Goal: Feedback & Contribution: Contribute content

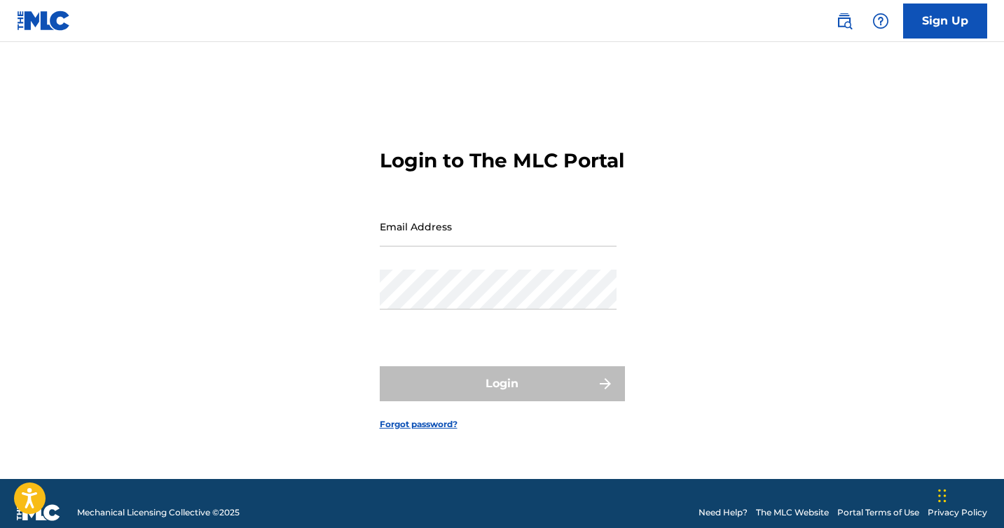
click at [424, 259] on div "Email Address" at bounding box center [498, 238] width 237 height 63
click at [425, 240] on input "Email Address" at bounding box center [498, 227] width 237 height 40
type input "[EMAIL_ADDRESS][DOMAIN_NAME]"
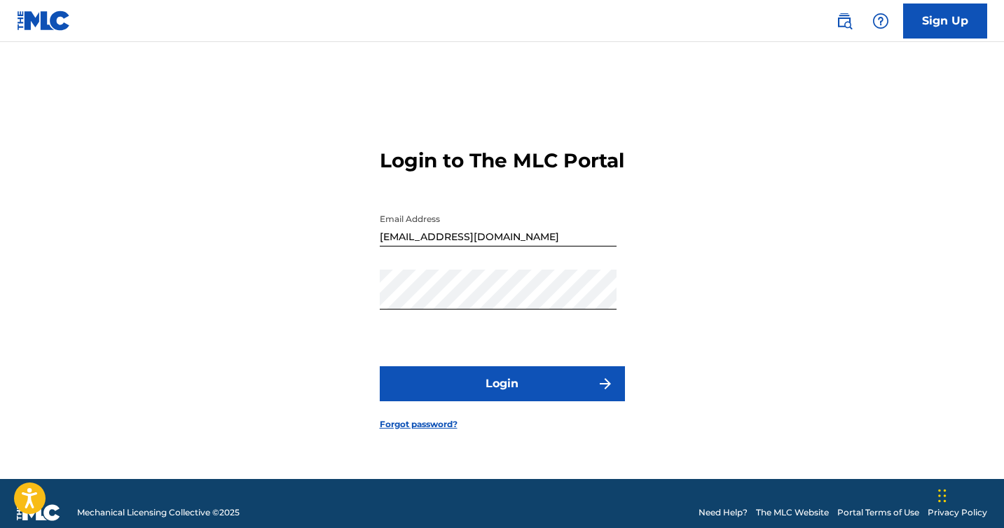
click at [507, 376] on form "Login to The MLC Portal Email Address [EMAIL_ADDRESS][DOMAIN_NAME] Password Log…" at bounding box center [502, 278] width 245 height 402
click at [504, 390] on button "Login" at bounding box center [502, 383] width 245 height 35
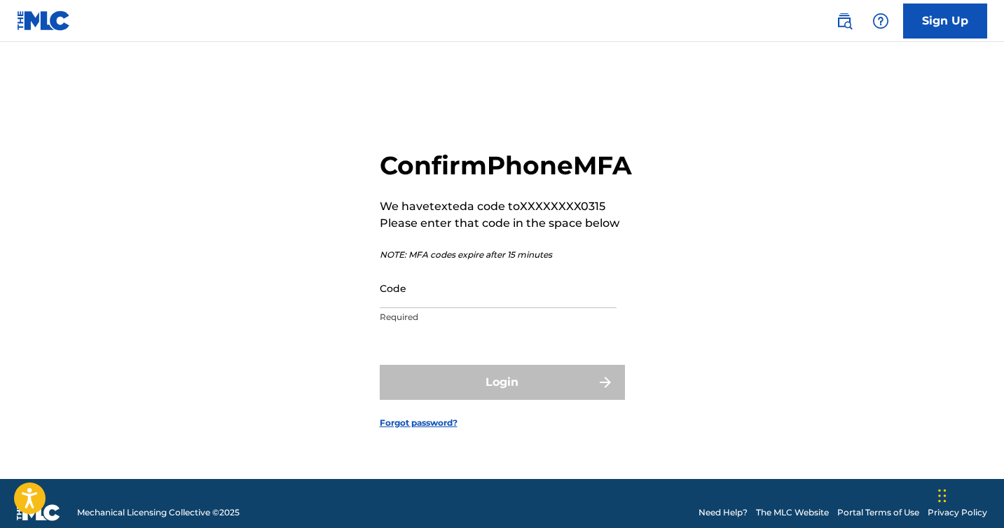
click at [413, 308] on input "Code" at bounding box center [498, 288] width 237 height 40
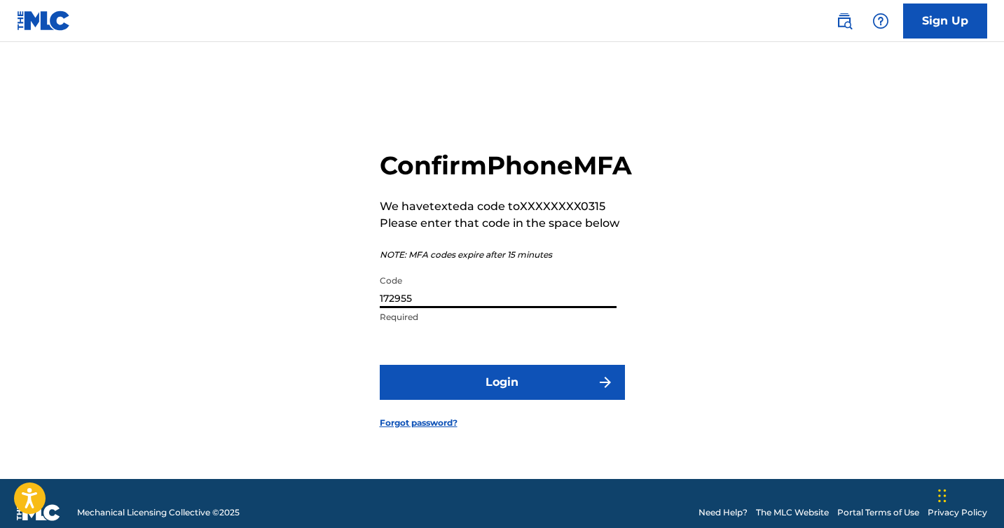
type input "172955"
click at [401, 399] on button "Login" at bounding box center [502, 382] width 245 height 35
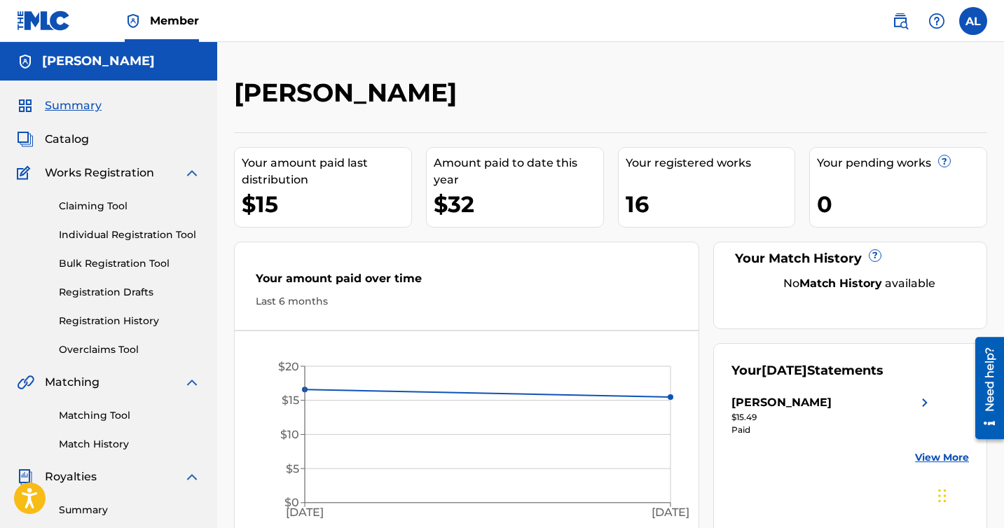
click at [672, 179] on div "Your registered works 16" at bounding box center [707, 187] width 178 height 81
click at [652, 195] on div "16" at bounding box center [711, 204] width 170 height 32
click at [90, 322] on link "Registration History" at bounding box center [130, 321] width 142 height 15
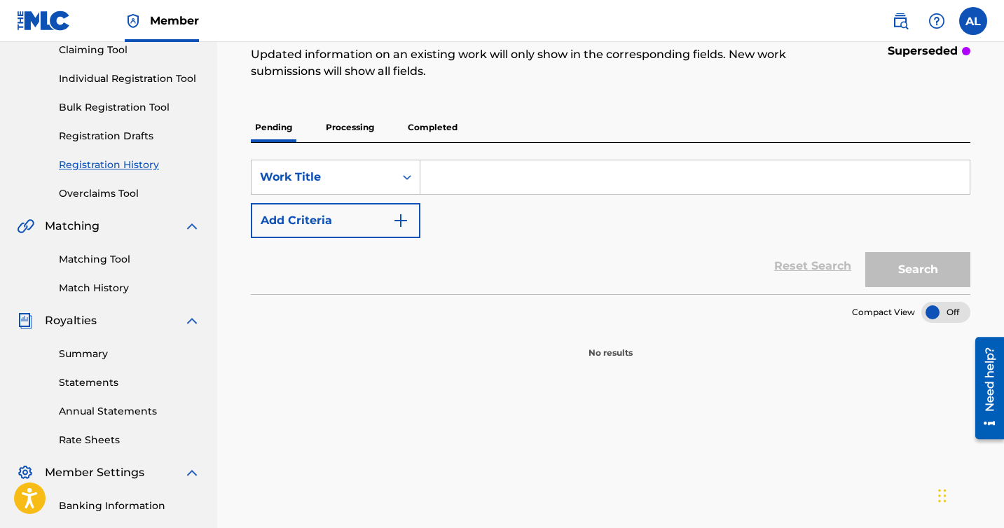
scroll to position [191, 0]
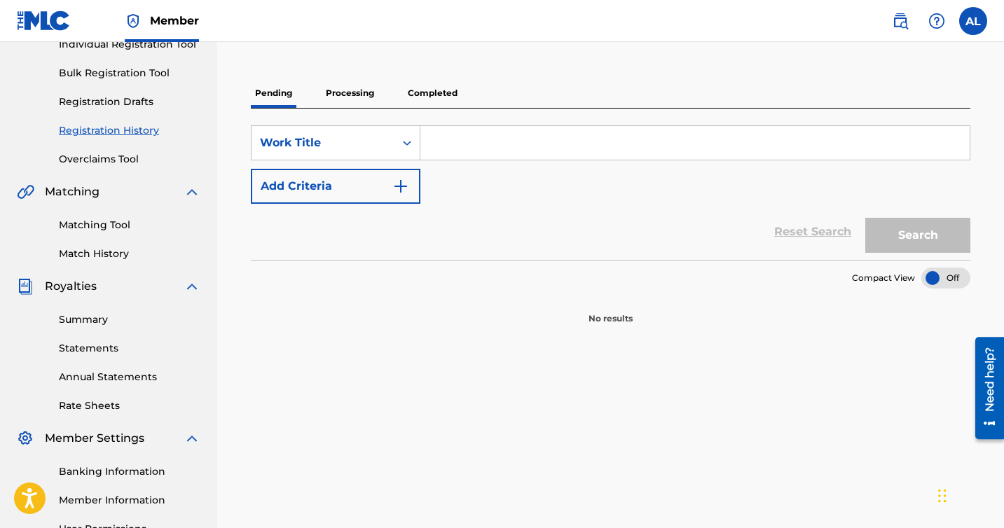
click at [371, 90] on p "Processing" at bounding box center [350, 92] width 57 height 29
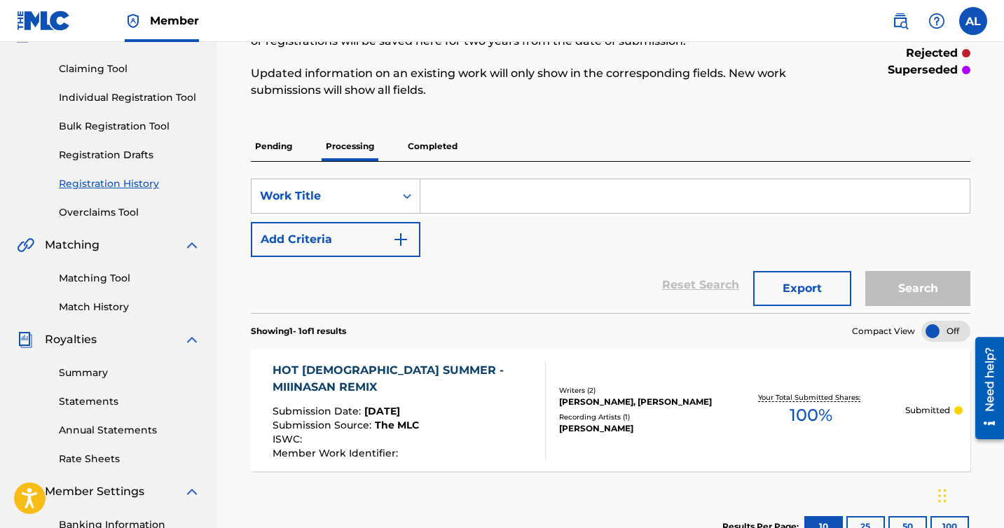
scroll to position [127, 0]
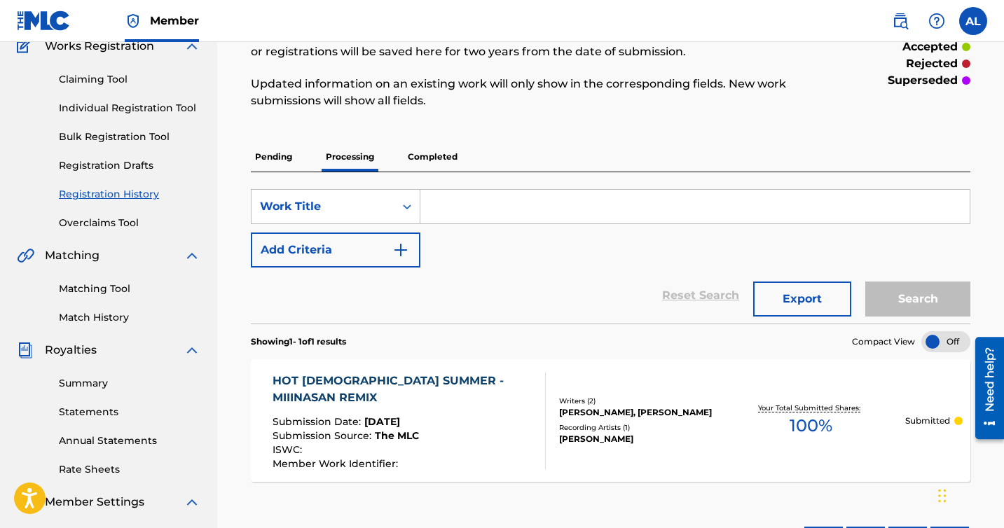
click at [426, 167] on p "Completed" at bounding box center [433, 156] width 58 height 29
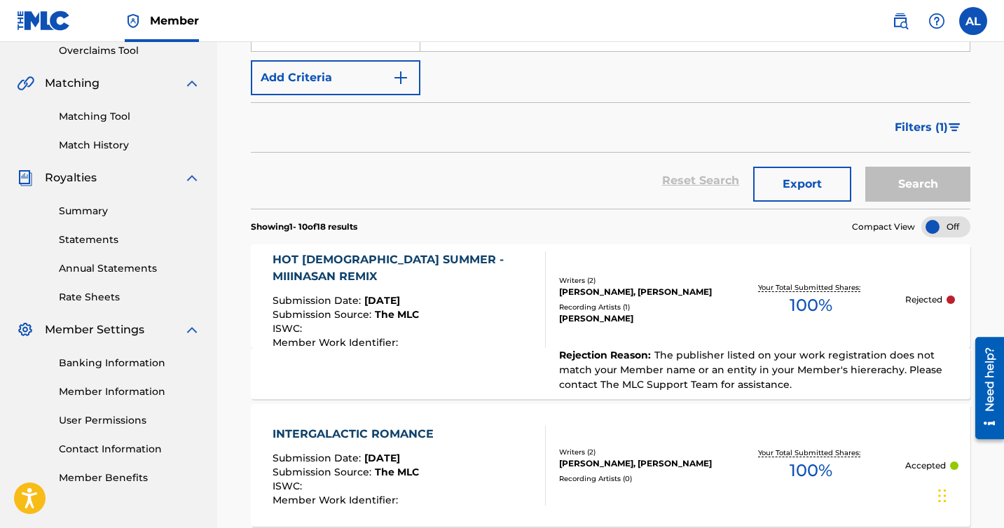
scroll to position [296, 0]
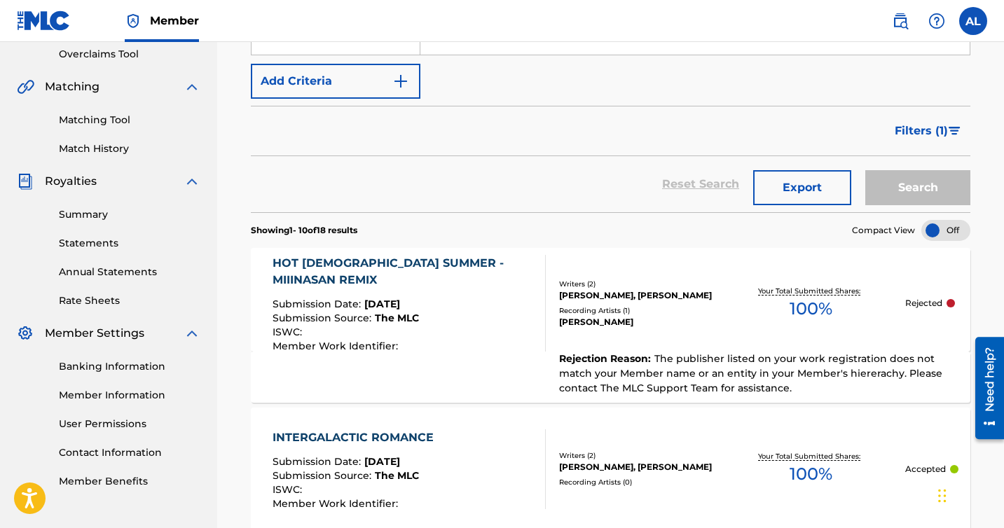
click at [345, 312] on span "Submission Source :" at bounding box center [324, 318] width 102 height 13
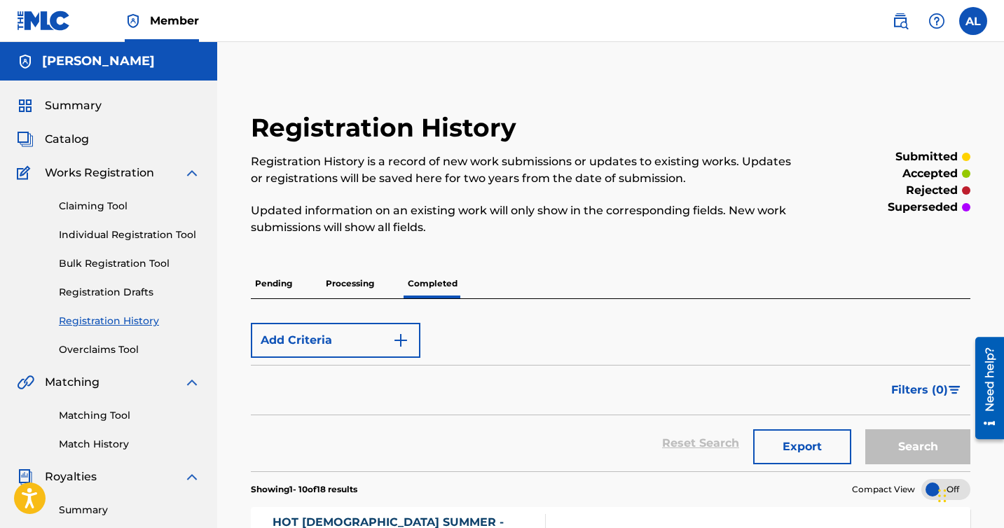
scroll to position [296, 0]
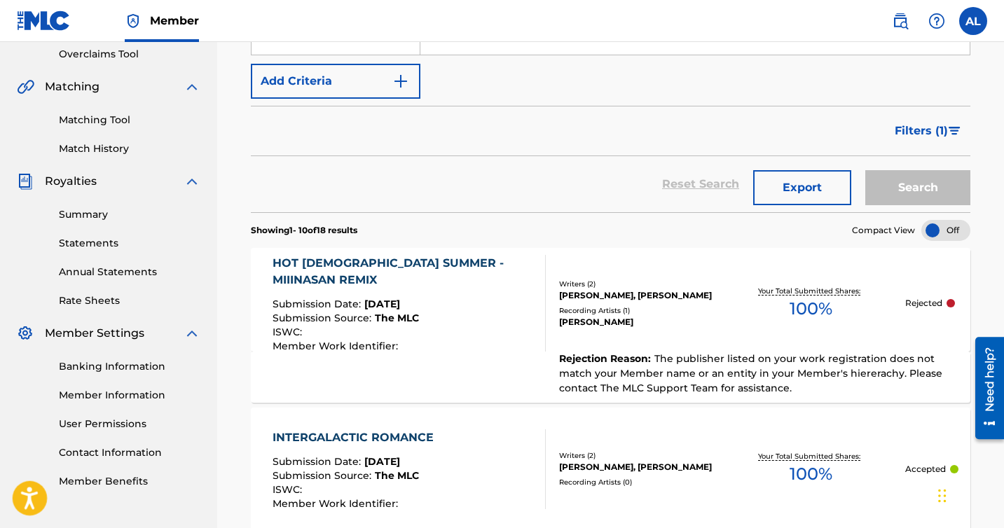
click at [32, 497] on icon "Open accessiBe: accessibility options, statement and help" at bounding box center [29, 498] width 17 height 22
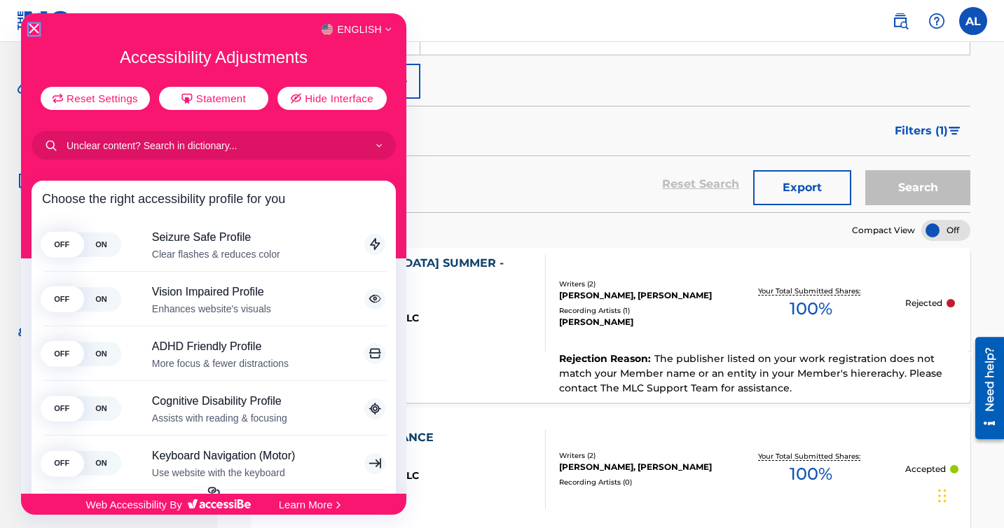
click at [31, 29] on icon "Close Accessibility Interface" at bounding box center [34, 29] width 10 height 10
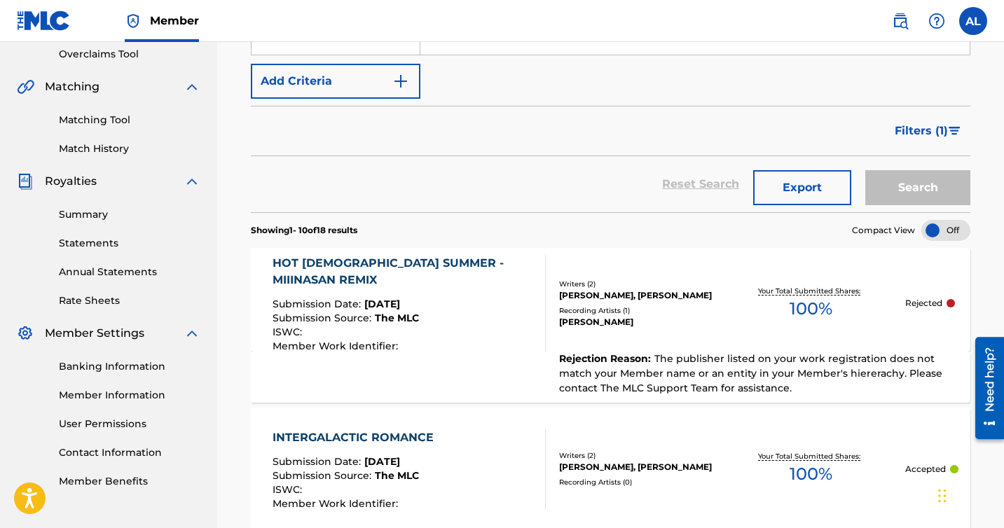
click at [771, 4] on nav "Member AL AL [PERSON_NAME] [EMAIL_ADDRESS][DOMAIN_NAME] Notification Preference…" at bounding box center [502, 21] width 1004 height 42
click at [604, 174] on div "Reset Search Export Search" at bounding box center [611, 184] width 720 height 56
click at [564, 450] on div "Writers ( 2 )" at bounding box center [638, 455] width 158 height 11
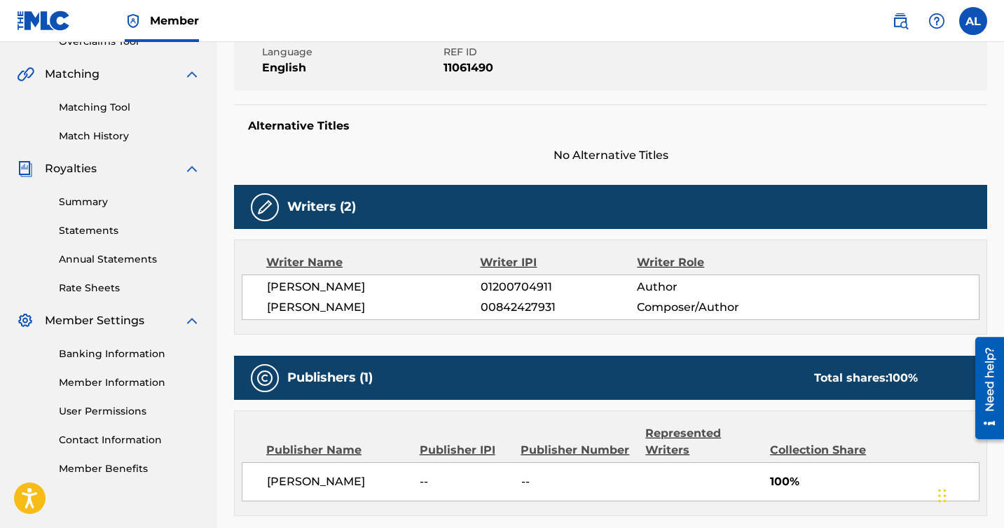
scroll to position [316, 0]
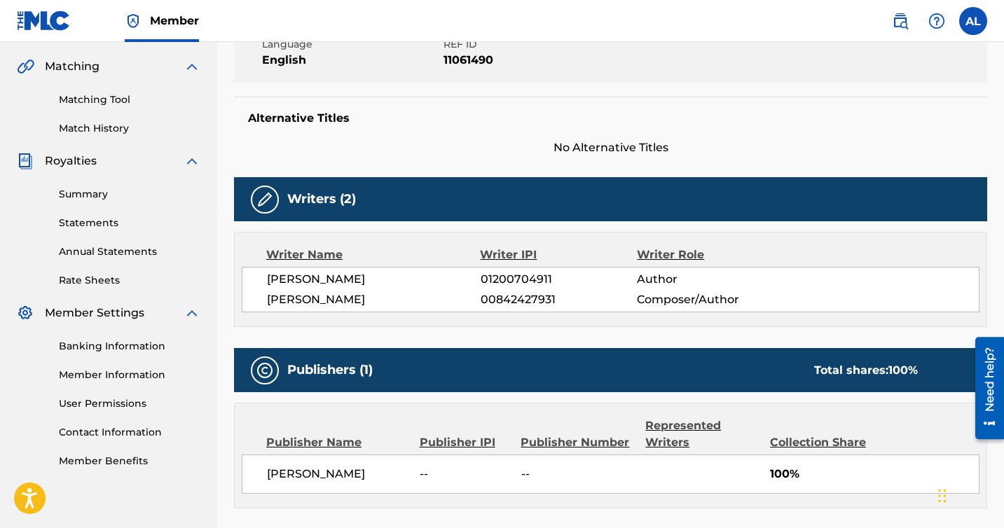
scroll to position [296, 0]
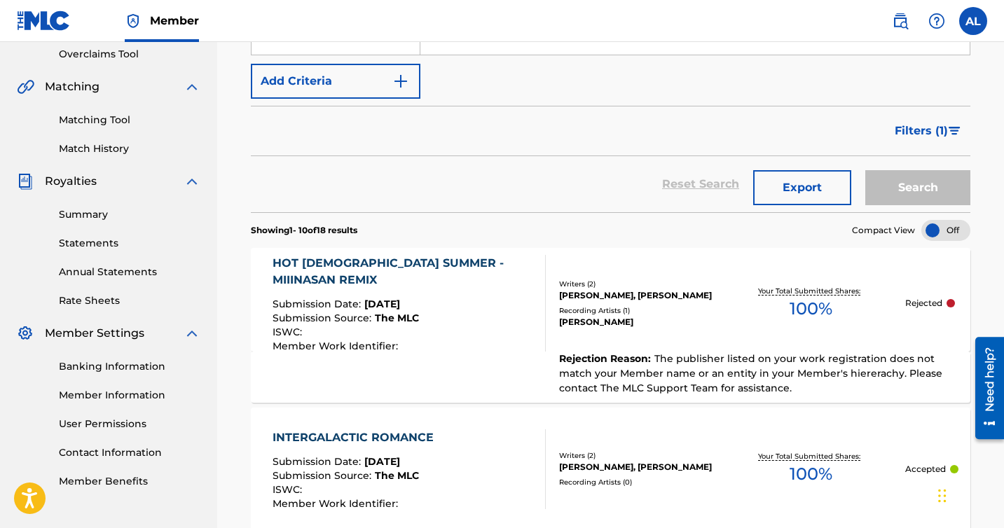
click at [406, 155] on div "Filters ( 1 )" at bounding box center [611, 131] width 720 height 50
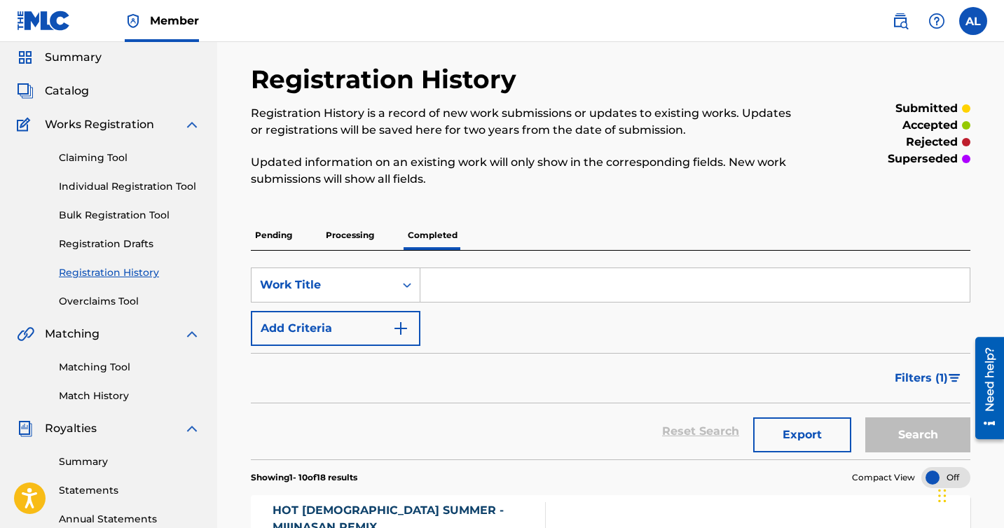
scroll to position [0, 0]
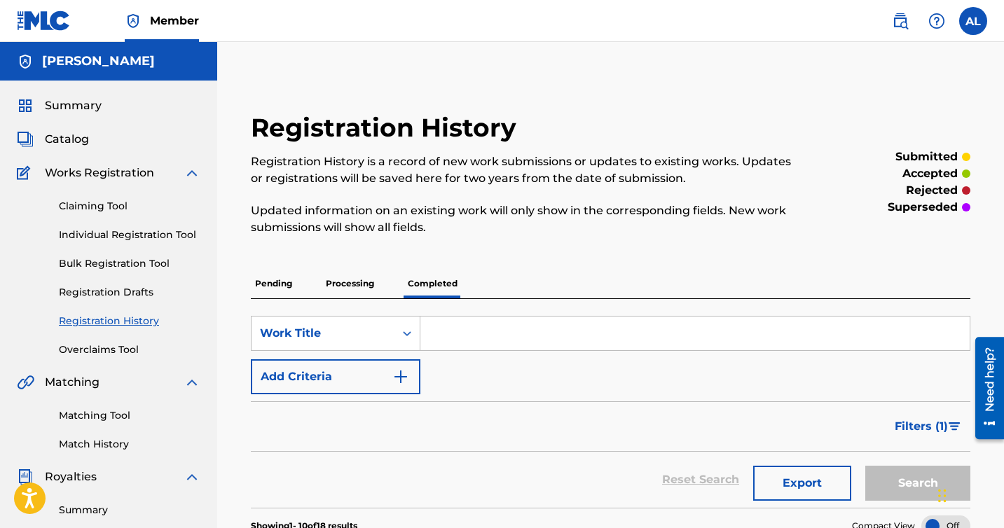
click at [276, 286] on p "Pending" at bounding box center [274, 283] width 46 height 29
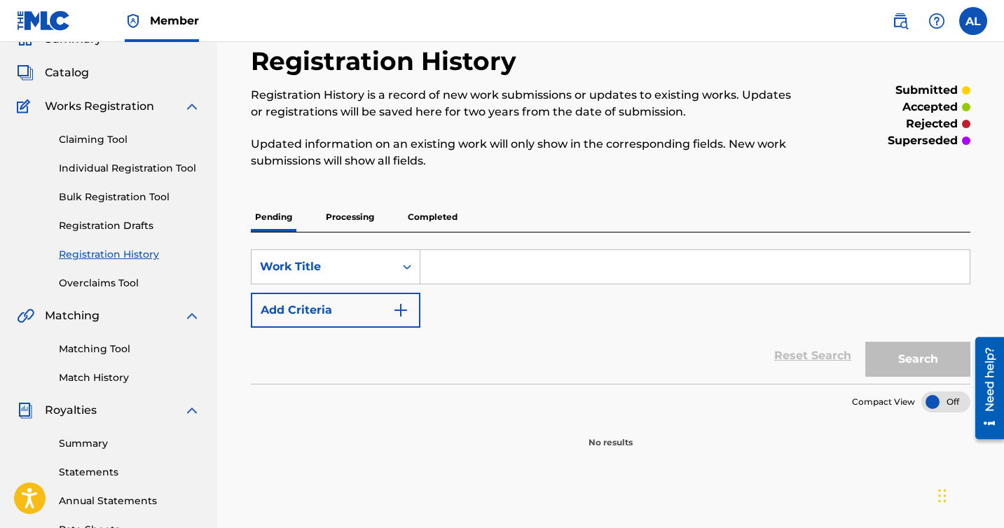
scroll to position [186, 0]
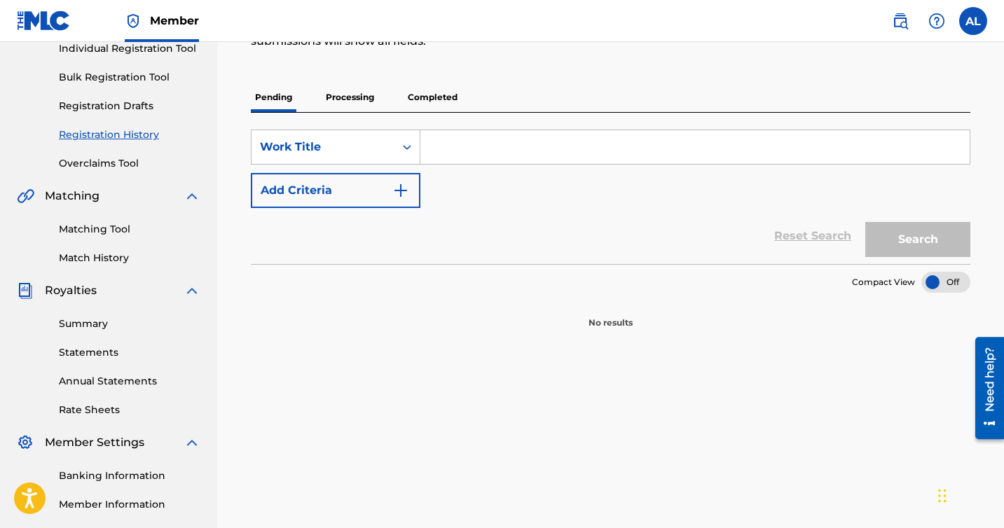
click at [349, 85] on p "Processing" at bounding box center [350, 97] width 57 height 29
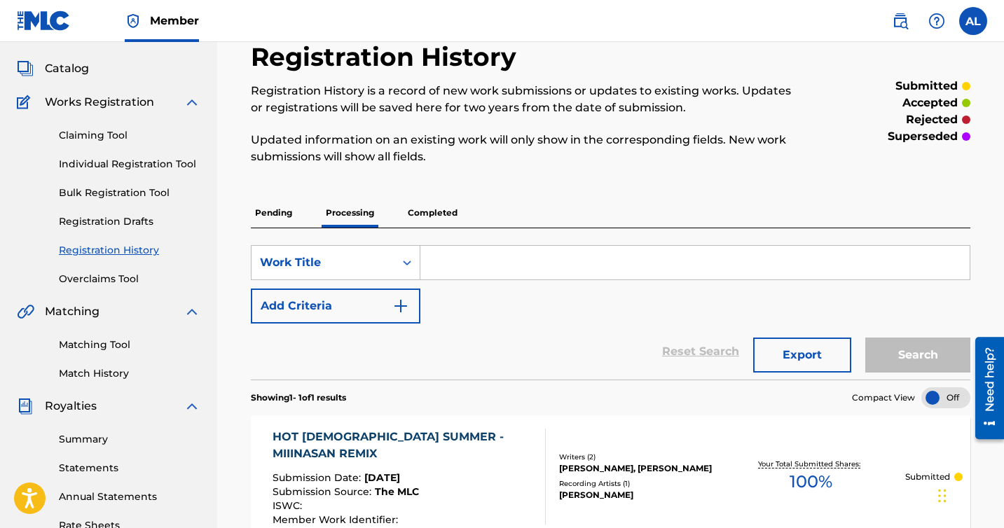
scroll to position [226, 0]
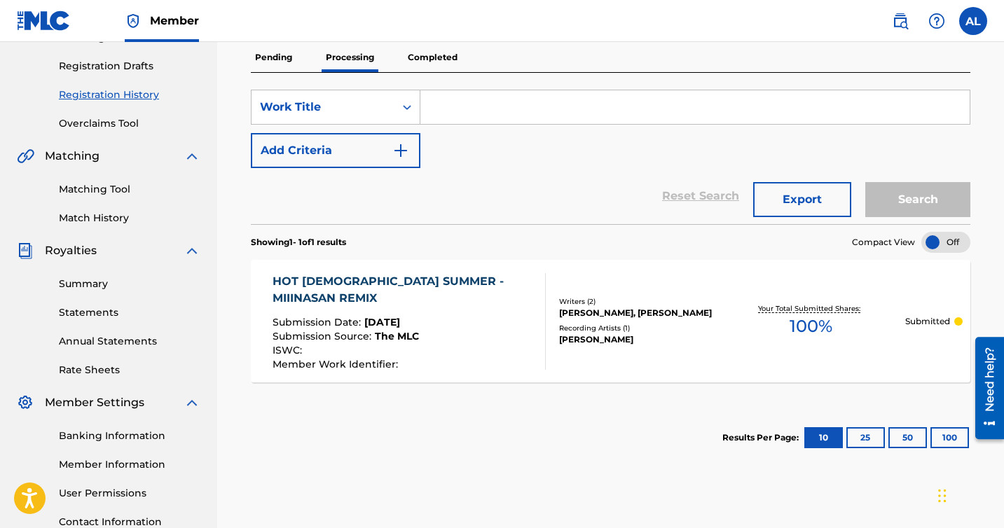
click at [504, 321] on div "HOT [DEMOGRAPHIC_DATA] SUMMER - MIIINASAN REMIX Submission Date : [DATE] Submis…" at bounding box center [409, 321] width 273 height 97
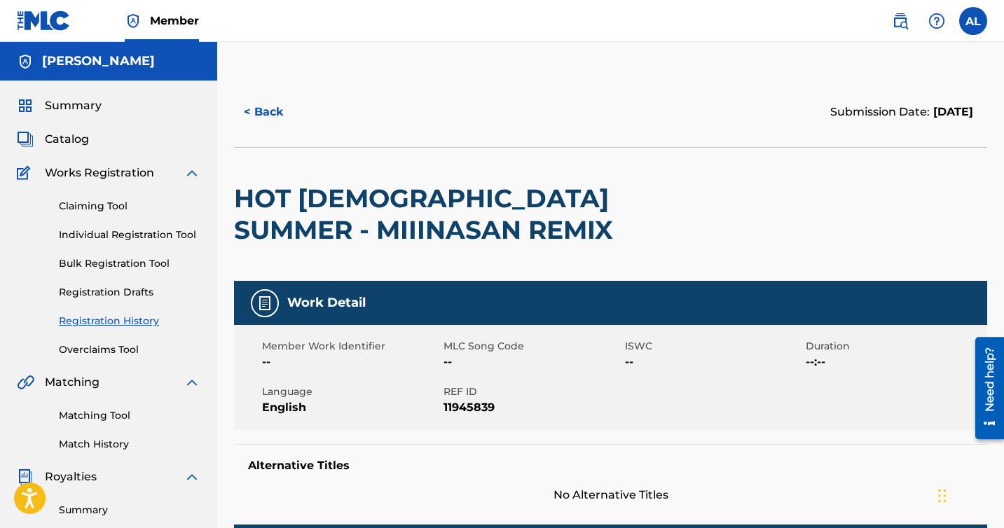
click at [71, 148] on div "Summary Catalog Works Registration Claiming Tool Individual Registration Tool B…" at bounding box center [108, 441] width 217 height 721
click at [80, 109] on span "Summary" at bounding box center [73, 105] width 57 height 17
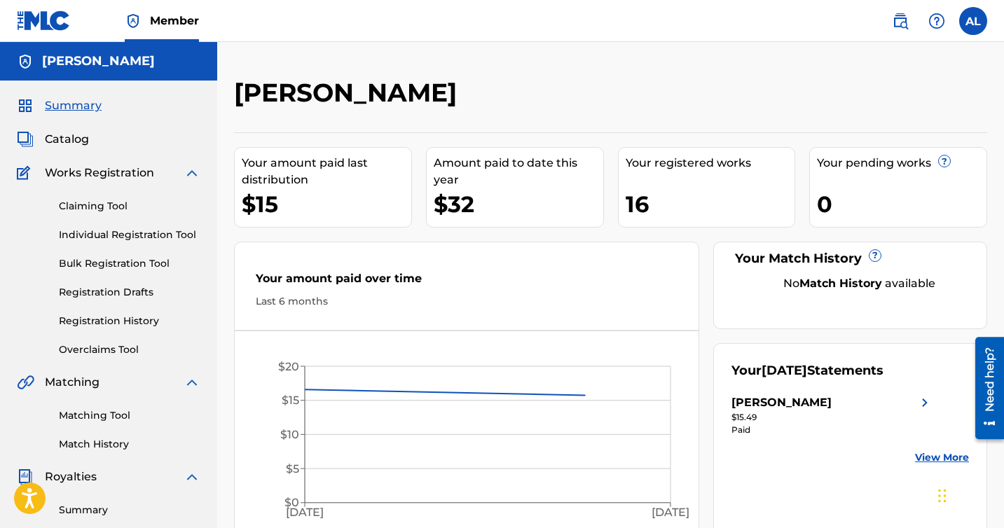
click at [109, 212] on link "Claiming Tool" at bounding box center [130, 206] width 142 height 15
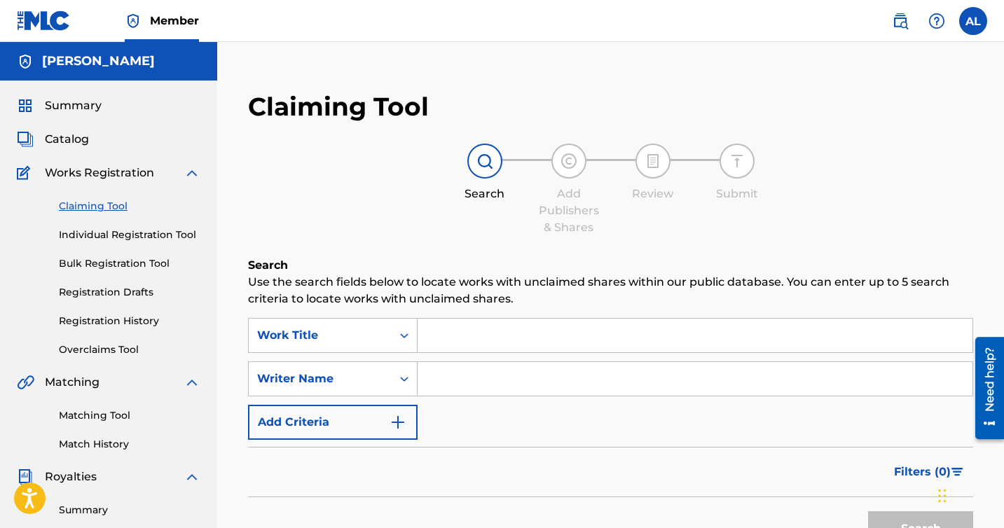
click at [130, 235] on link "Individual Registration Tool" at bounding box center [130, 235] width 142 height 15
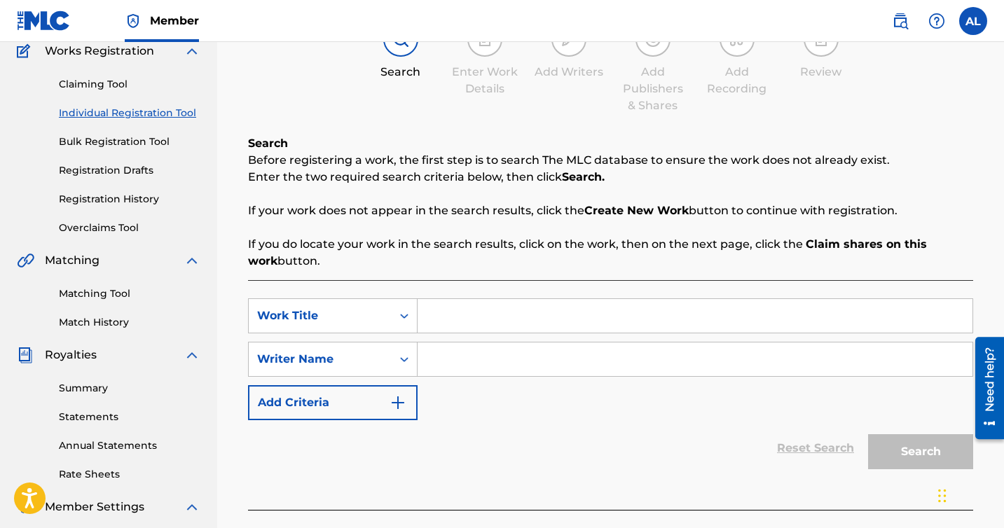
scroll to position [121, 0]
click at [91, 142] on link "Bulk Registration Tool" at bounding box center [130, 143] width 142 height 15
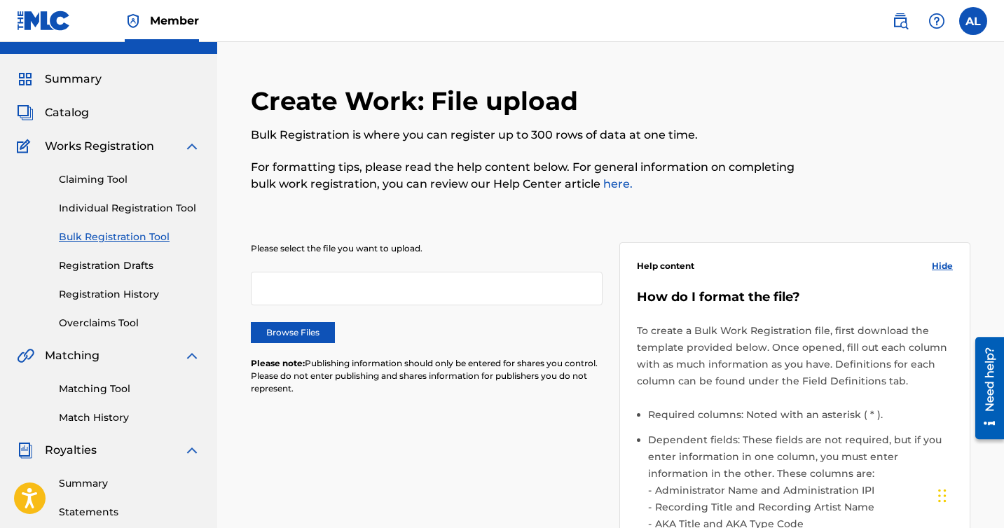
scroll to position [29, 0]
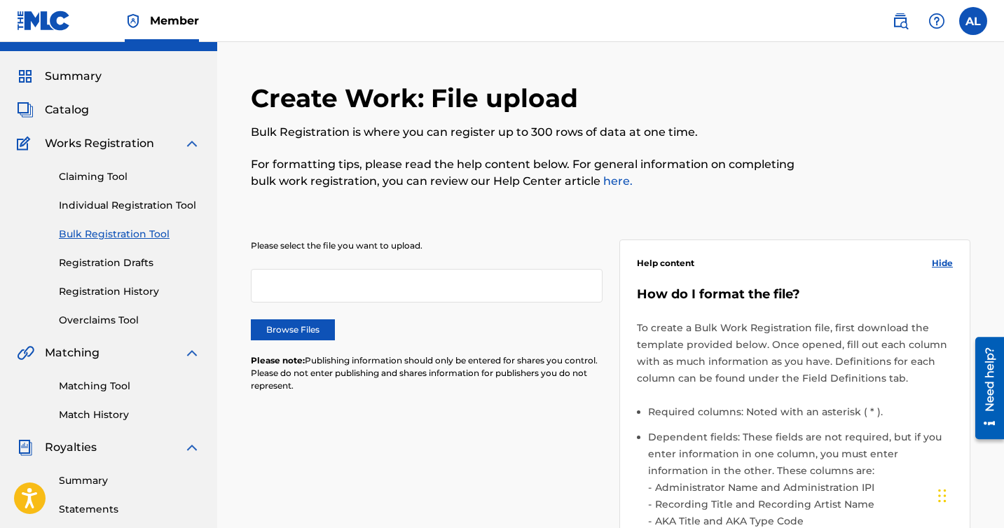
click at [121, 202] on link "Individual Registration Tool" at bounding box center [130, 205] width 142 height 15
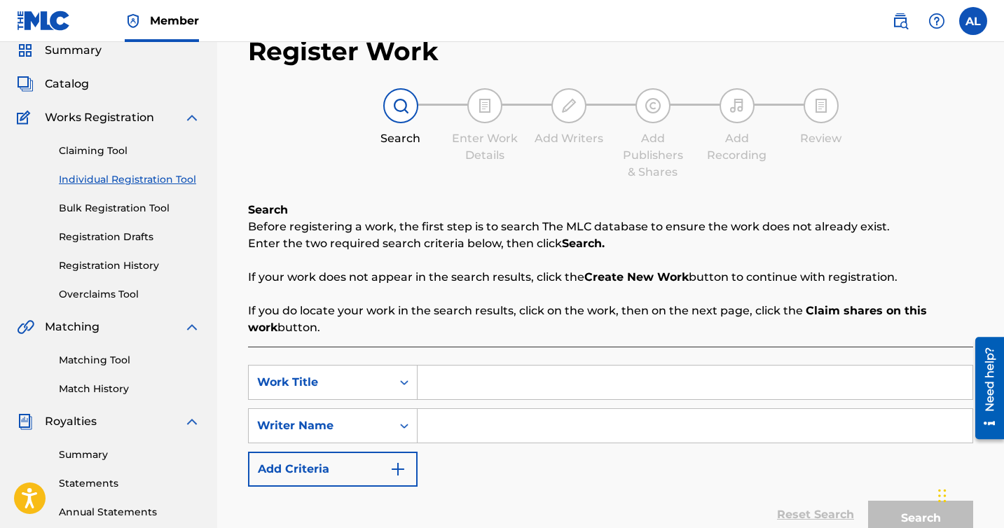
scroll to position [120, 0]
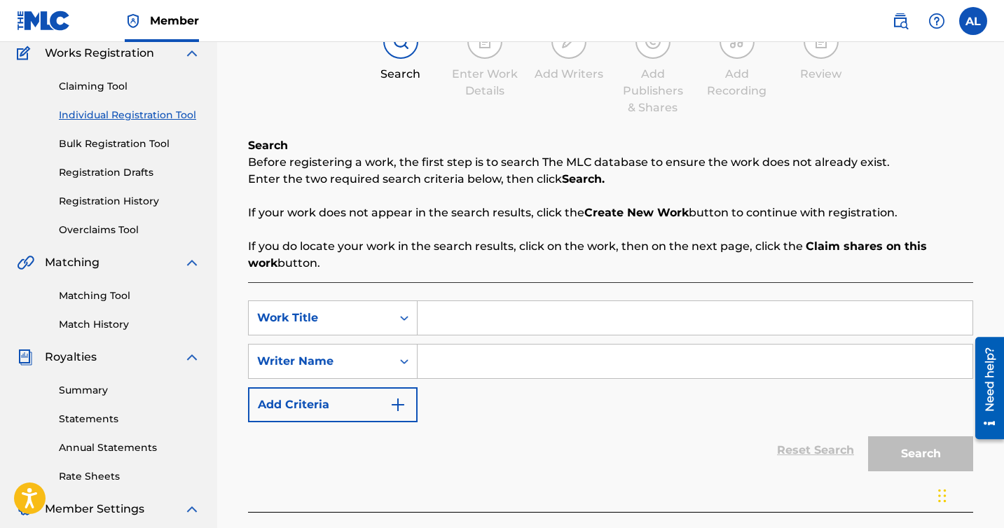
click at [575, 62] on div "Add Writers" at bounding box center [569, 53] width 70 height 59
click at [458, 320] on input "Search Form" at bounding box center [695, 318] width 555 height 34
type input "stardust"
click at [453, 364] on input "Search Form" at bounding box center [695, 362] width 555 height 34
type input "[PERSON_NAME]"
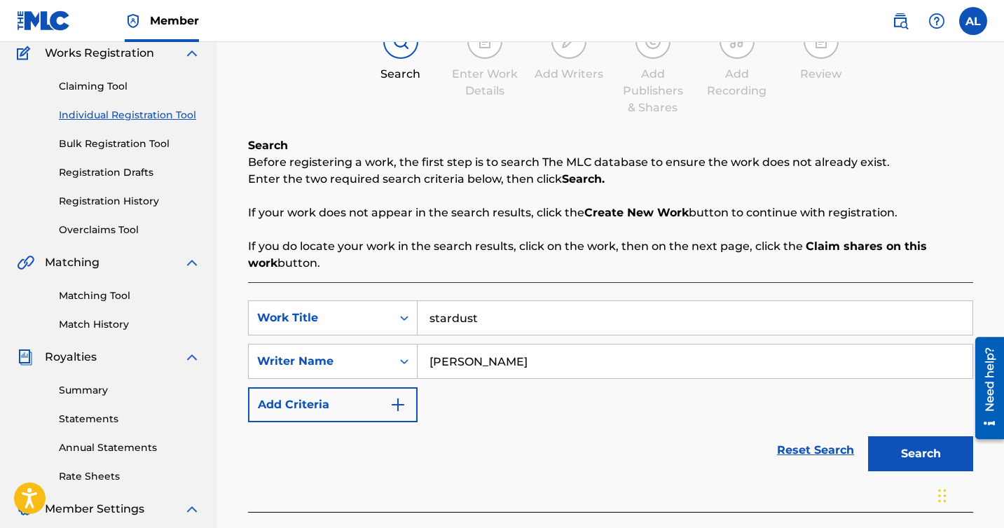
click at [905, 453] on button "Search" at bounding box center [920, 453] width 105 height 35
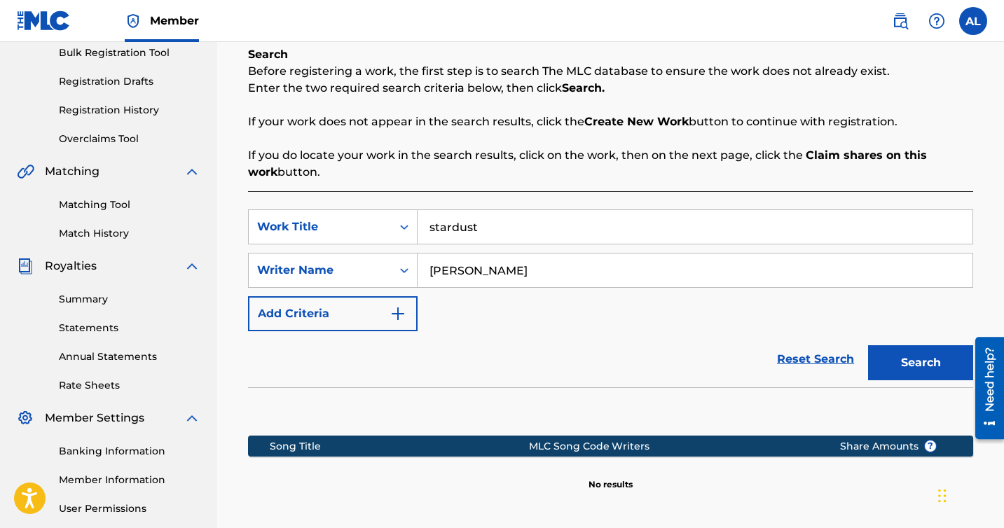
scroll to position [361, 0]
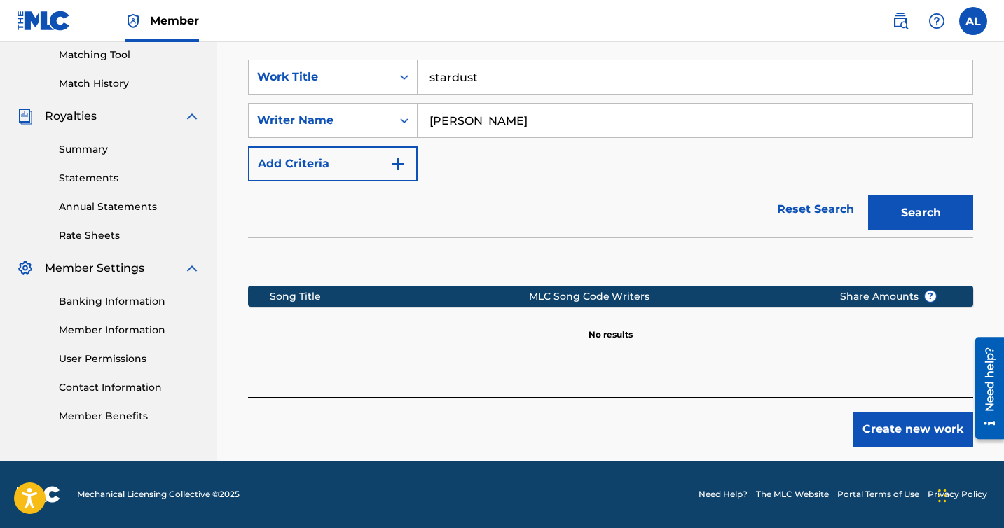
click at [893, 439] on button "Create new work" at bounding box center [913, 429] width 121 height 35
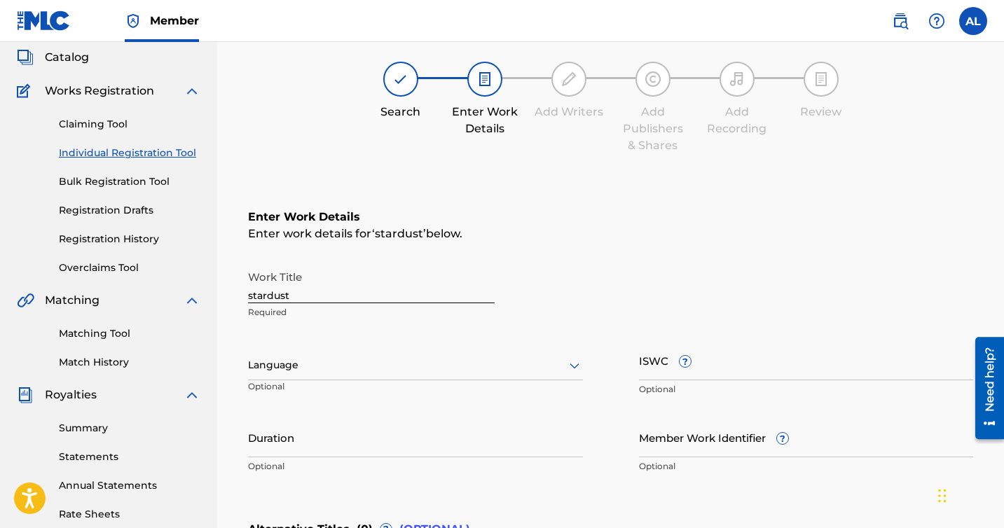
scroll to position [73, 0]
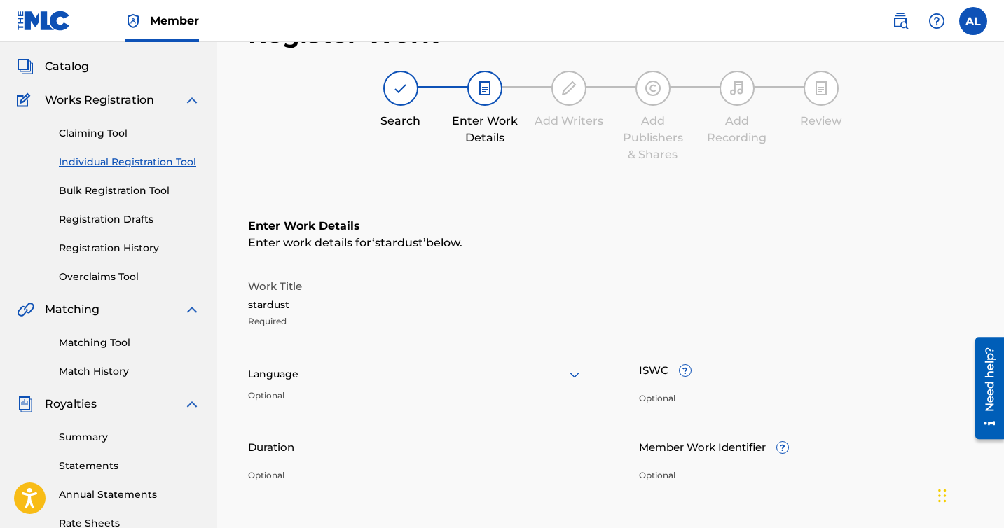
click at [357, 290] on input "stardust" at bounding box center [371, 293] width 247 height 40
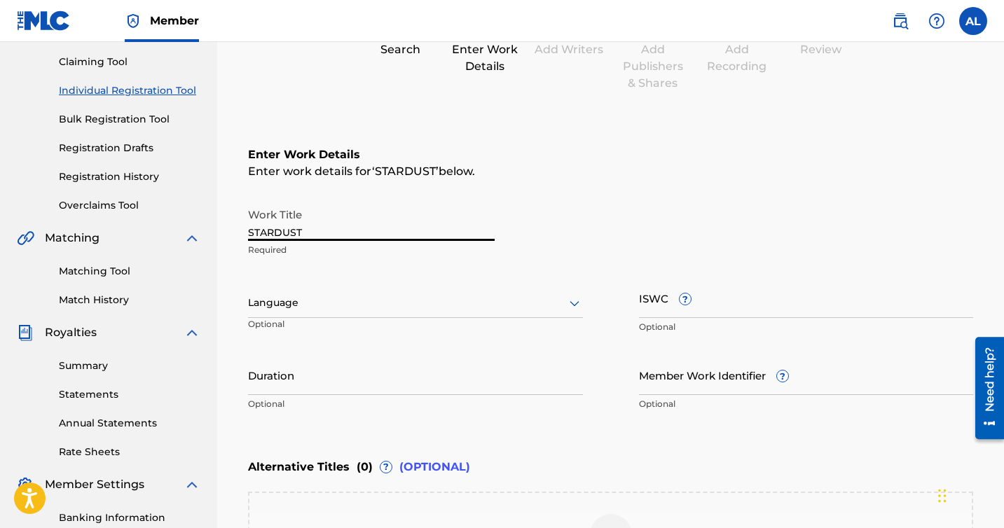
scroll to position [255, 0]
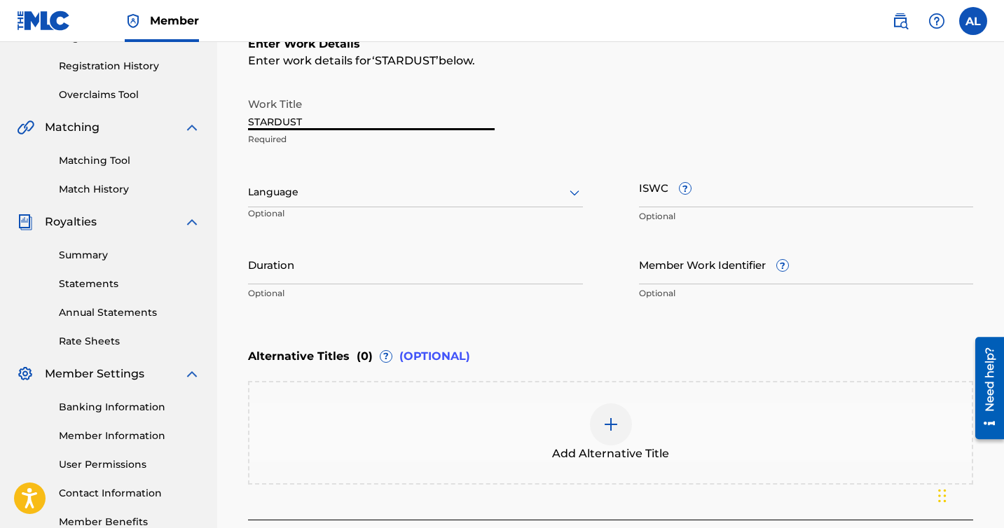
type input "STARDUST"
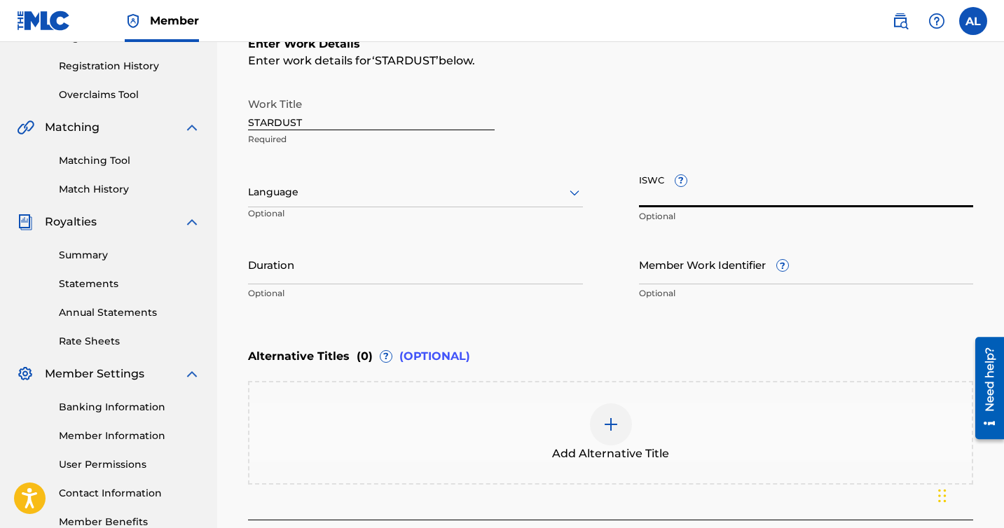
click at [656, 198] on input "ISWC ?" at bounding box center [806, 187] width 335 height 40
click at [626, 201] on div "Work Title STARDUST Required Language Optional ISWC ? Optional Duration Optiona…" at bounding box center [610, 198] width 725 height 217
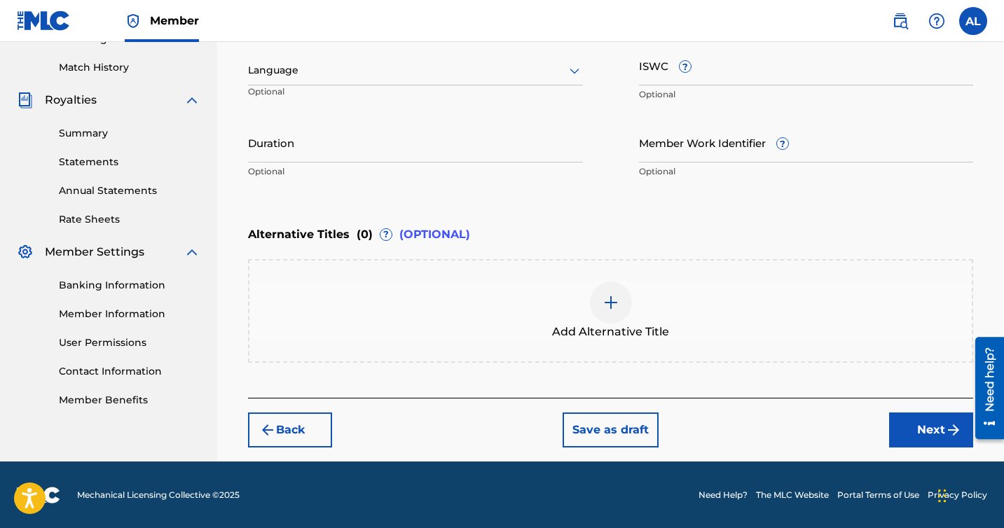
click at [915, 426] on button "Next" at bounding box center [931, 430] width 84 height 35
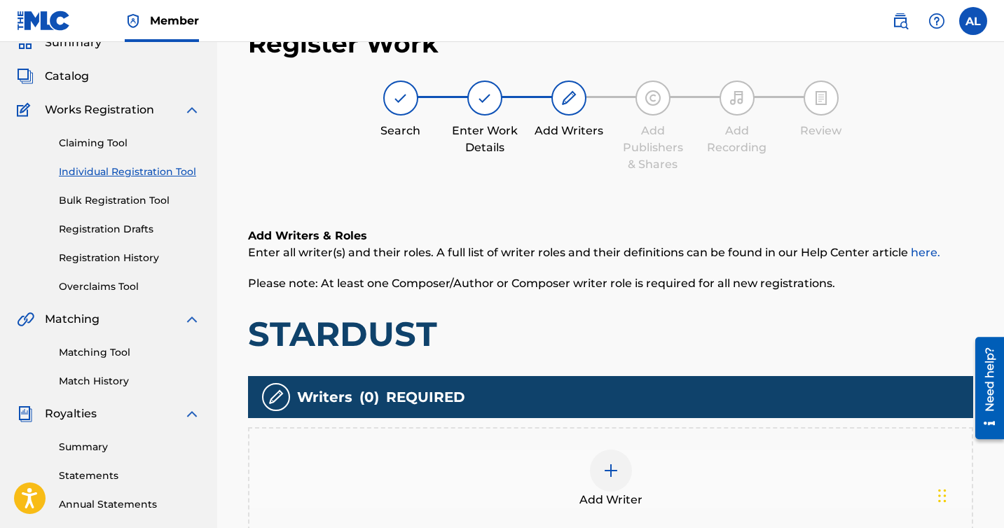
scroll to position [222, 0]
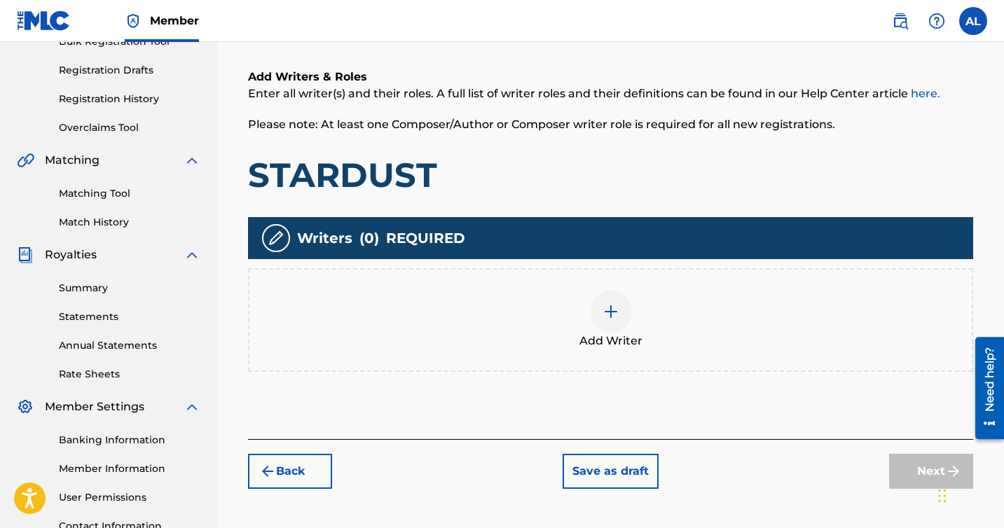
click at [605, 323] on div at bounding box center [611, 312] width 42 height 42
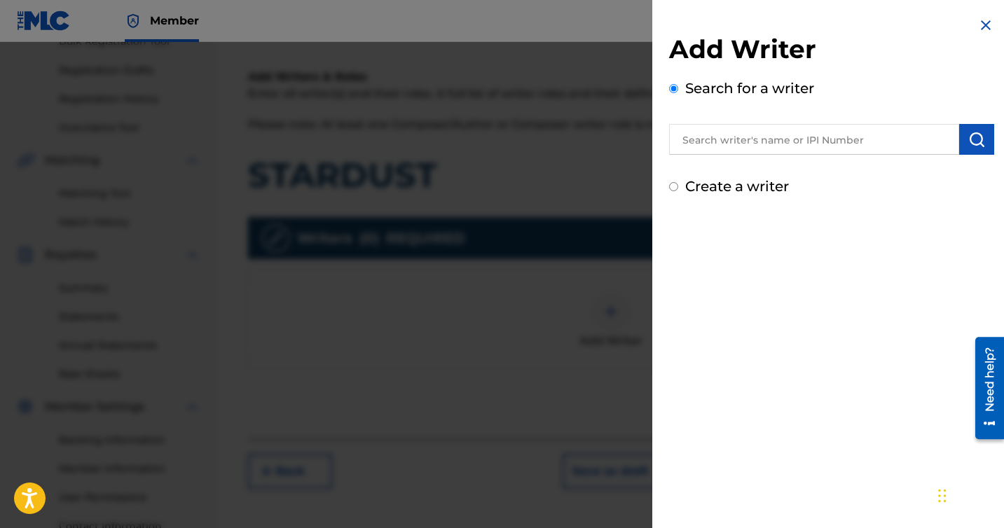
click at [752, 148] on input "text" at bounding box center [814, 139] width 290 height 31
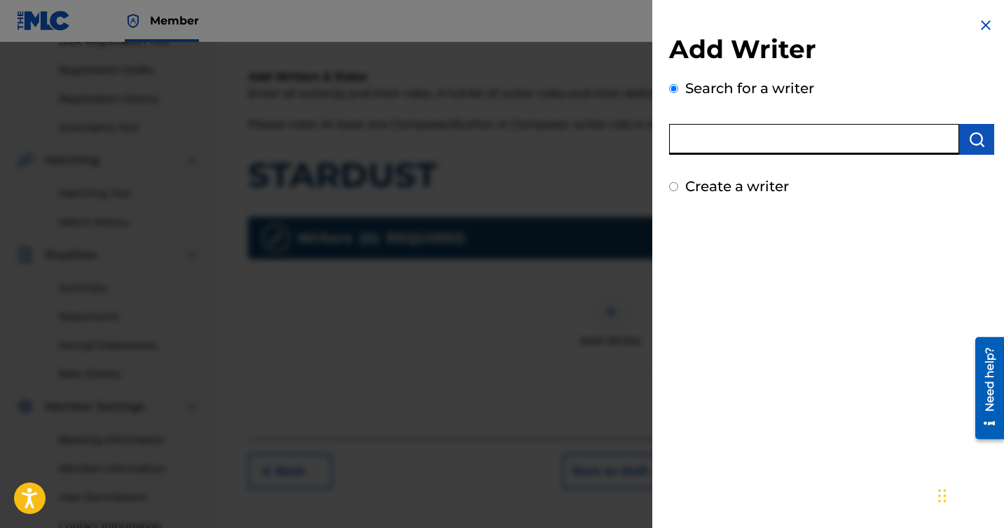
click at [745, 135] on input "text" at bounding box center [814, 139] width 290 height 31
type input "a"
type input "[PERSON_NAME]"
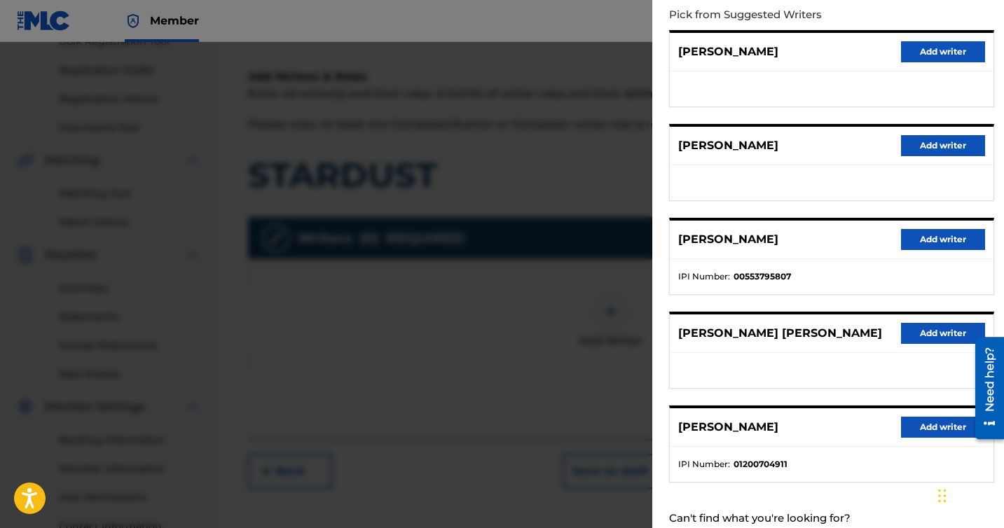
scroll to position [202, 0]
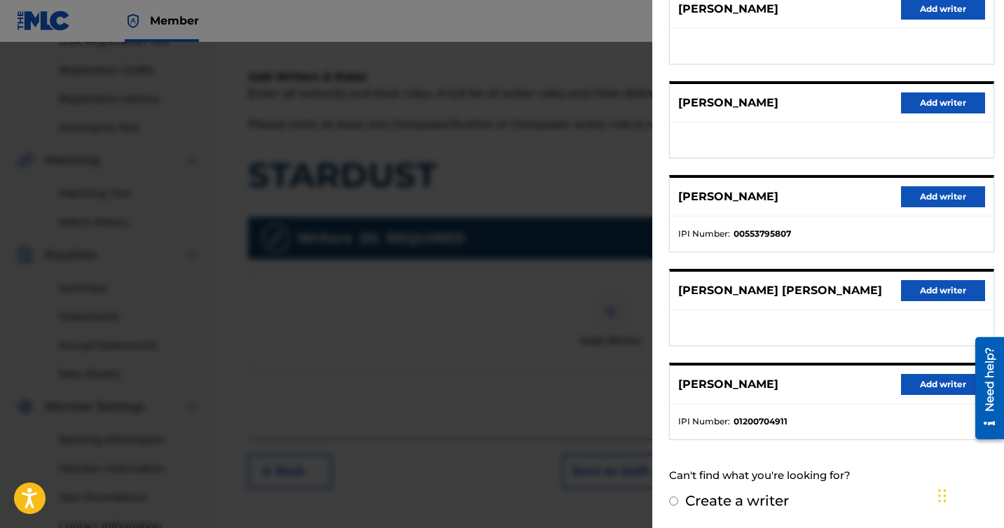
click at [911, 381] on button "Add writer" at bounding box center [943, 384] width 84 height 21
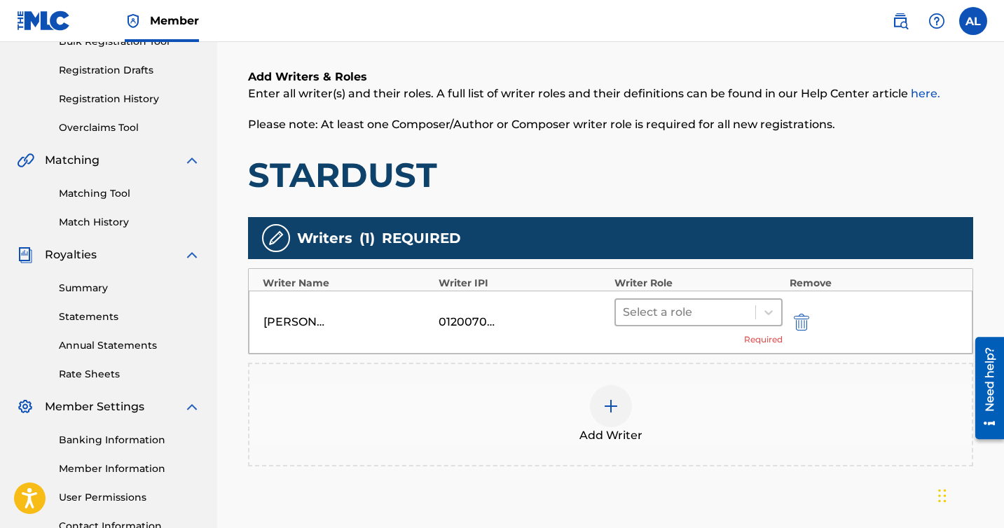
click at [714, 316] on div at bounding box center [685, 313] width 125 height 20
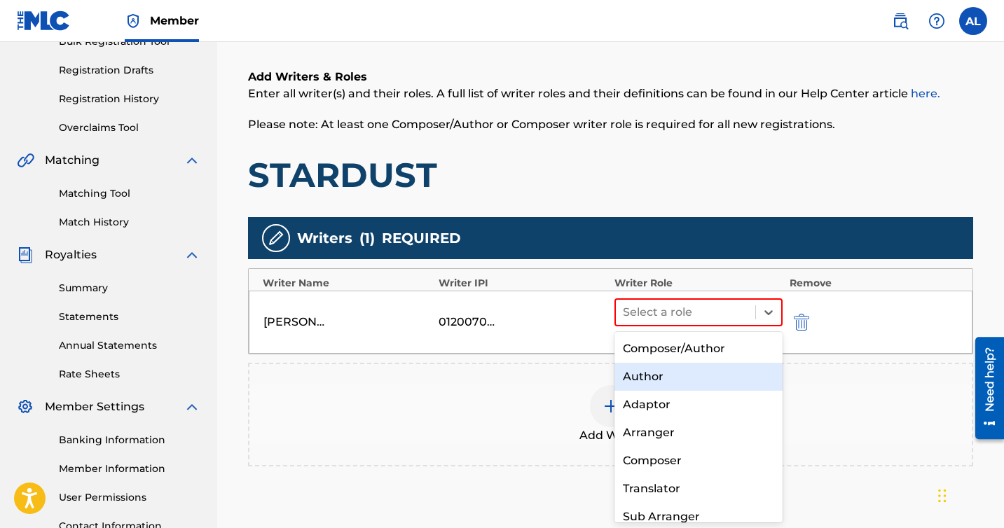
click at [660, 378] on div "Author" at bounding box center [698, 377] width 168 height 28
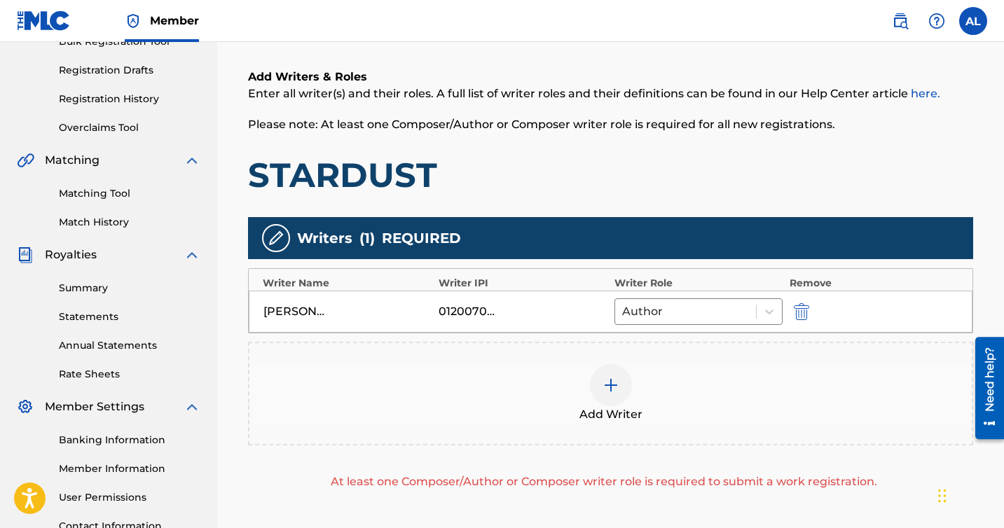
click at [625, 380] on div at bounding box center [611, 385] width 42 height 42
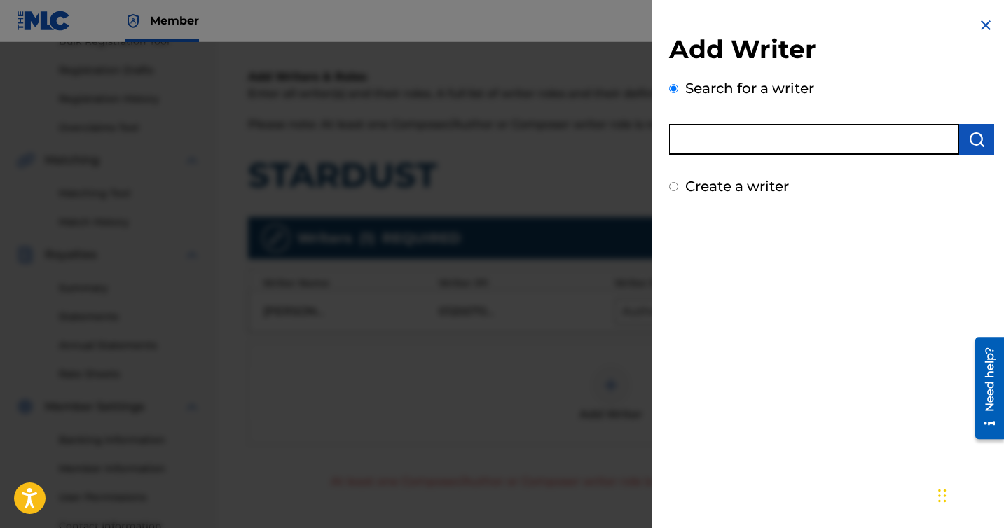
click at [774, 140] on input "text" at bounding box center [814, 139] width 290 height 31
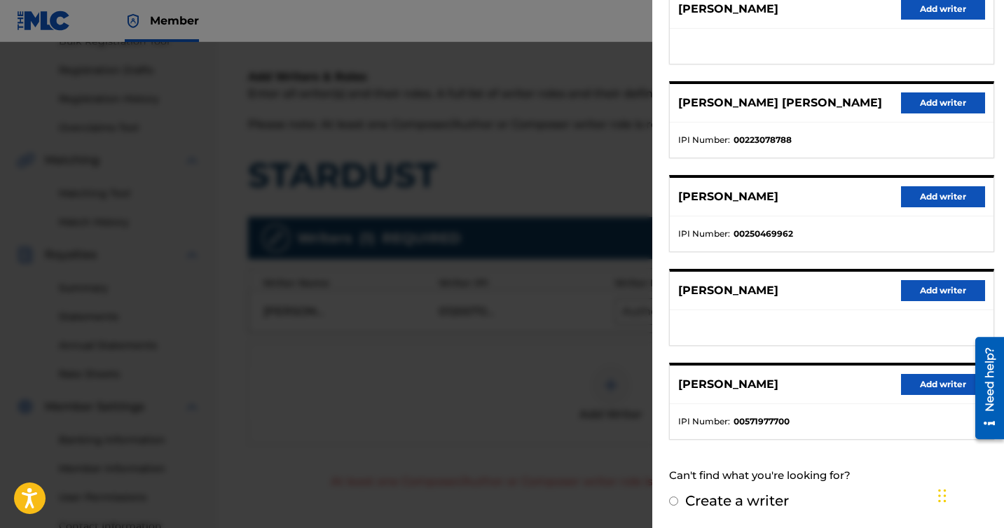
scroll to position [0, 0]
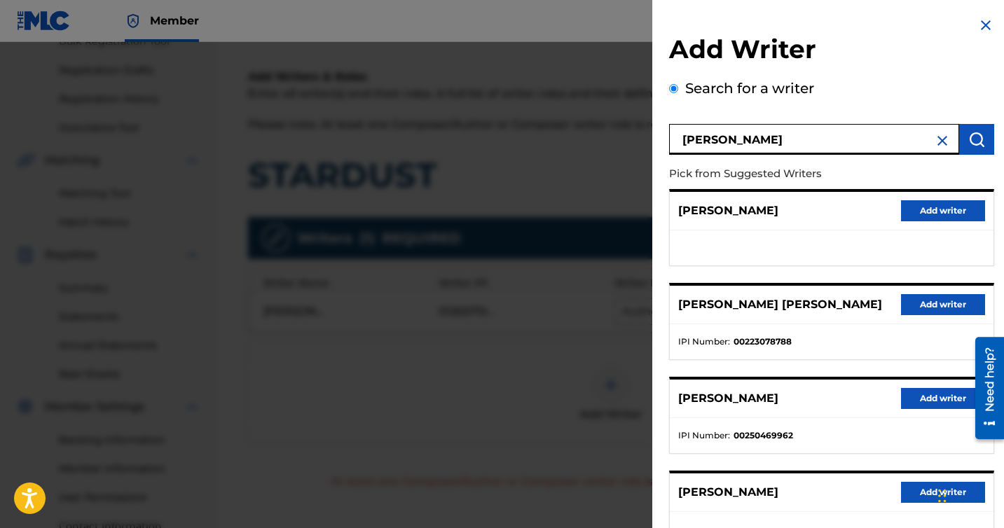
click at [784, 135] on input "[PERSON_NAME]" at bounding box center [814, 139] width 290 height 31
type input "[PERSON_NAME]"
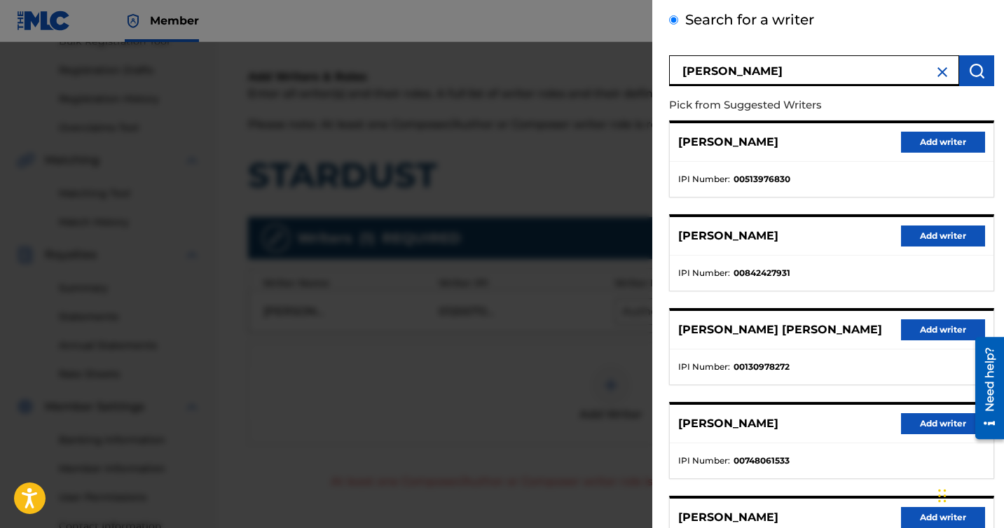
scroll to position [202, 0]
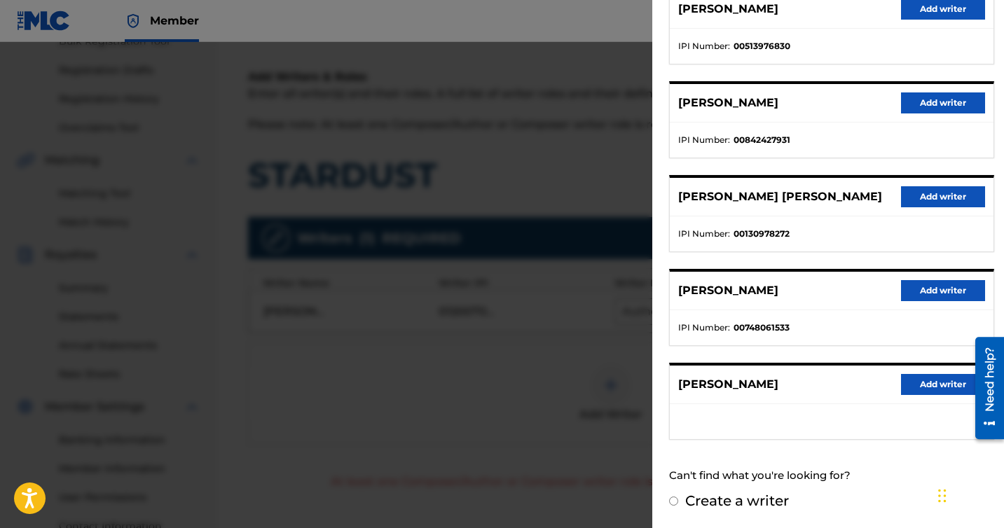
click at [934, 109] on button "Add writer" at bounding box center [943, 102] width 84 height 21
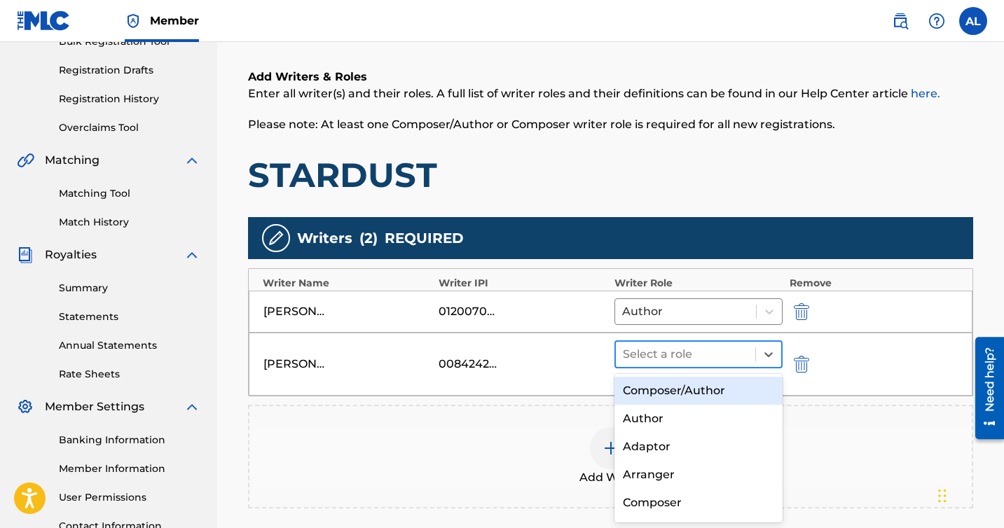
click at [655, 352] on div at bounding box center [685, 355] width 125 height 20
click at [655, 393] on div "Composer/Author" at bounding box center [698, 391] width 168 height 28
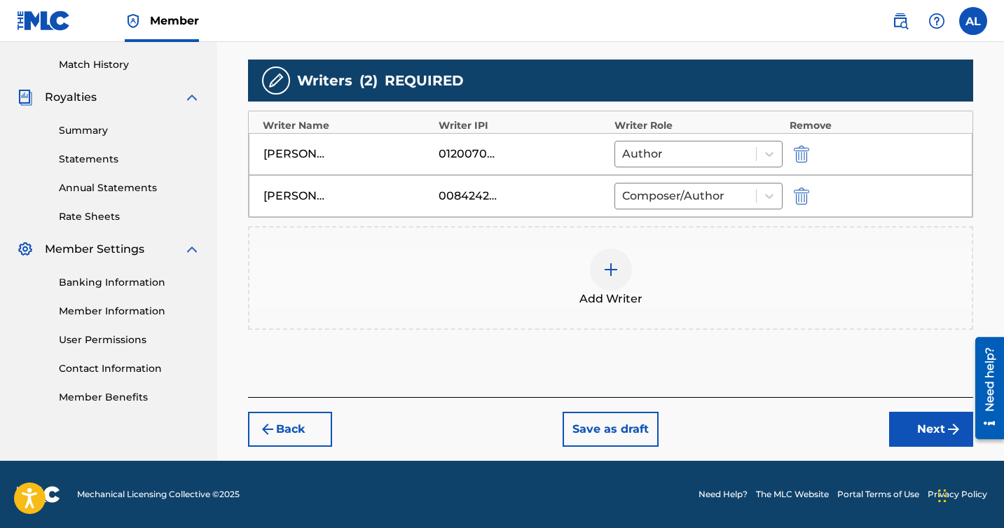
click at [915, 424] on button "Next" at bounding box center [931, 429] width 84 height 35
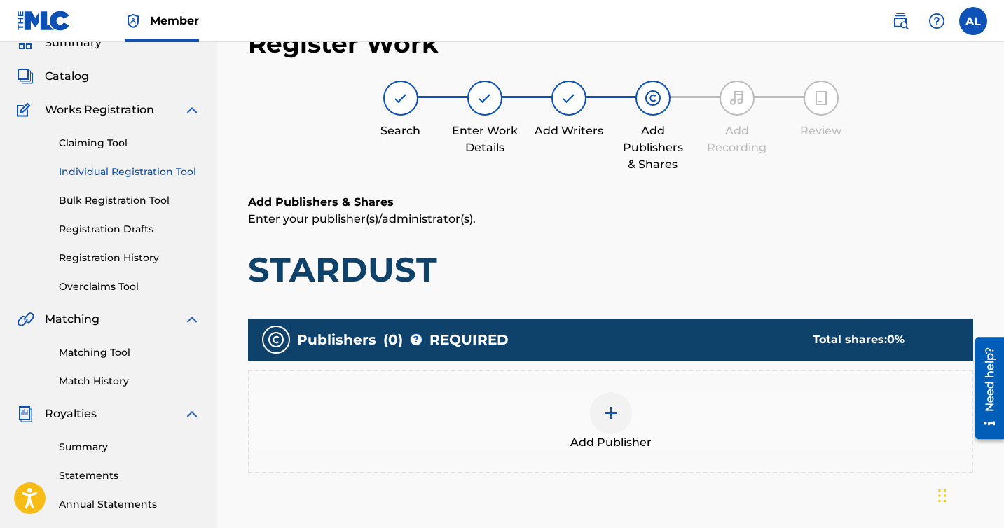
scroll to position [308, 0]
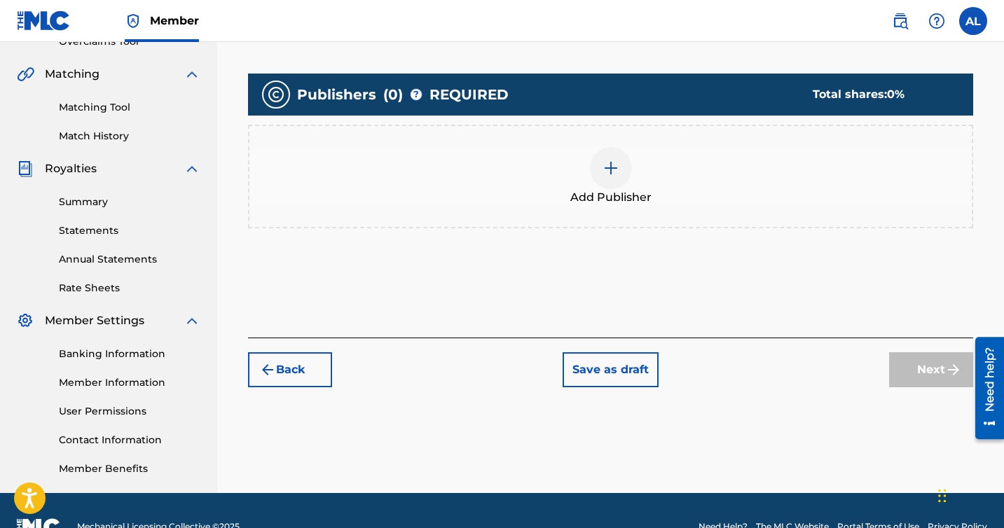
click at [625, 178] on div at bounding box center [611, 168] width 42 height 42
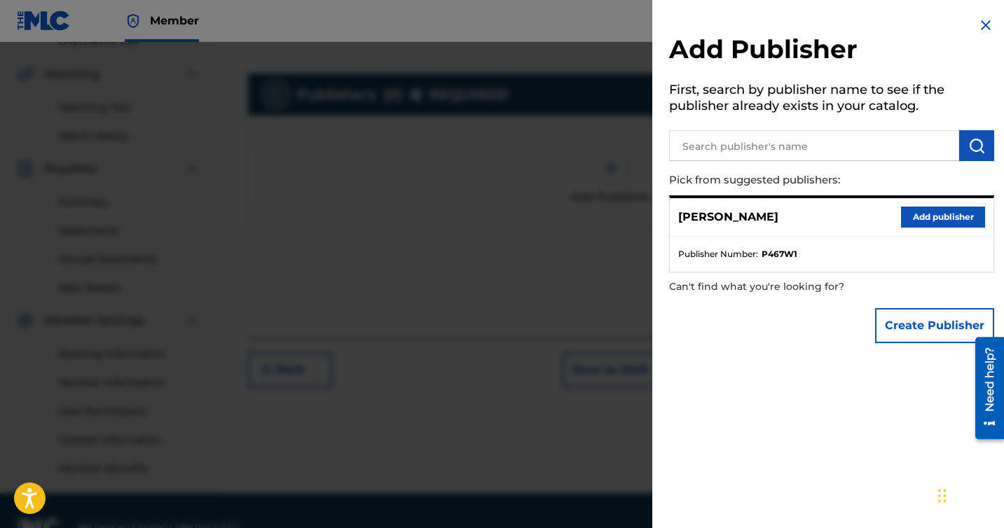
click at [935, 218] on button "Add publisher" at bounding box center [943, 217] width 84 height 21
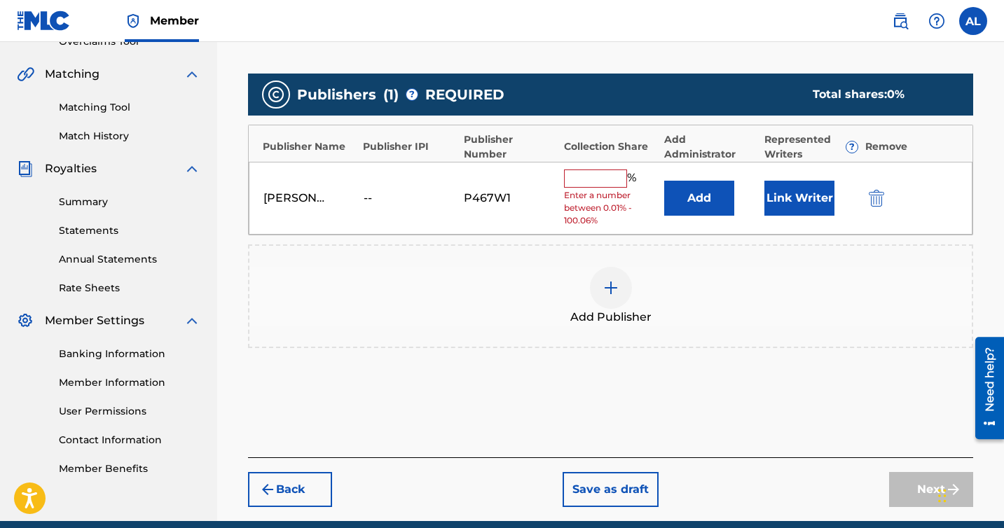
click at [607, 181] on input "text" at bounding box center [595, 179] width 63 height 18
type input "100"
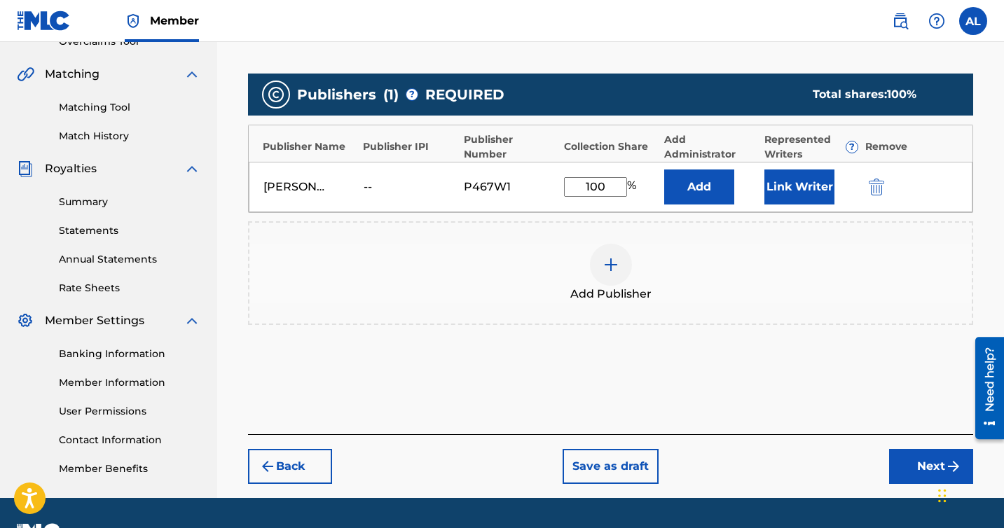
click at [659, 244] on div "Add Publisher" at bounding box center [610, 273] width 722 height 59
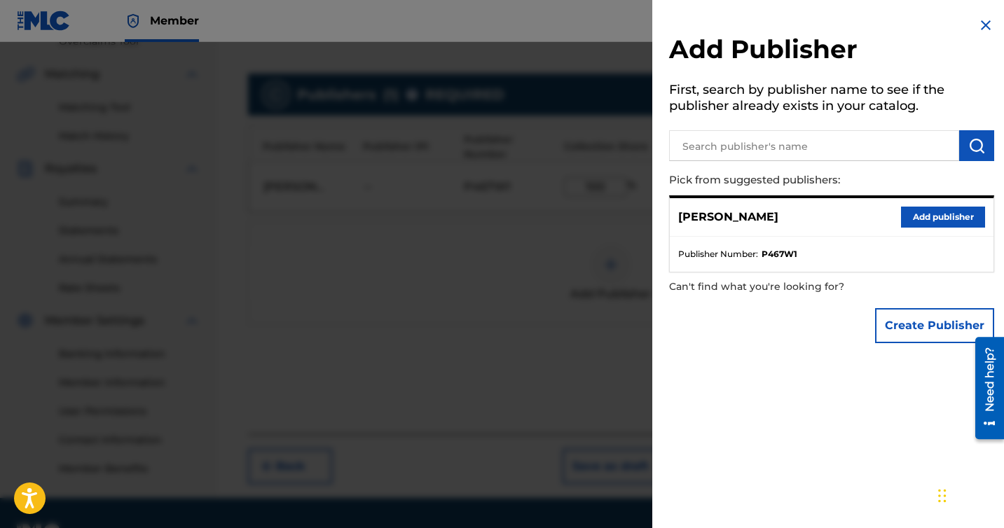
click at [617, 253] on div at bounding box center [502, 306] width 1004 height 528
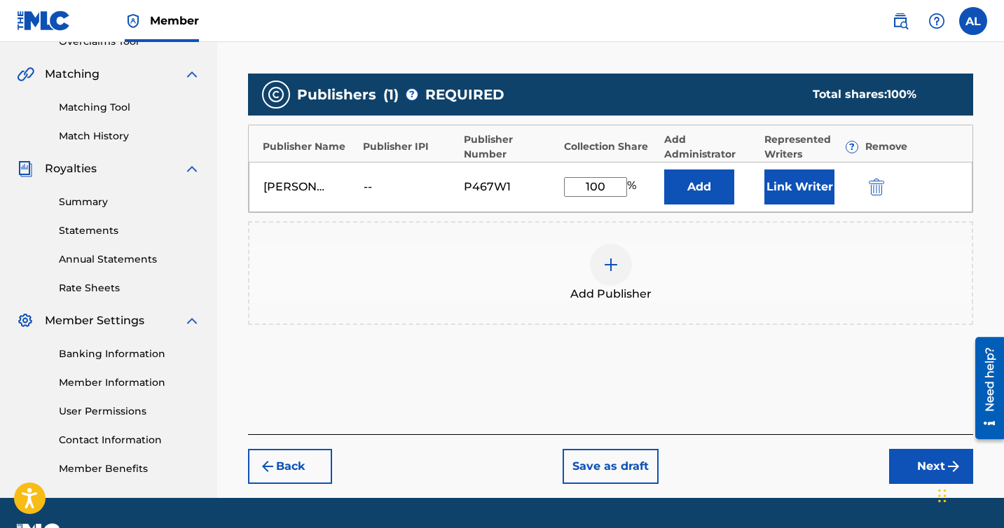
click at [809, 200] on button "Link Writer" at bounding box center [799, 187] width 70 height 35
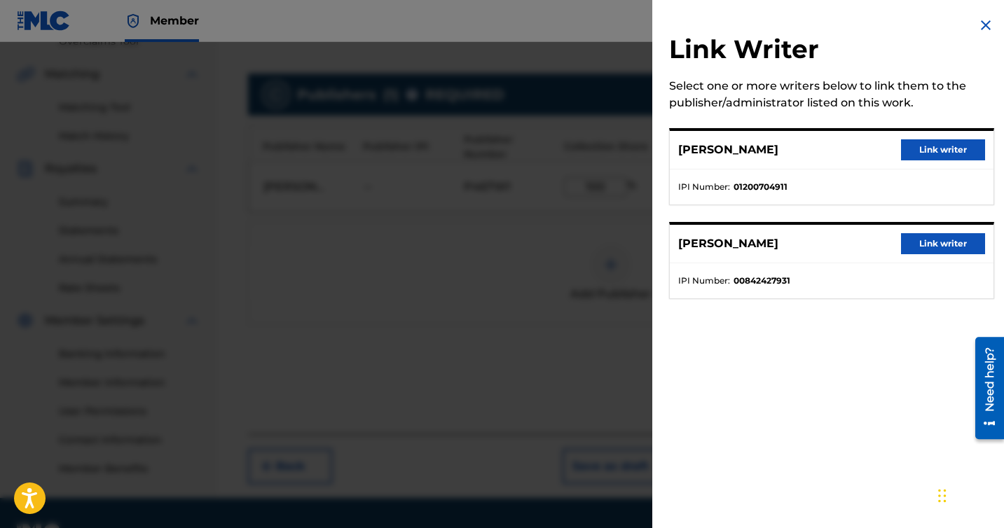
click at [915, 151] on button "Link writer" at bounding box center [943, 149] width 84 height 21
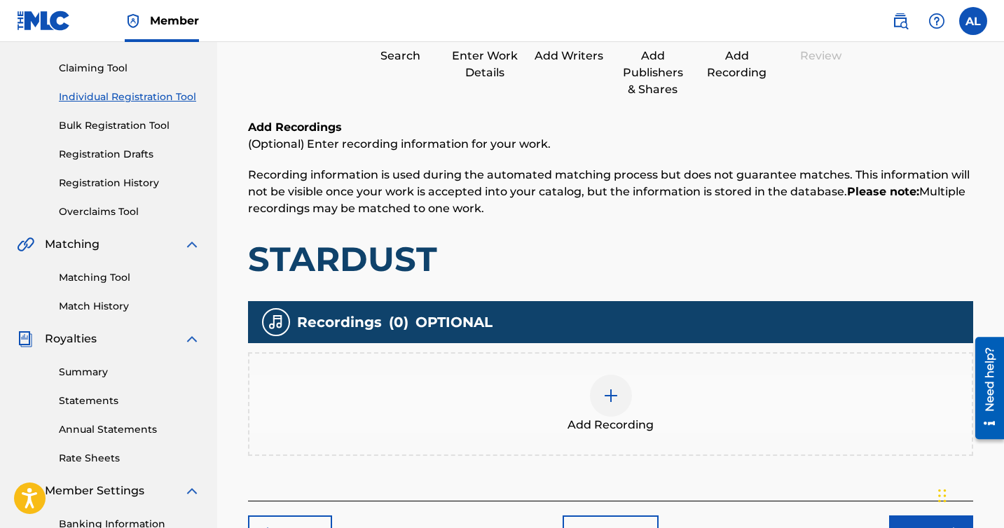
scroll to position [289, 0]
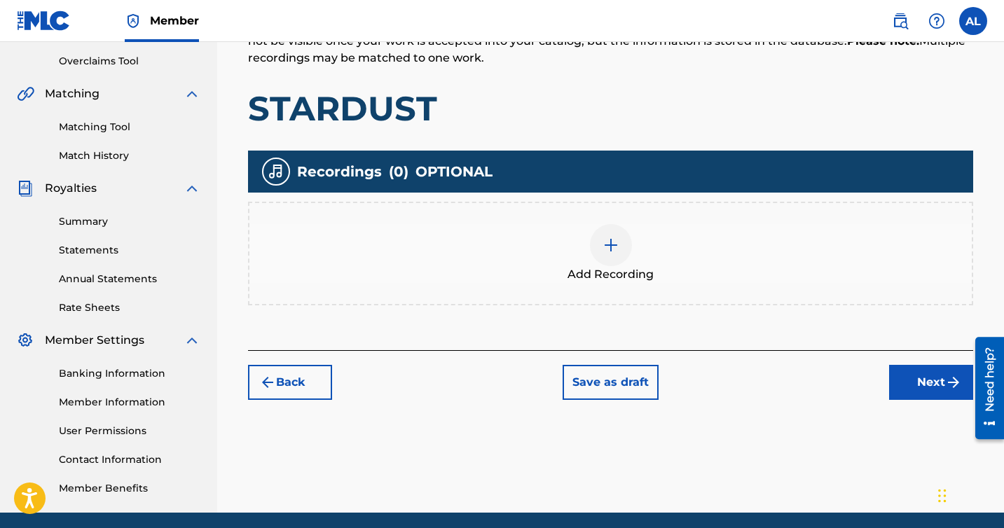
click at [633, 249] on div "Add Recording" at bounding box center [610, 253] width 722 height 59
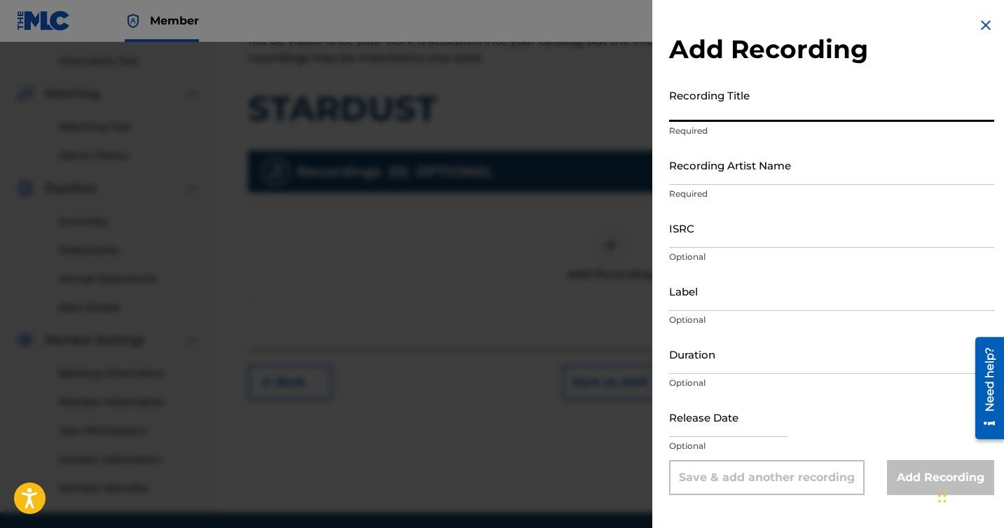
click at [698, 114] on input "Recording Title" at bounding box center [831, 102] width 325 height 40
click at [698, 114] on input "ST" at bounding box center [831, 102] width 325 height 40
type input "STARDUST"
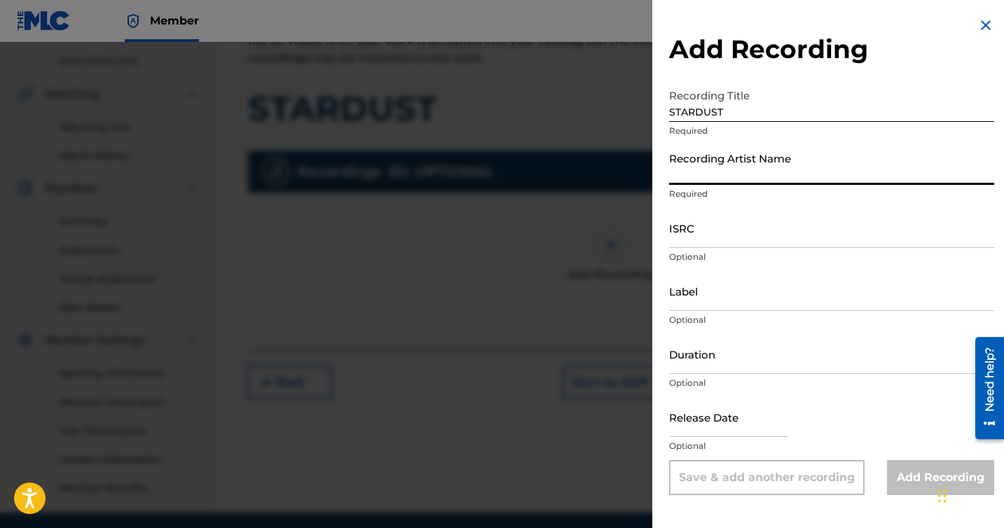
click at [710, 174] on input "Recording Artist Name" at bounding box center [831, 165] width 325 height 40
type input "[PERSON_NAME]"
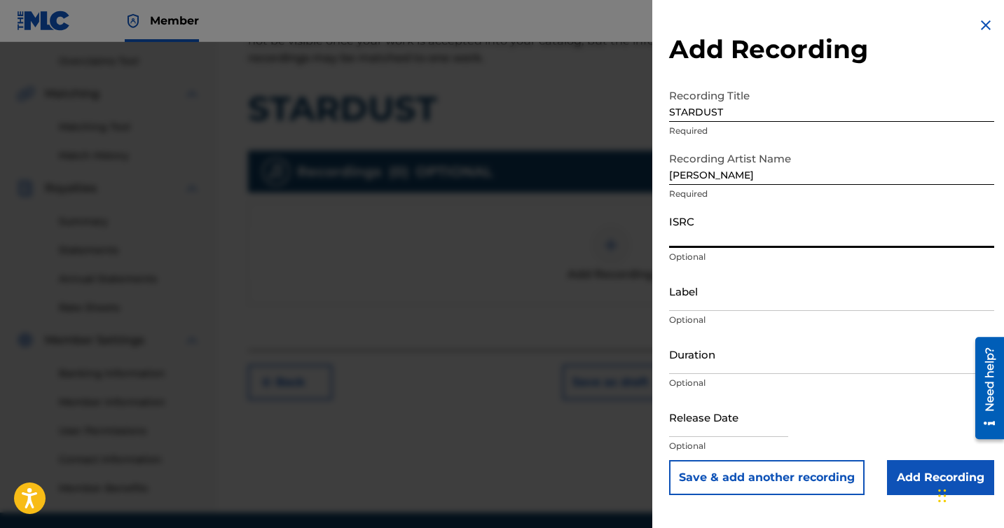
click at [745, 241] on input "ISRC" at bounding box center [831, 228] width 325 height 40
paste input "USLD91781302"
type input "USLD91781302"
click at [745, 297] on input "Label" at bounding box center [831, 291] width 325 height 40
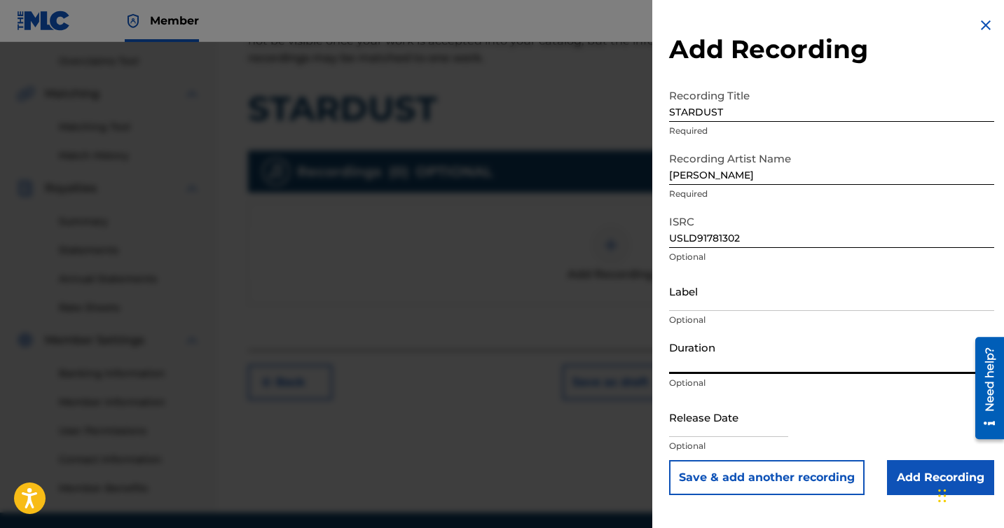
click at [710, 357] on input "Duration" at bounding box center [831, 354] width 325 height 40
click at [695, 431] on input "text" at bounding box center [728, 417] width 119 height 40
select select "7"
select select "2025"
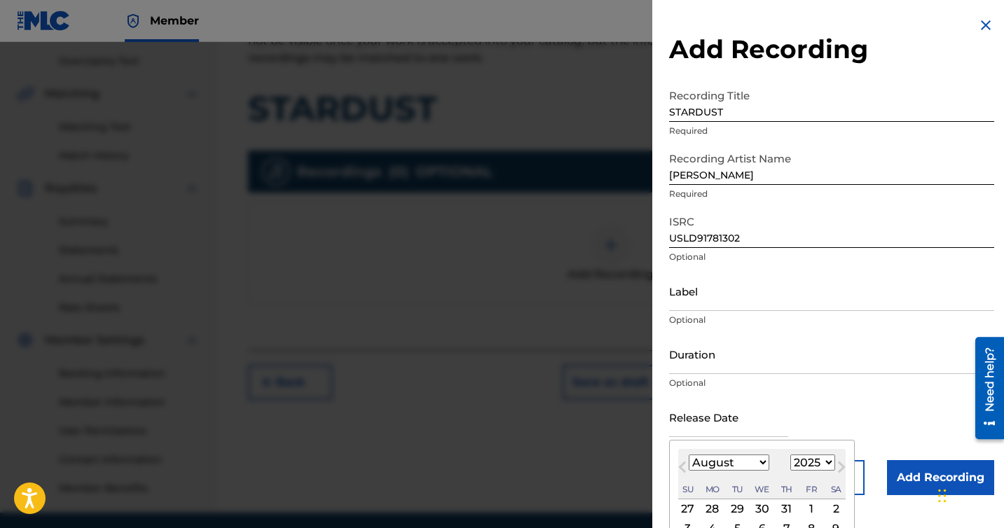
click at [711, 421] on input "text" at bounding box center [728, 417] width 119 height 40
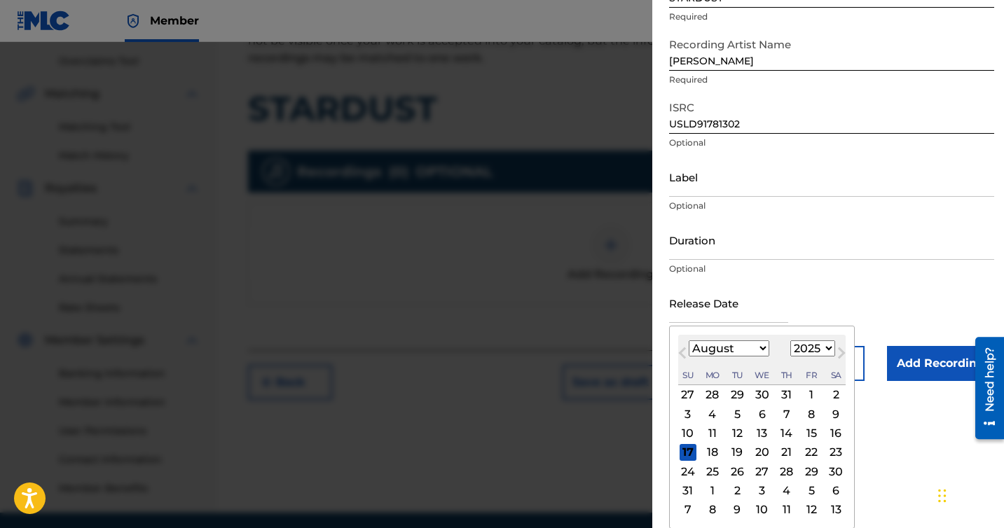
scroll to position [340, 0]
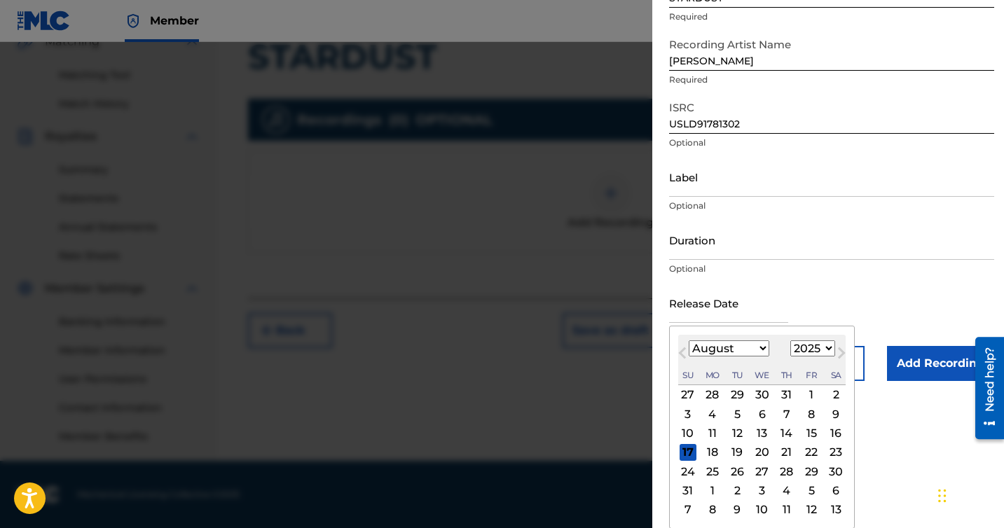
click at [809, 448] on div "22" at bounding box center [811, 452] width 17 height 17
type input "[DATE]"
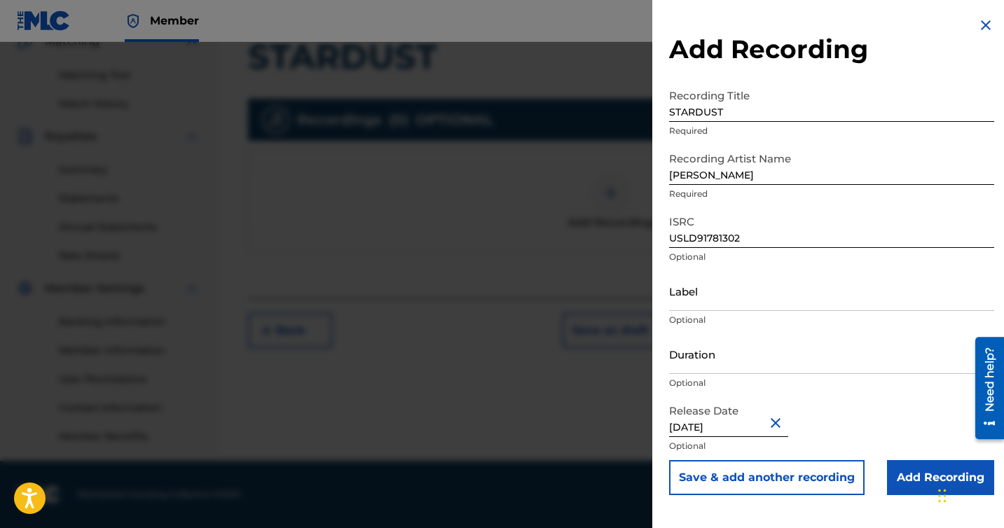
scroll to position [0, 0]
click at [821, 280] on input "Label" at bounding box center [831, 291] width 325 height 40
click at [809, 223] on input "USLD91781302" at bounding box center [831, 228] width 325 height 40
click at [910, 465] on input "Add Recording" at bounding box center [940, 477] width 107 height 35
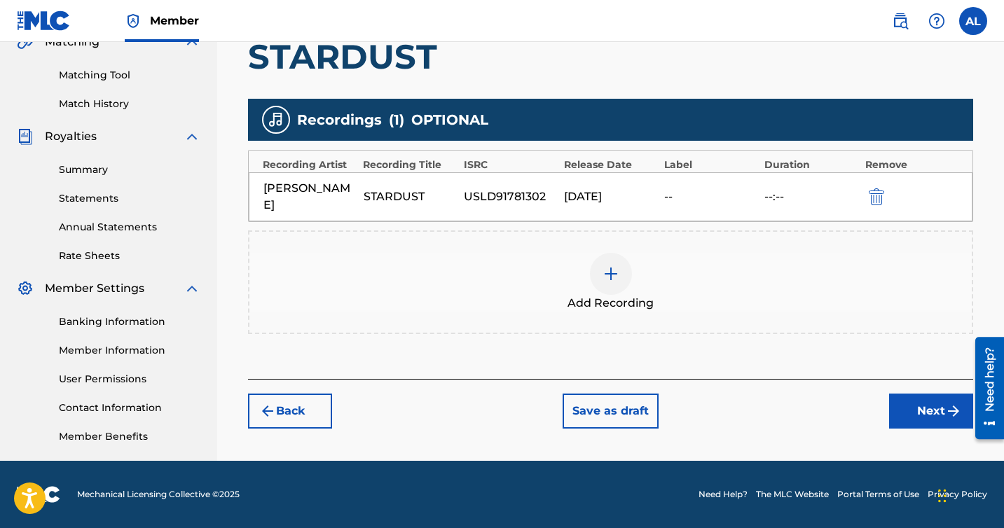
click at [914, 394] on button "Next" at bounding box center [931, 411] width 84 height 35
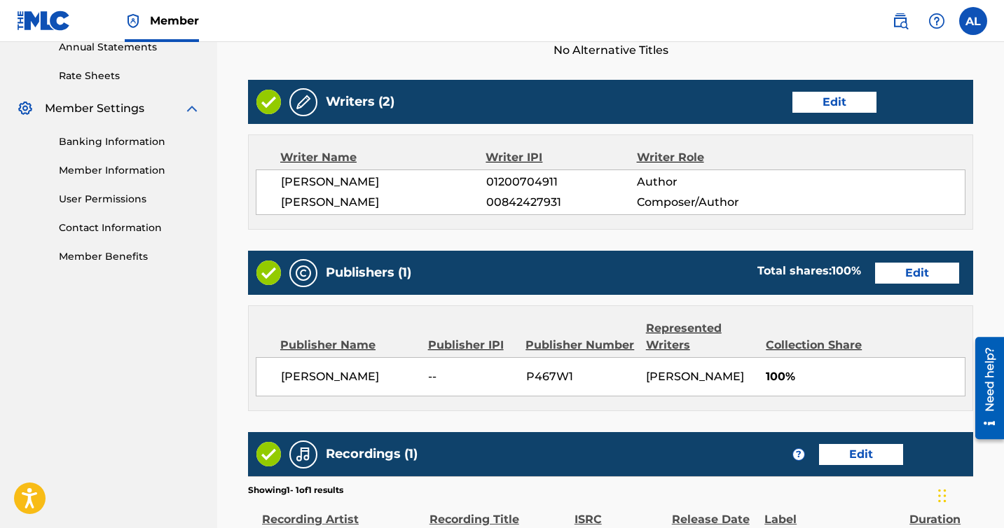
scroll to position [727, 0]
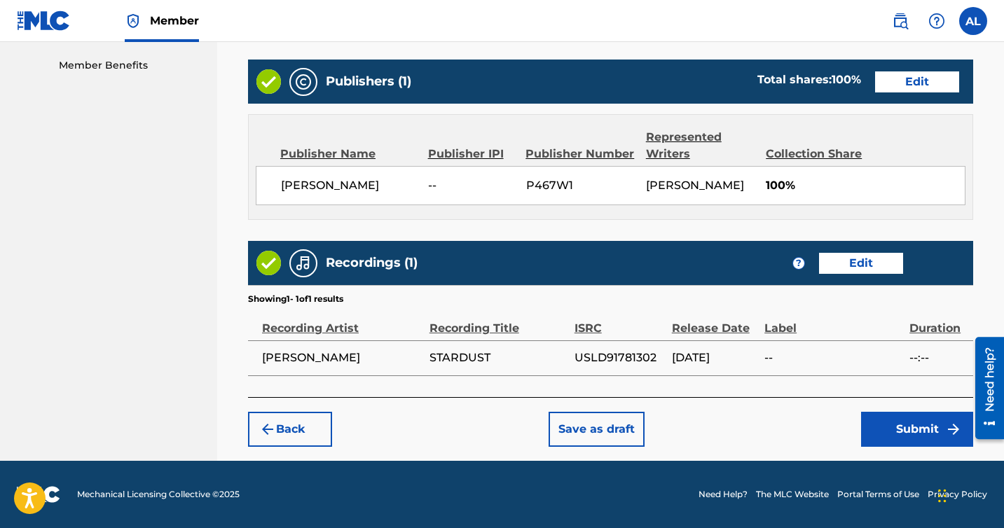
click at [902, 433] on button "Submit" at bounding box center [917, 429] width 112 height 35
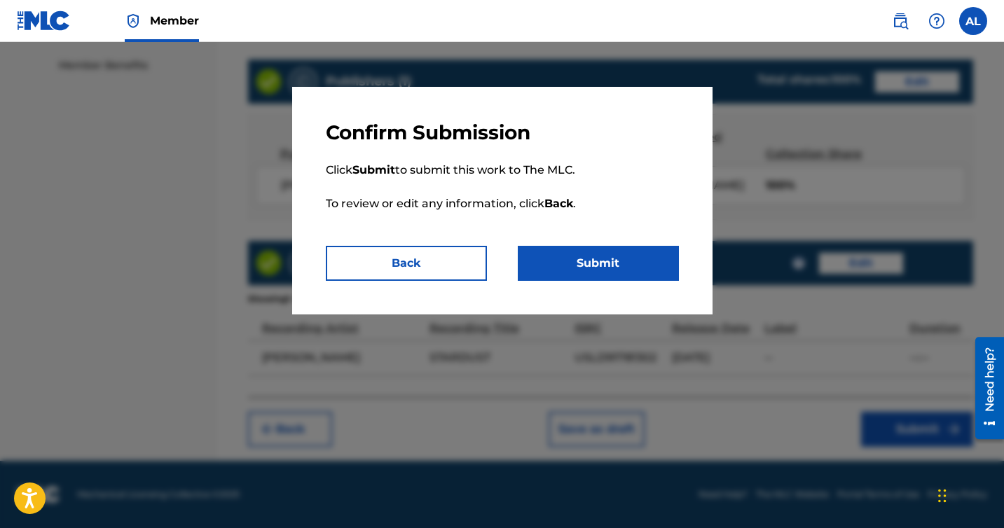
click at [620, 267] on button "Submit" at bounding box center [598, 263] width 161 height 35
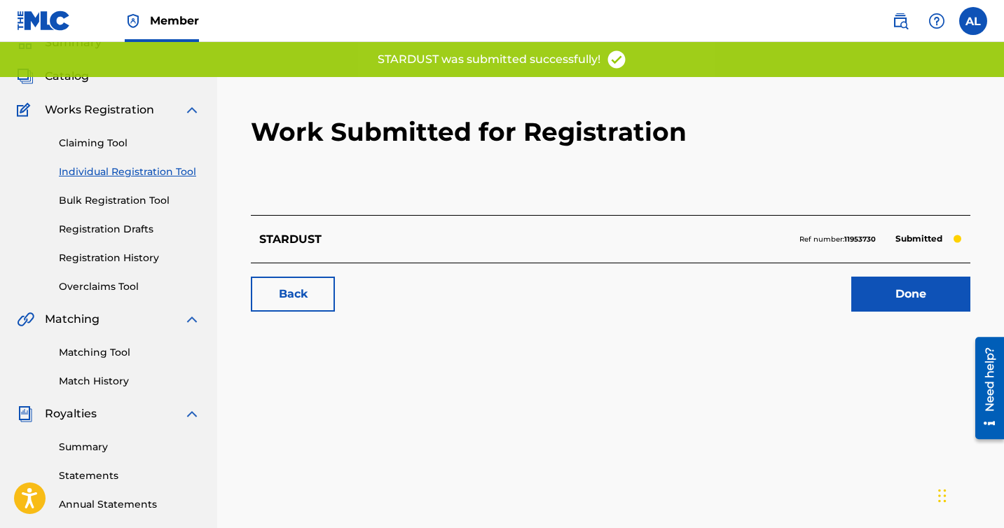
scroll to position [109, 0]
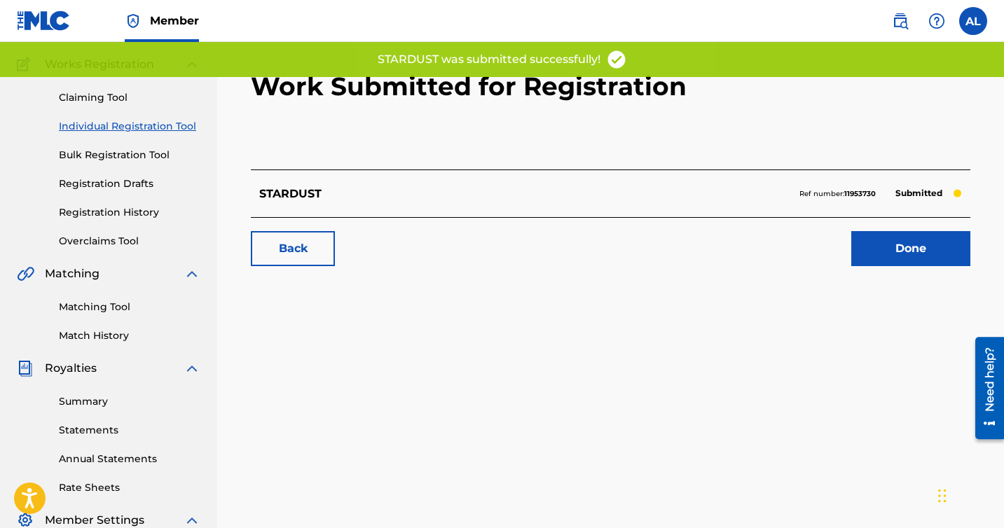
click at [901, 238] on link "Done" at bounding box center [910, 248] width 119 height 35
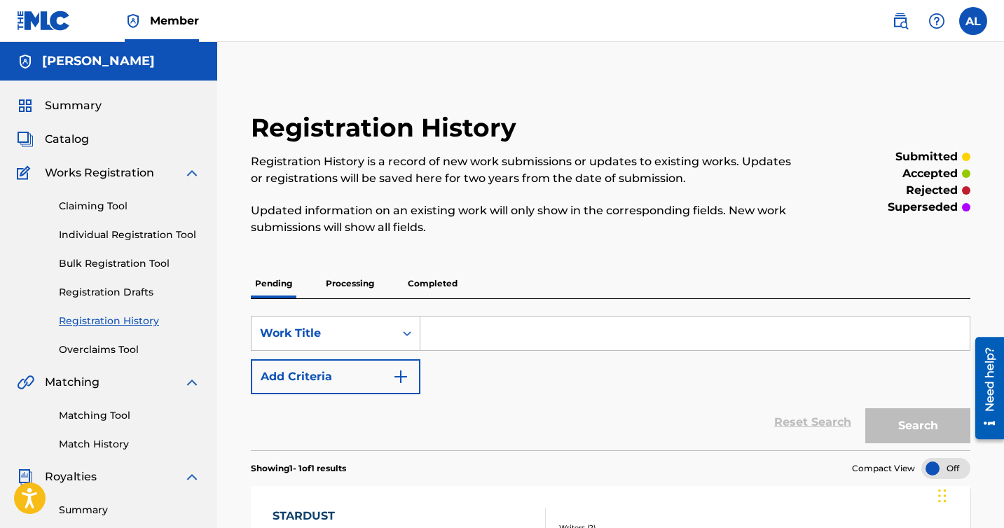
click at [579, 319] on input "Search Form" at bounding box center [694, 334] width 549 height 34
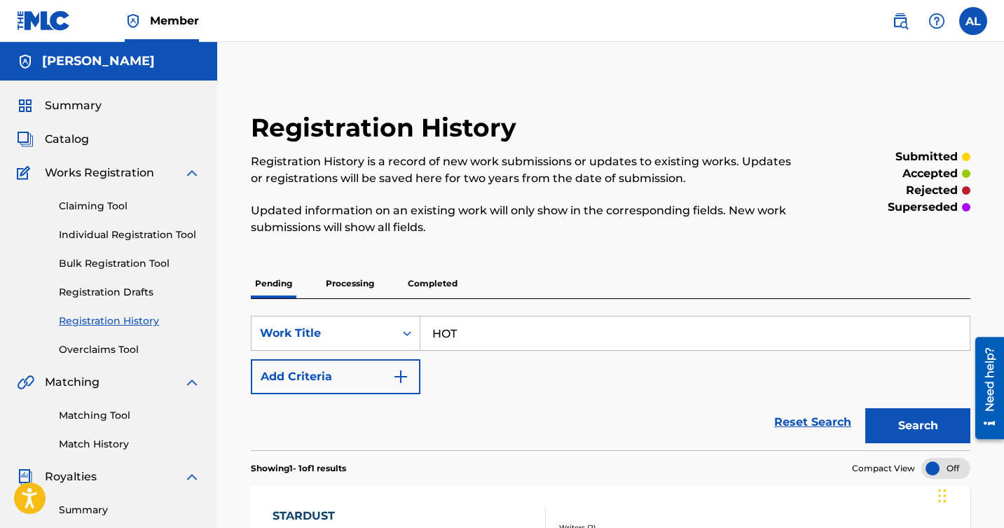
type input "Hot [DEMOGRAPHIC_DATA] Summer"
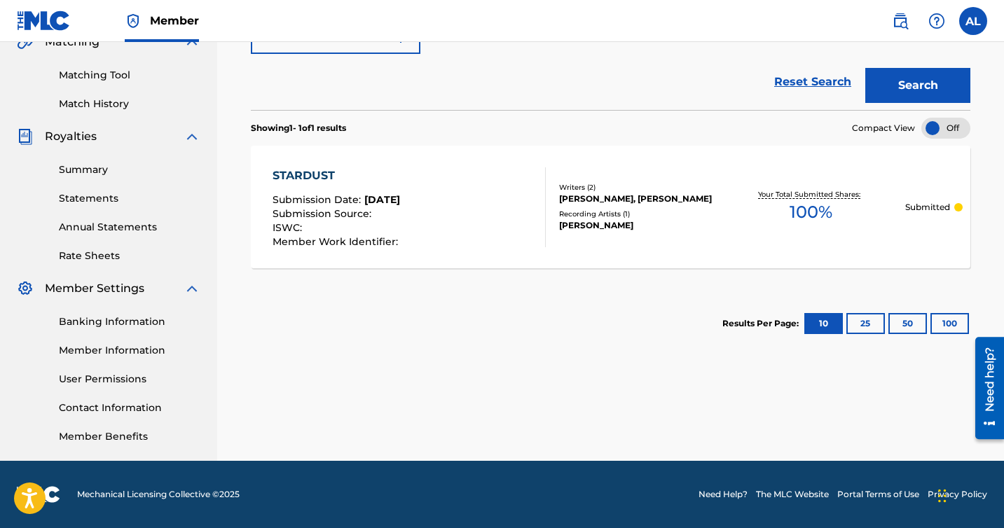
click at [888, 66] on div "Search" at bounding box center [914, 82] width 112 height 56
click at [888, 90] on button "Search" at bounding box center [917, 85] width 105 height 35
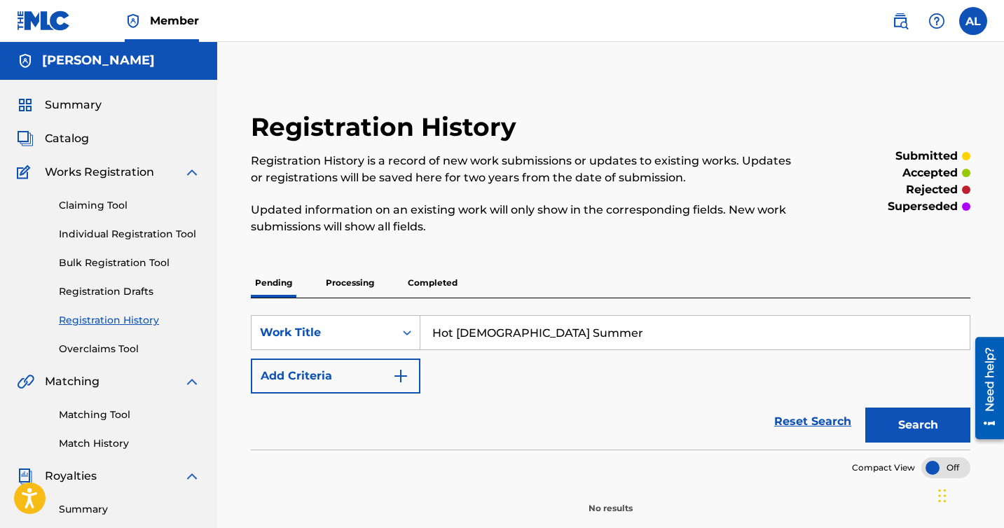
scroll to position [0, 0]
click at [82, 301] on div "Claiming Tool Individual Registration Tool Bulk Registration Tool Registration …" at bounding box center [109, 269] width 184 height 176
click at [100, 240] on link "Individual Registration Tool" at bounding box center [130, 235] width 142 height 15
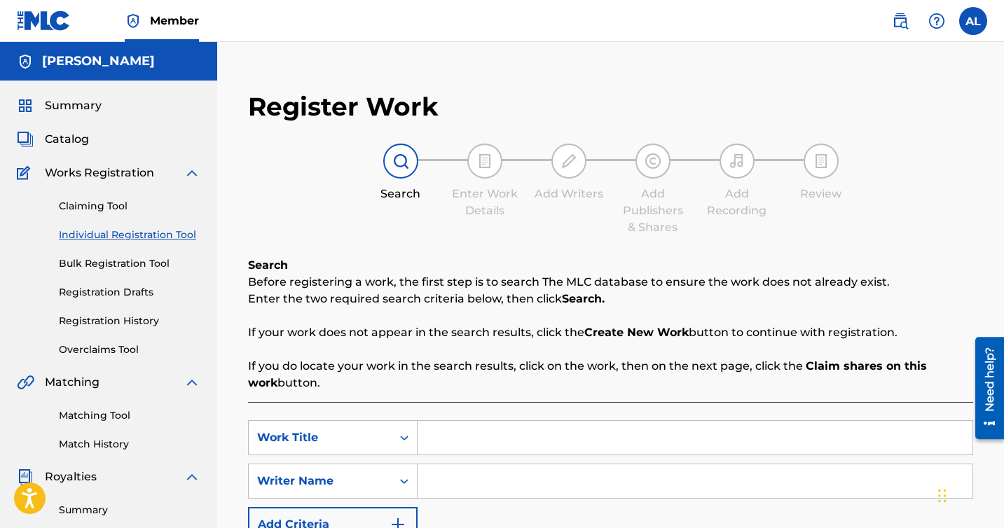
scroll to position [199, 0]
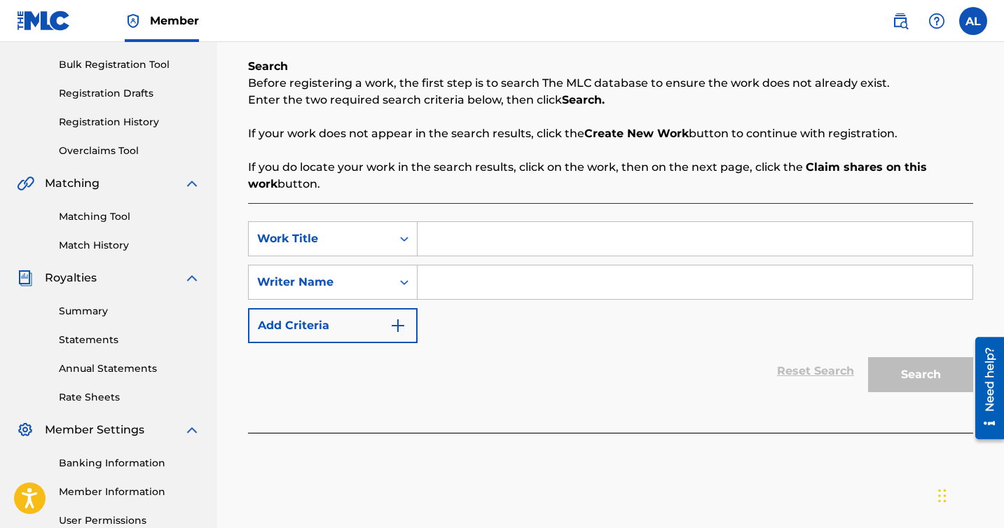
click at [481, 267] on input "Search Form" at bounding box center [695, 283] width 555 height 34
click at [478, 257] on div "SearchWithCriteriab8431a80-7555-40d1-adee-c21fe6beaa32 Work Title SearchWithCri…" at bounding box center [610, 282] width 725 height 122
click at [476, 247] on input "Search Form" at bounding box center [695, 239] width 555 height 34
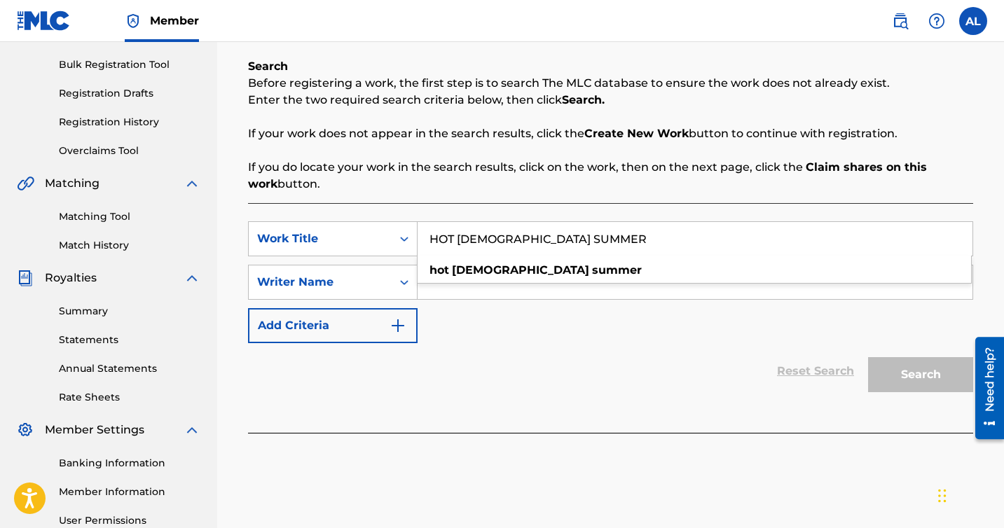
type input "HOT [DEMOGRAPHIC_DATA] SUMMER"
click at [477, 296] on input "Search Form" at bounding box center [695, 283] width 555 height 34
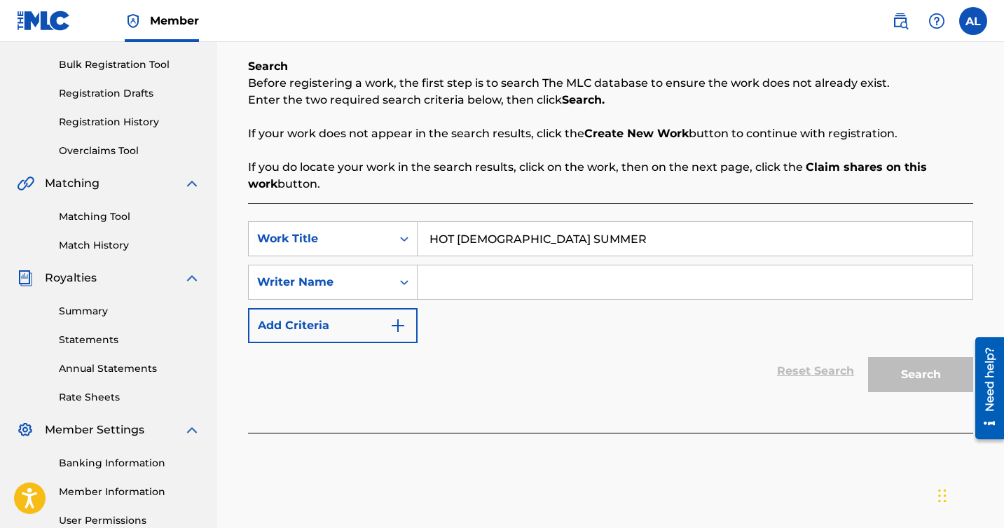
click at [473, 268] on input "Search Form" at bounding box center [695, 283] width 555 height 34
type input "[PERSON_NAME]"
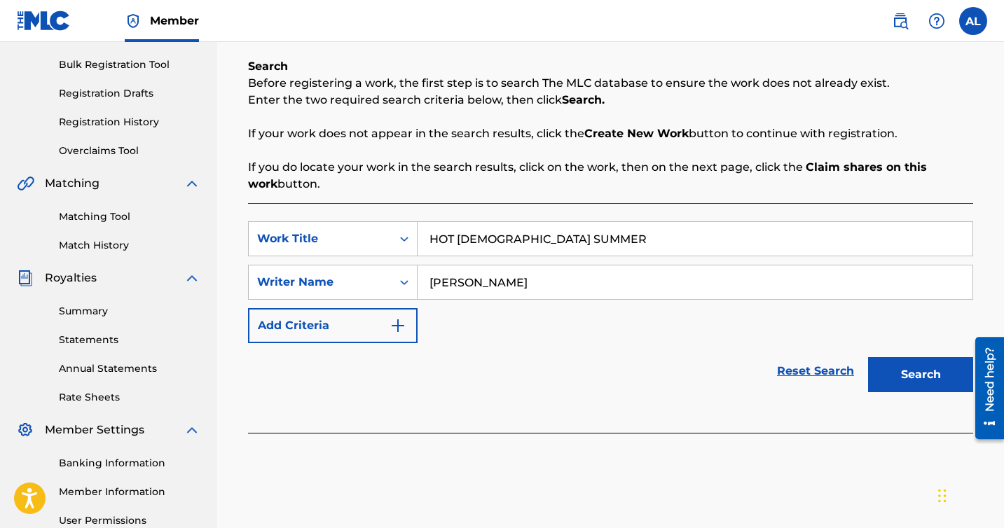
click at [895, 378] on button "Search" at bounding box center [920, 374] width 105 height 35
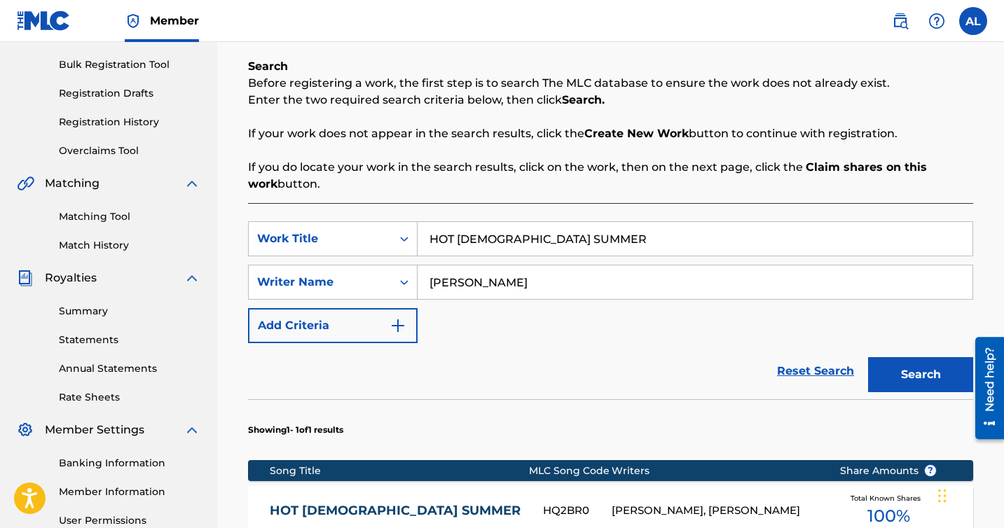
scroll to position [459, 0]
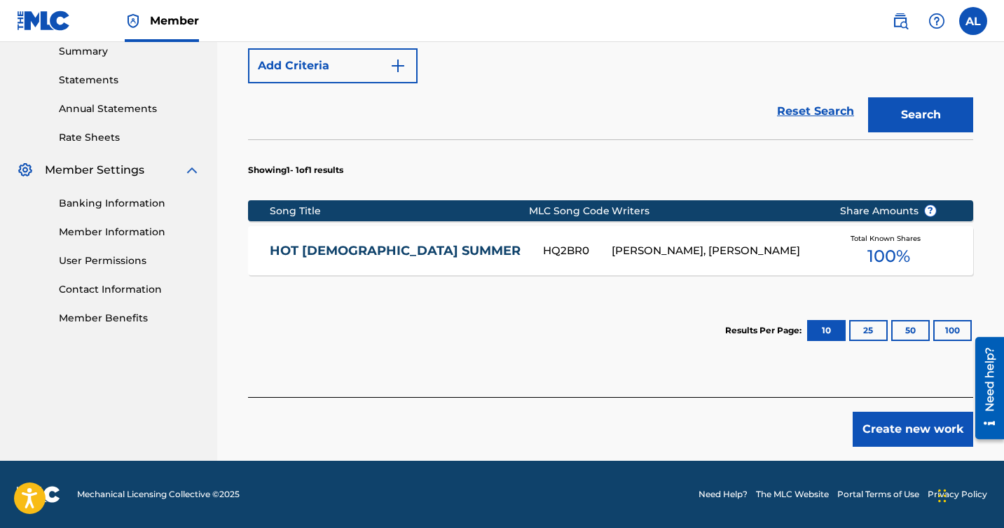
click at [872, 413] on button "Create new work" at bounding box center [913, 429] width 121 height 35
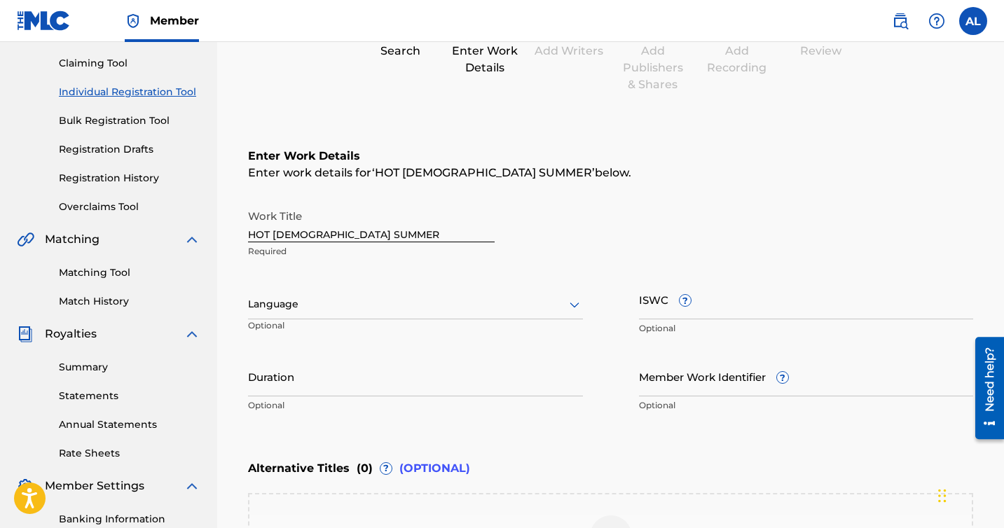
scroll to position [117, 0]
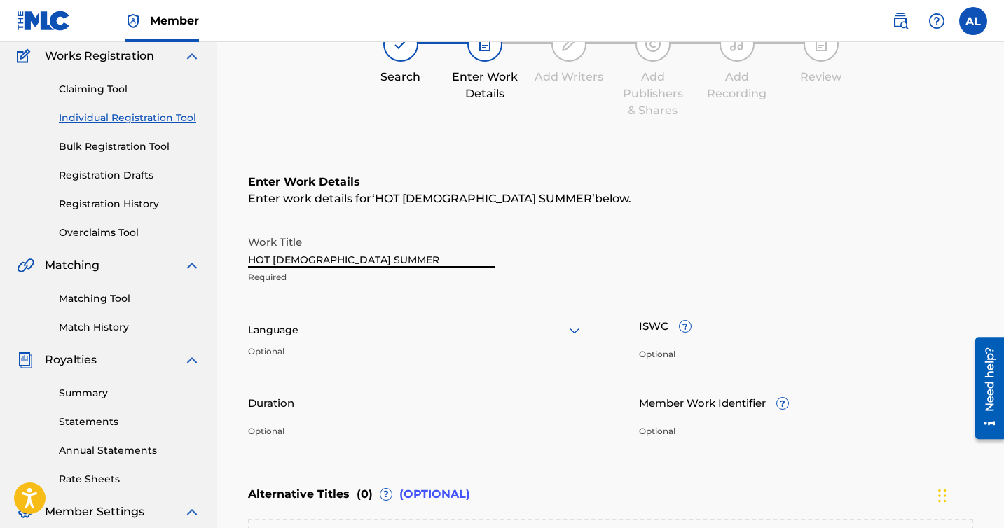
click at [406, 256] on input "HOT [DEMOGRAPHIC_DATA] SUMMER" at bounding box center [371, 248] width 247 height 40
click at [271, 259] on input "HOT [DEMOGRAPHIC_DATA] SUMMER - Miiinasan Remix" at bounding box center [371, 248] width 247 height 40
click at [281, 259] on input "Hot [DEMOGRAPHIC_DATA] SUMMER - Miiinasan Remix" at bounding box center [371, 248] width 247 height 40
click at [291, 259] on input "Hot [DEMOGRAPHIC_DATA] SUMMER - Miiinasan Remix" at bounding box center [371, 248] width 247 height 40
click at [333, 260] on input "Hot [DEMOGRAPHIC_DATA] SUMMER - Miiinasan Remix" at bounding box center [371, 248] width 247 height 40
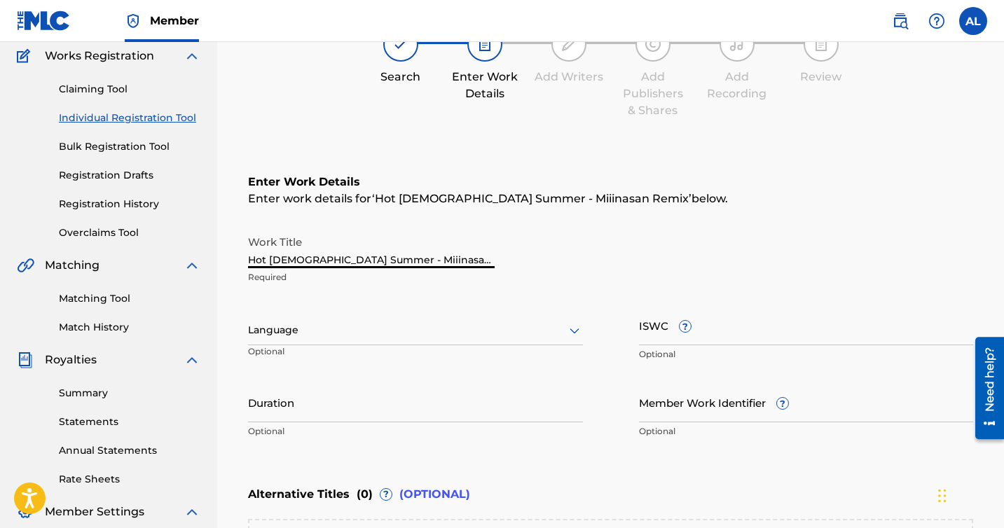
type input "Hot [DEMOGRAPHIC_DATA] Summer - Miiinasan Remix"
click at [397, 302] on div "Work Title Hot [DEMOGRAPHIC_DATA] Summer - Miiinasan Remix Required Language Op…" at bounding box center [610, 336] width 725 height 217
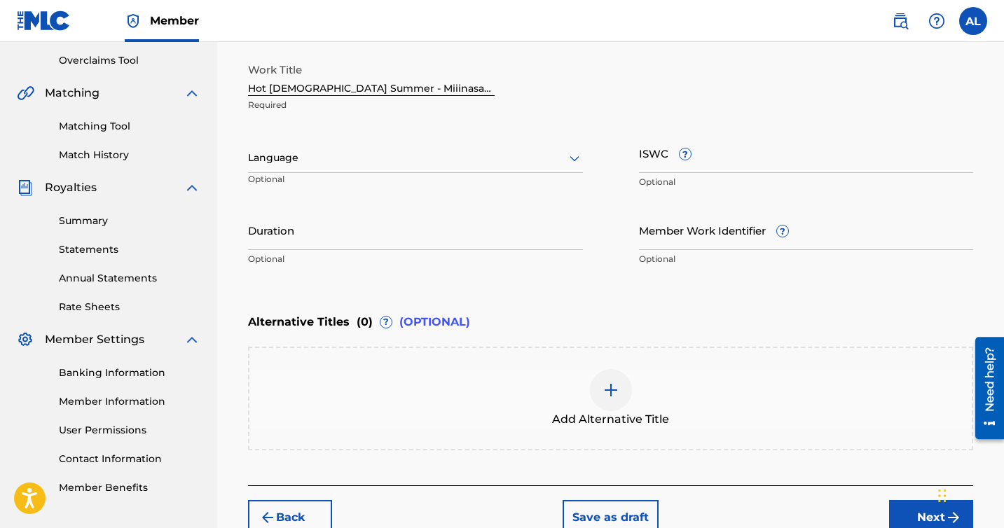
scroll to position [377, 0]
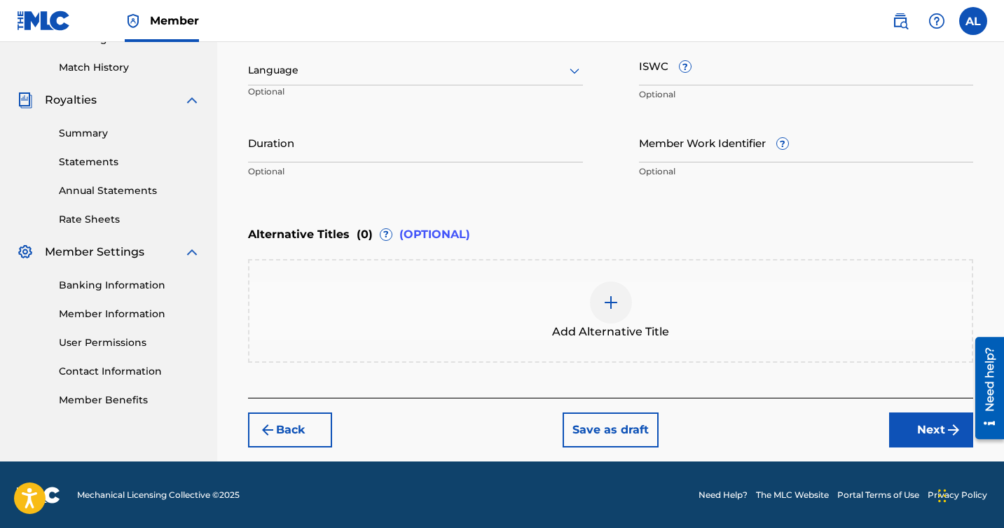
click at [928, 425] on button "Next" at bounding box center [931, 430] width 84 height 35
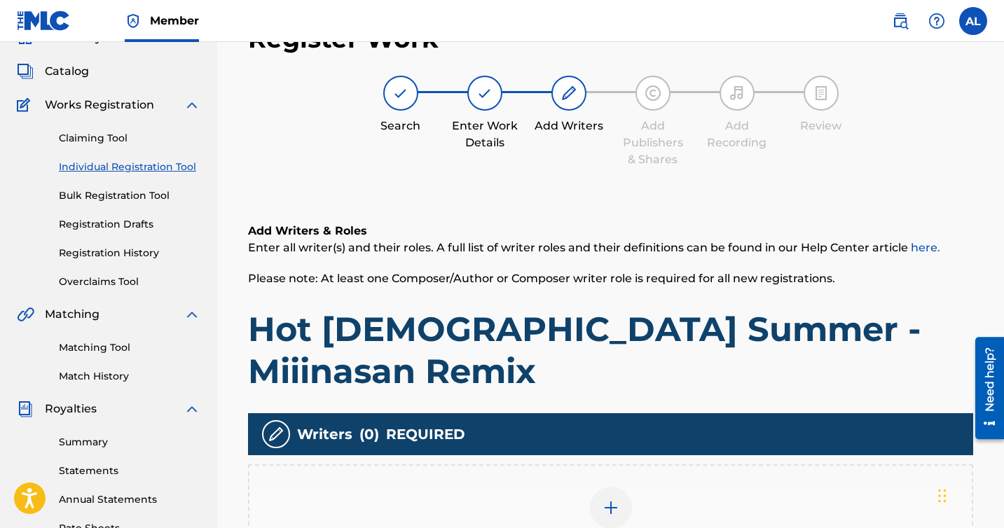
scroll to position [340, 0]
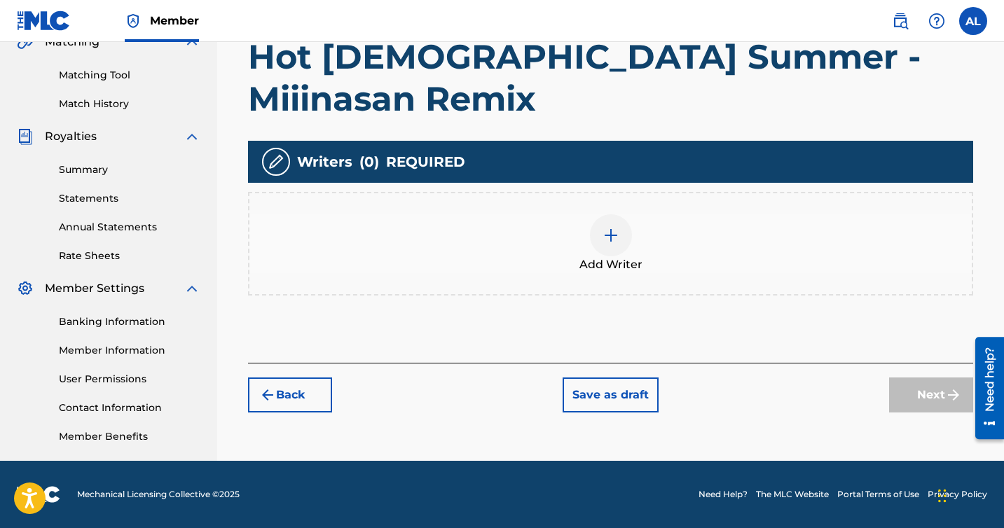
click at [603, 214] on div at bounding box center [611, 235] width 42 height 42
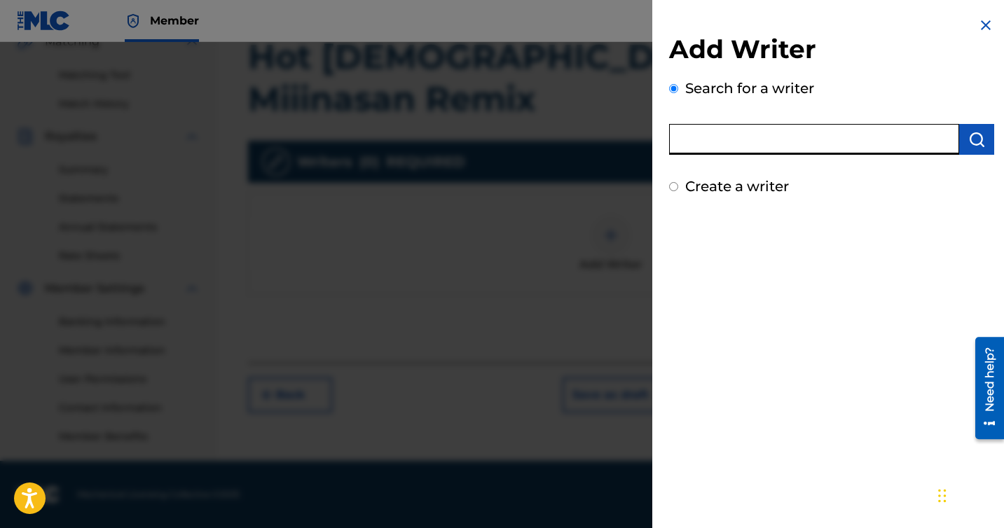
click at [724, 144] on input "text" at bounding box center [814, 139] width 290 height 31
type input "[PERSON_NAME]"
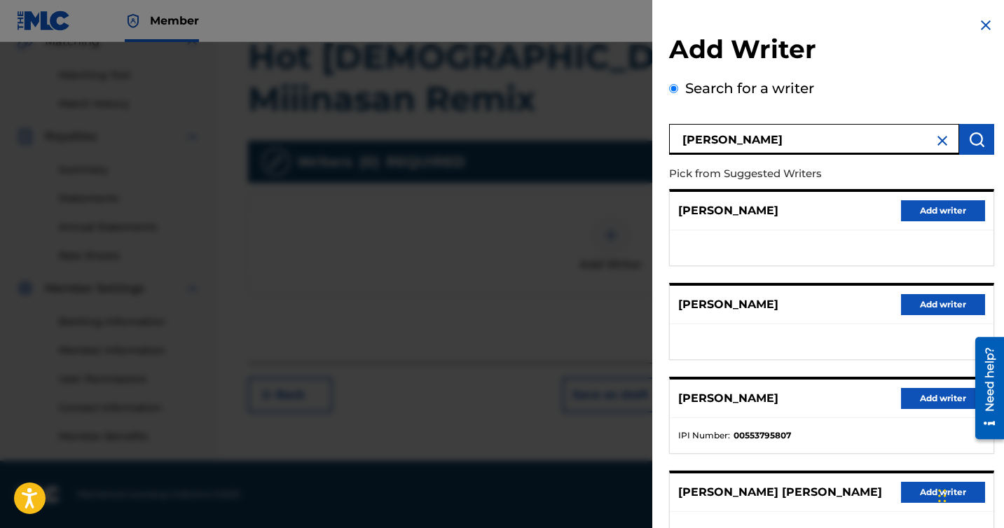
scroll to position [202, 0]
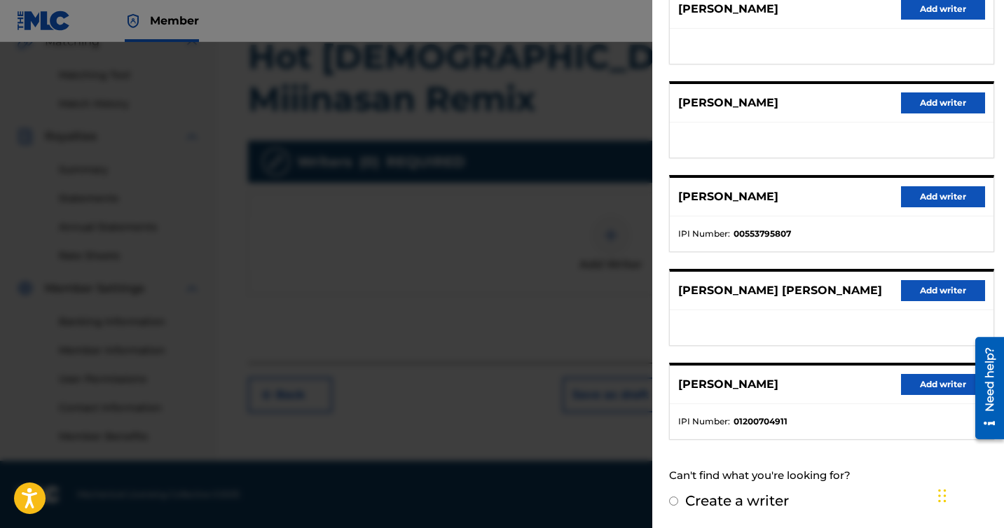
click at [924, 378] on button "Add writer" at bounding box center [943, 384] width 84 height 21
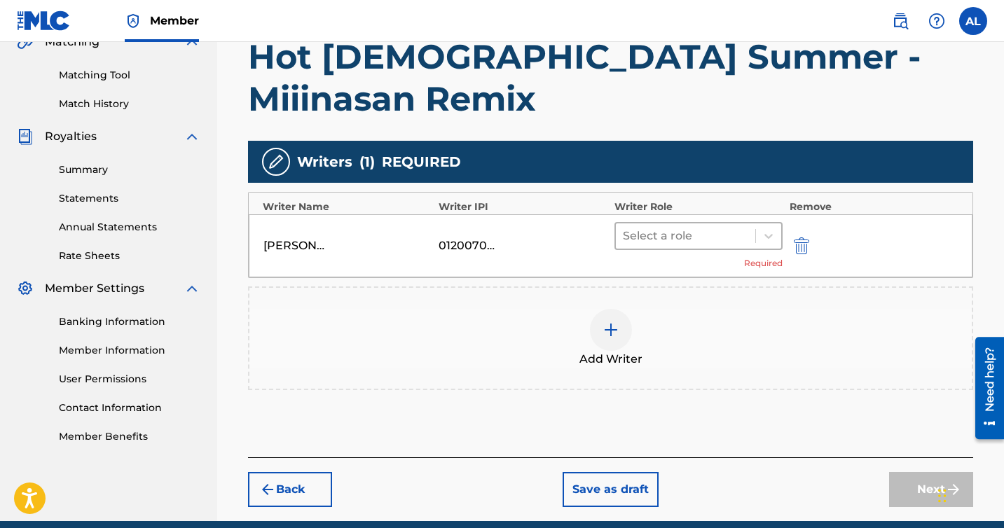
click at [726, 226] on div at bounding box center [685, 236] width 125 height 20
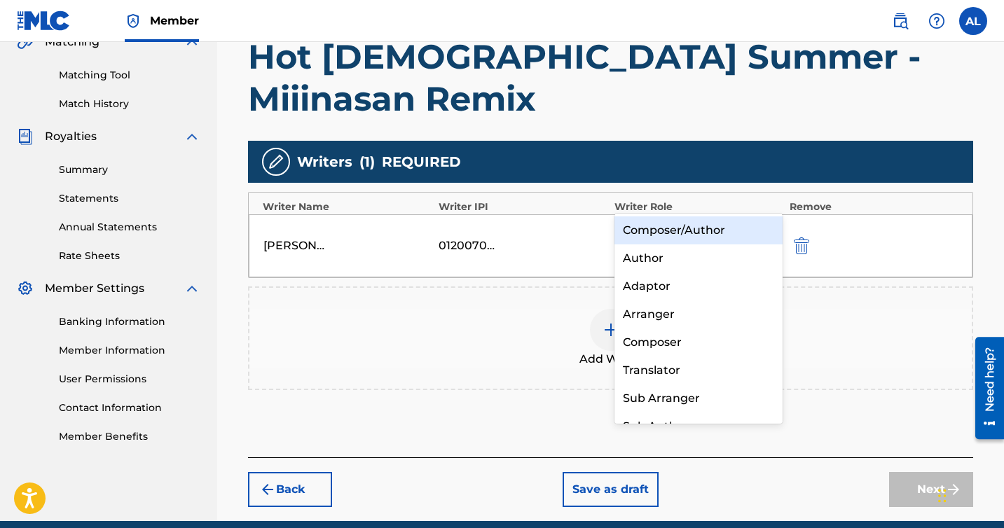
click at [703, 238] on div "Composer/Author" at bounding box center [698, 230] width 168 height 28
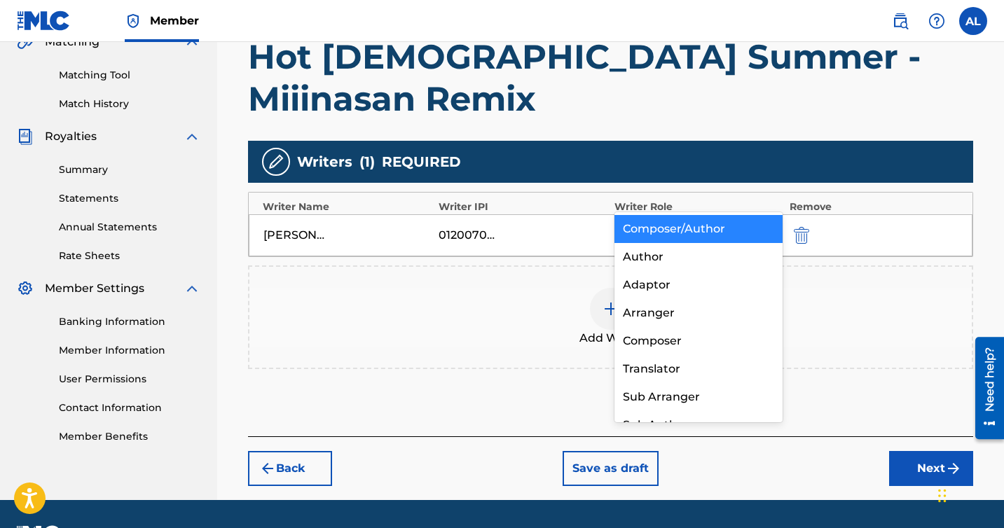
click at [694, 223] on div "Composer/Author" at bounding box center [685, 235] width 141 height 25
click at [670, 261] on div "Author" at bounding box center [698, 257] width 168 height 28
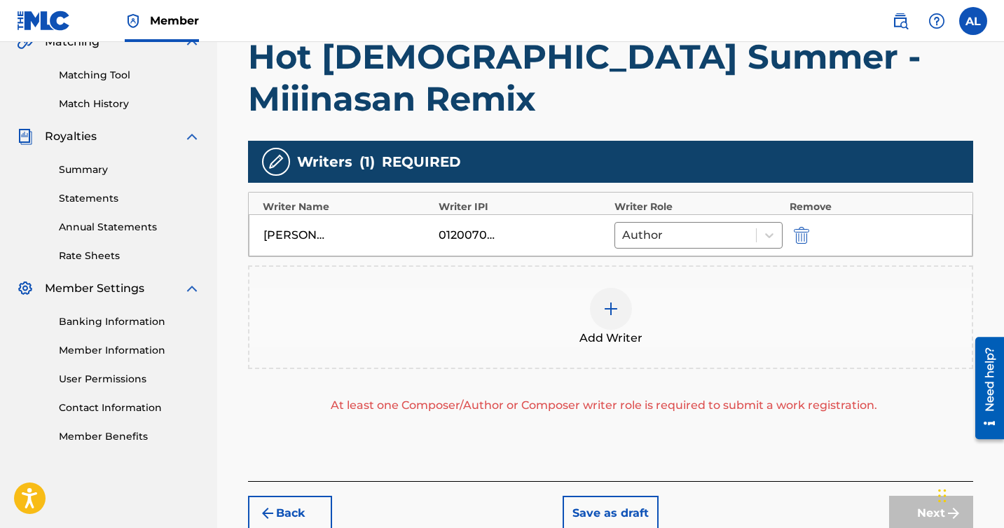
click at [612, 301] on img at bounding box center [611, 309] width 17 height 17
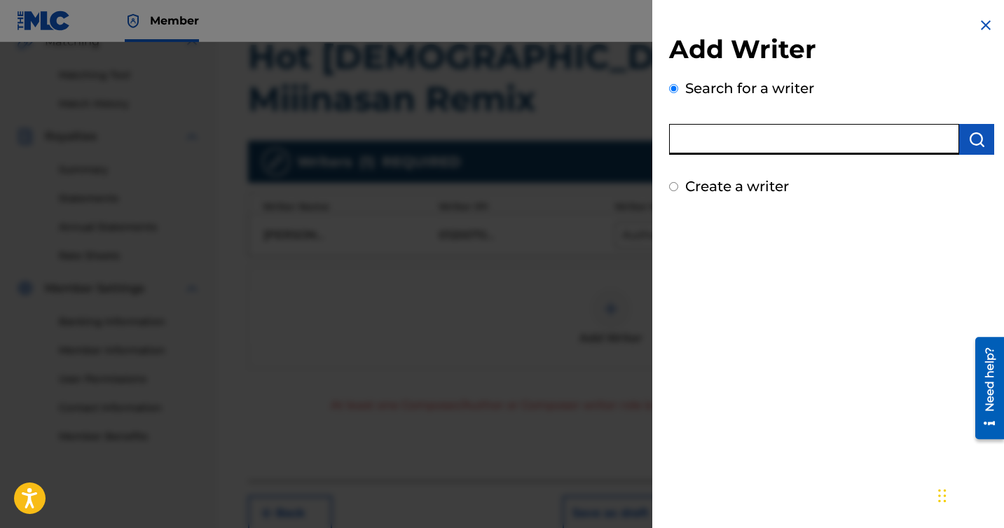
click at [740, 143] on input "text" at bounding box center [814, 139] width 290 height 31
type input "[PERSON_NAME]"
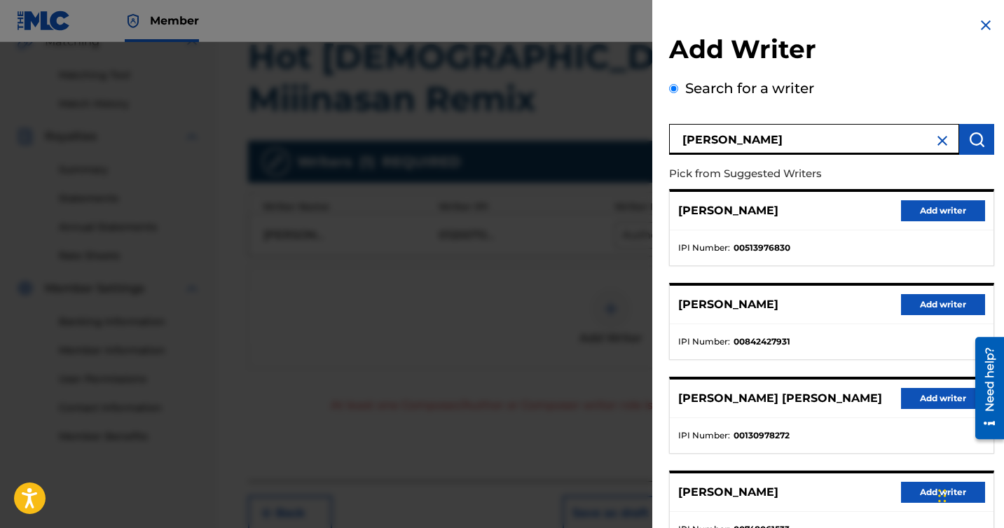
scroll to position [16, 0]
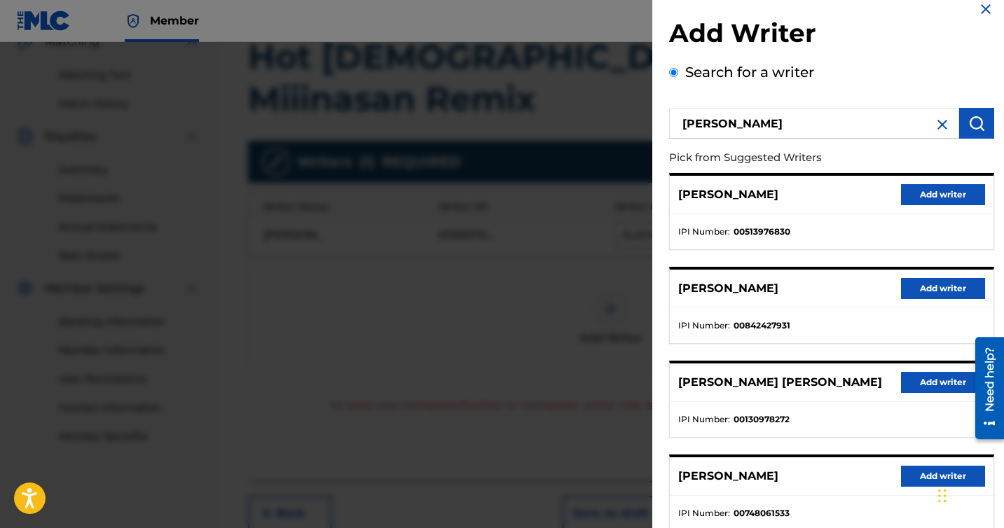
click at [925, 294] on button "Add writer" at bounding box center [943, 288] width 84 height 21
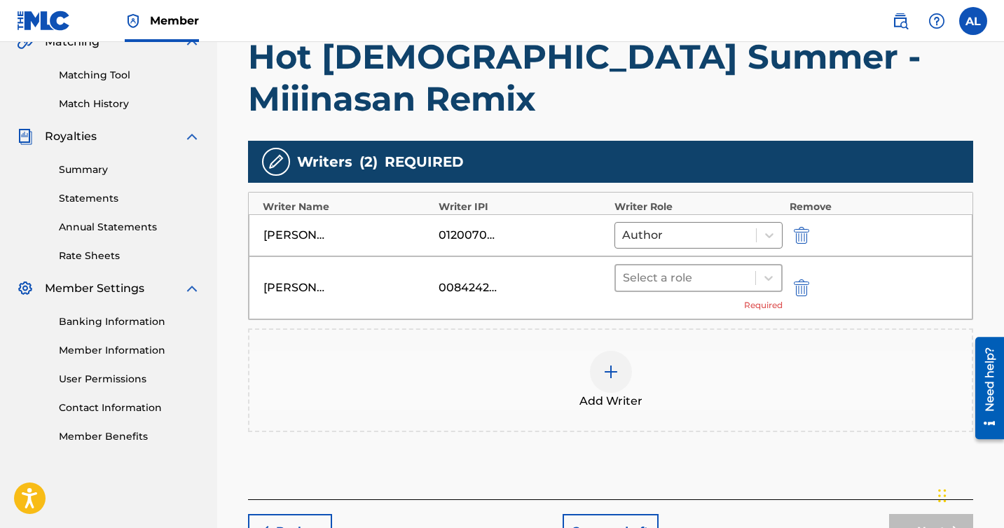
click at [677, 268] on div at bounding box center [685, 278] width 125 height 20
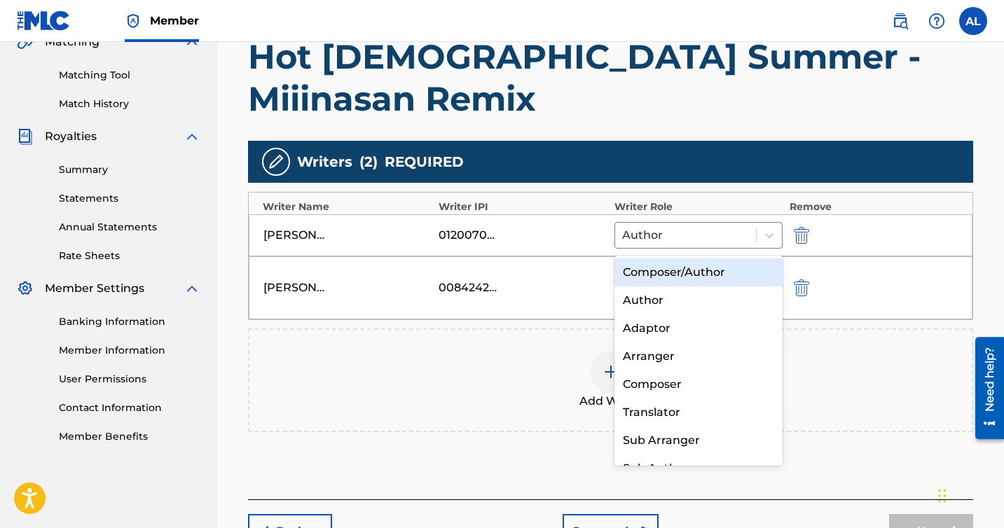
click at [673, 259] on div "Composer/Author" at bounding box center [698, 273] width 168 height 28
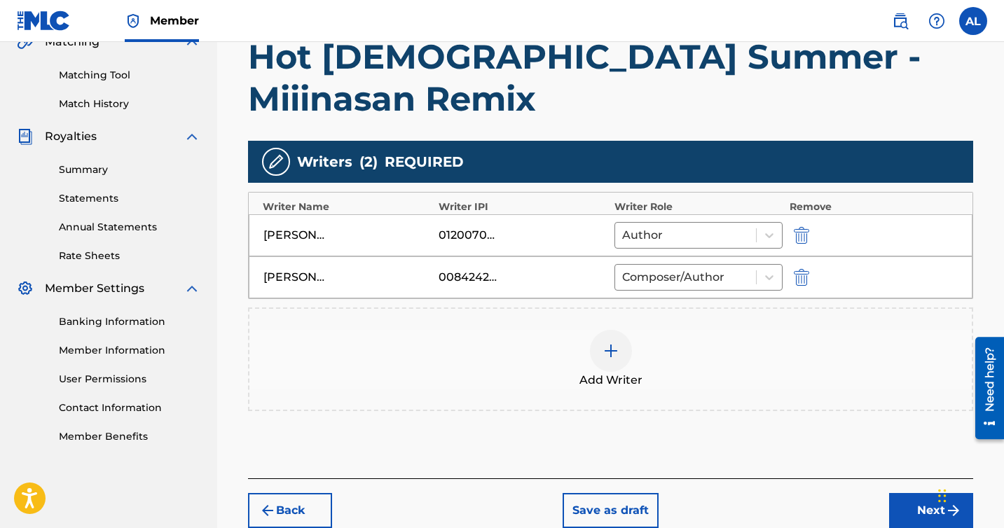
click at [933, 493] on button "Next" at bounding box center [931, 510] width 84 height 35
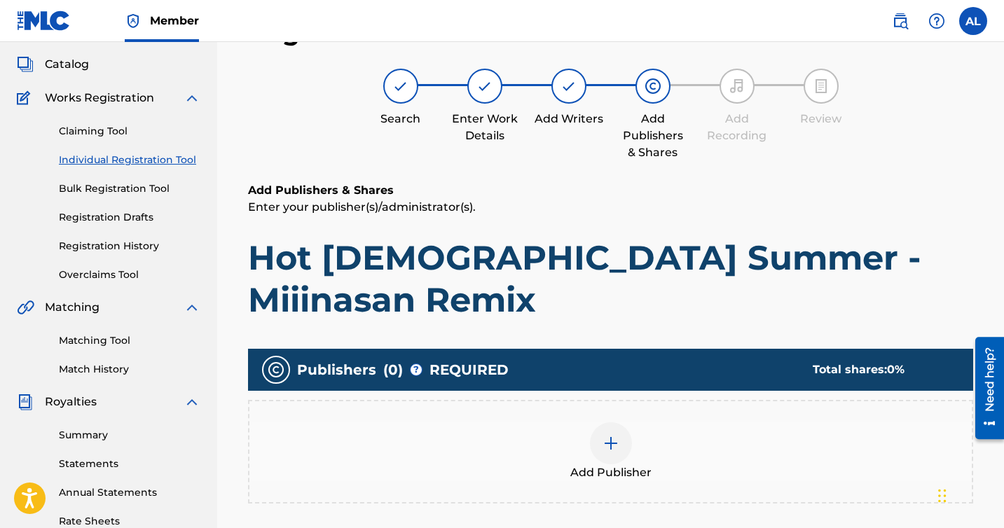
scroll to position [63, 0]
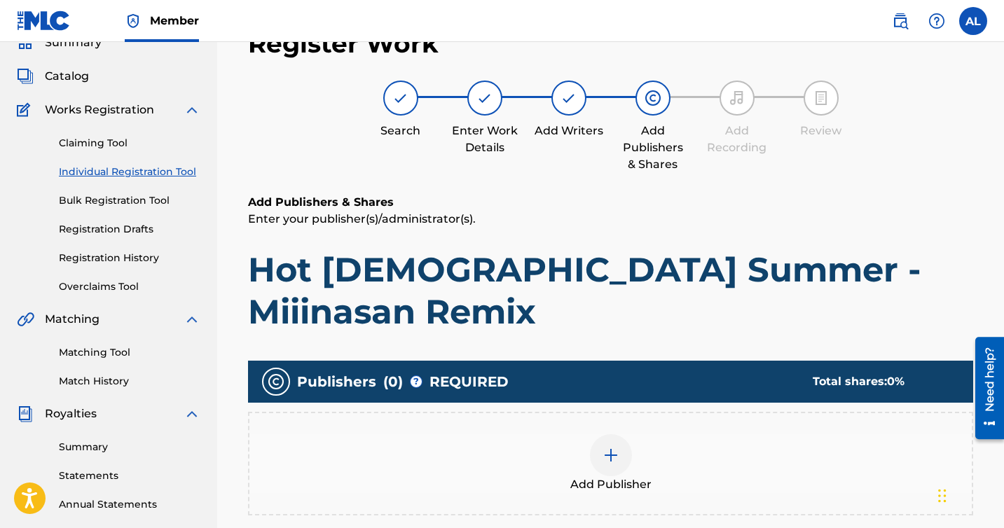
click at [628, 412] on div "Add Publisher" at bounding box center [610, 464] width 725 height 104
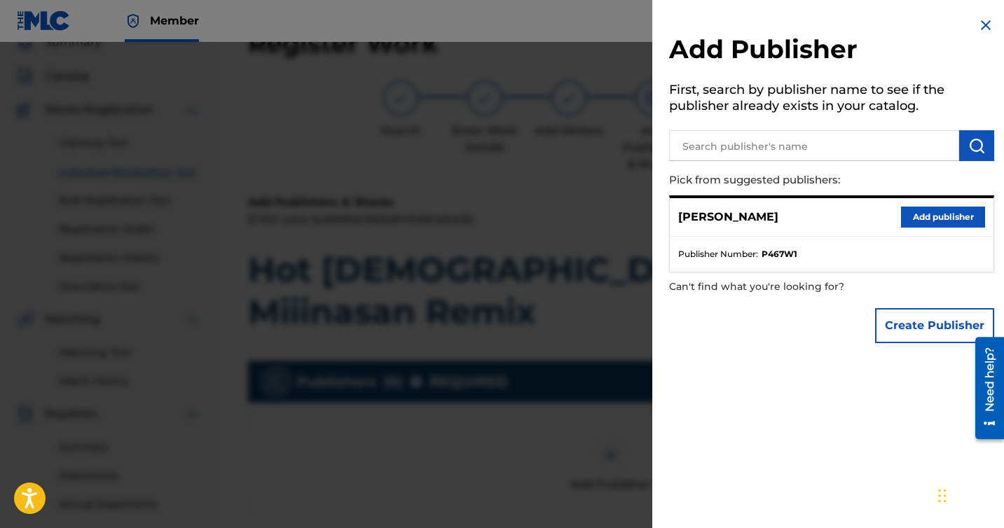
click at [954, 216] on button "Add publisher" at bounding box center [943, 217] width 84 height 21
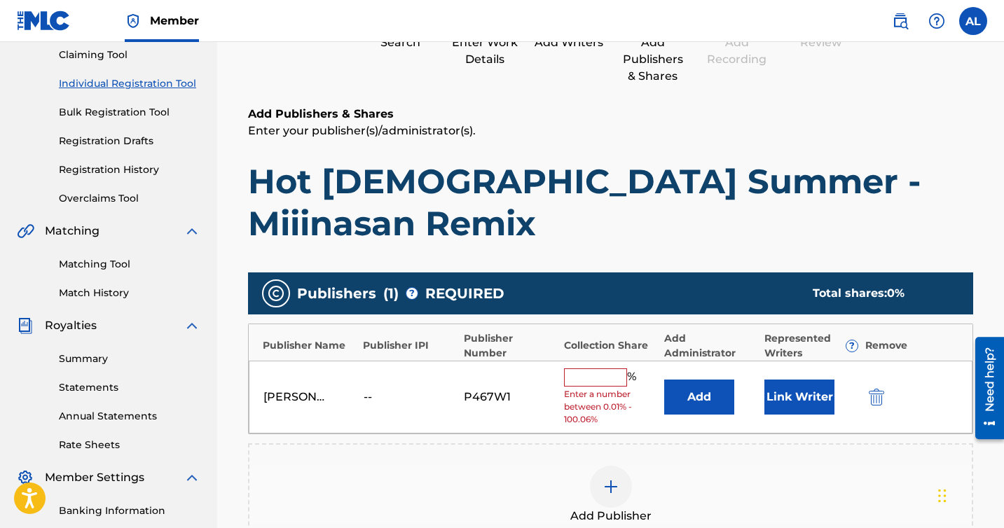
scroll to position [277, 0]
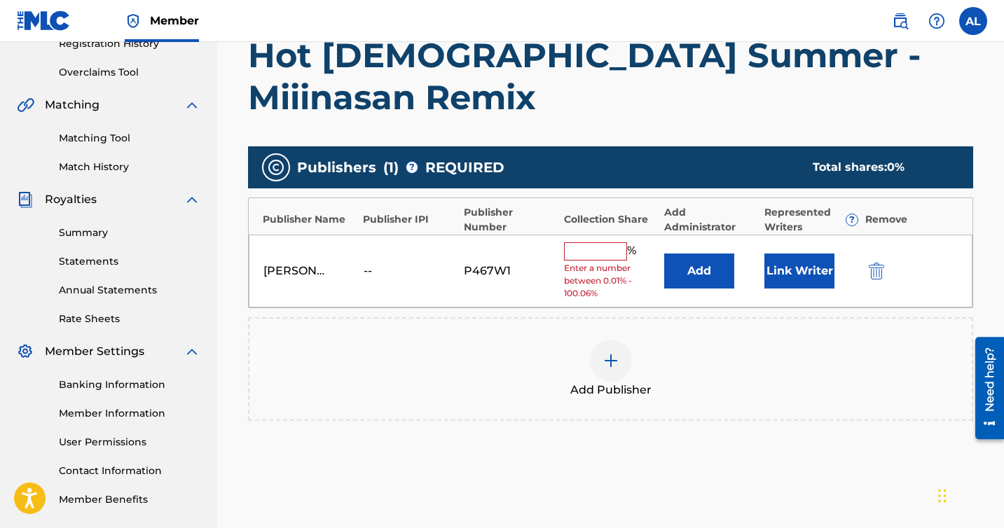
click at [605, 242] on input "text" at bounding box center [595, 251] width 63 height 18
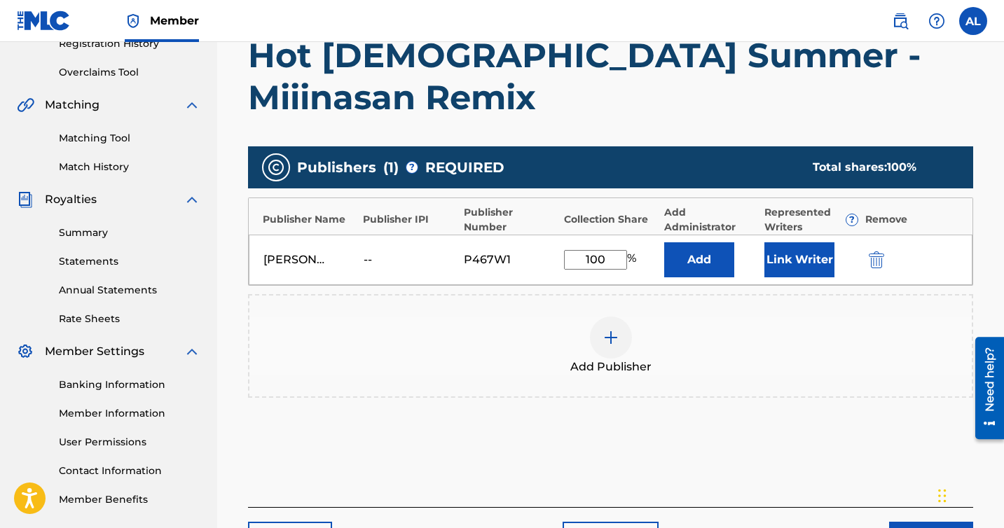
type input "100"
click at [522, 294] on div "Add Publisher" at bounding box center [610, 346] width 725 height 104
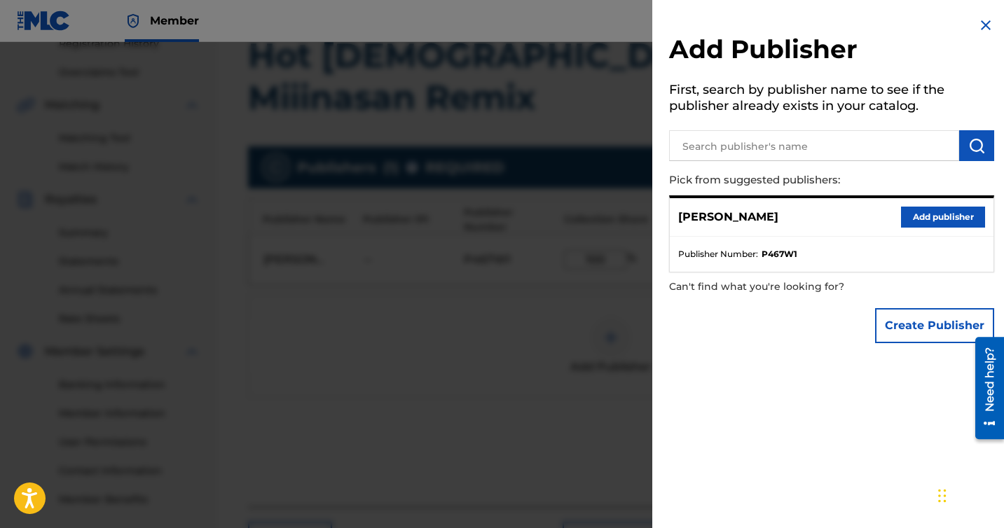
click at [543, 304] on div at bounding box center [502, 306] width 1004 height 528
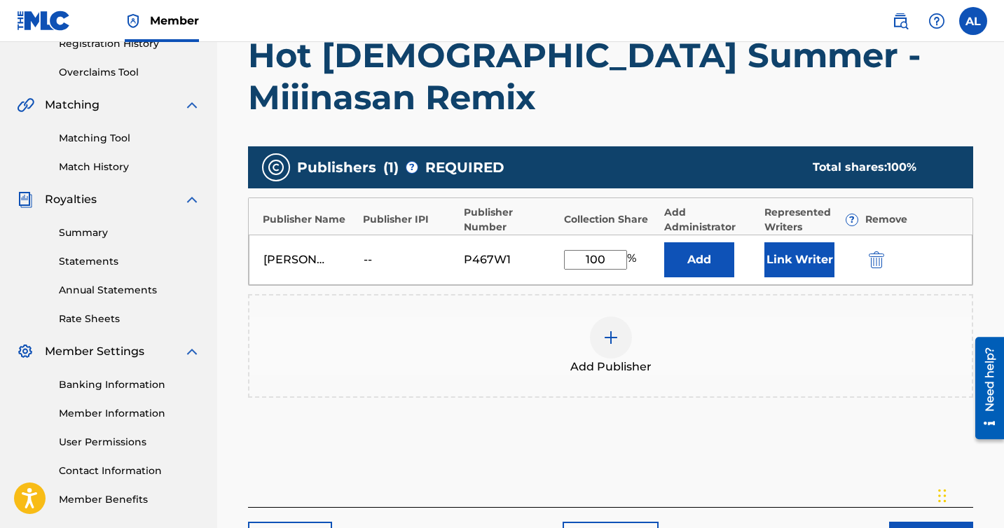
click at [813, 242] on button "Link Writer" at bounding box center [799, 259] width 70 height 35
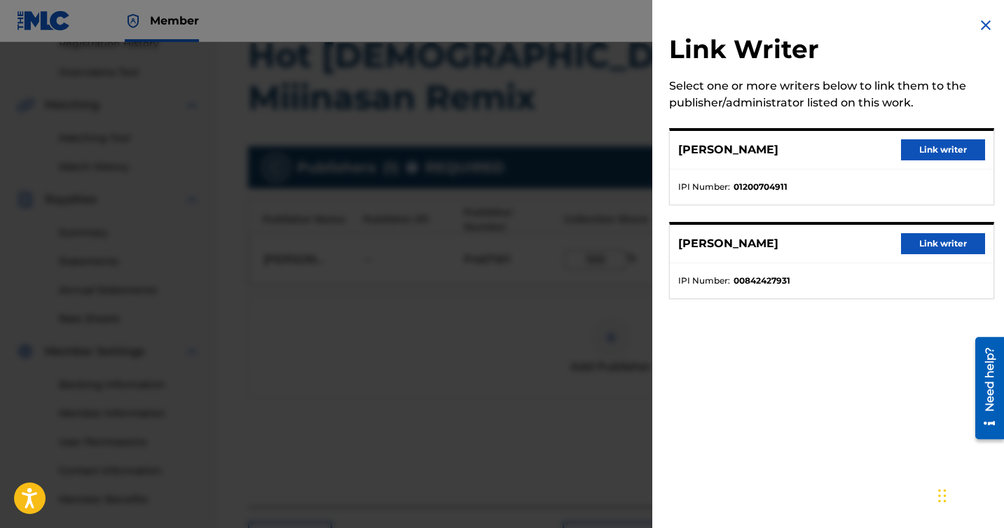
click at [932, 138] on div "[PERSON_NAME] writer" at bounding box center [832, 150] width 324 height 39
click at [930, 142] on button "Link writer" at bounding box center [943, 149] width 84 height 21
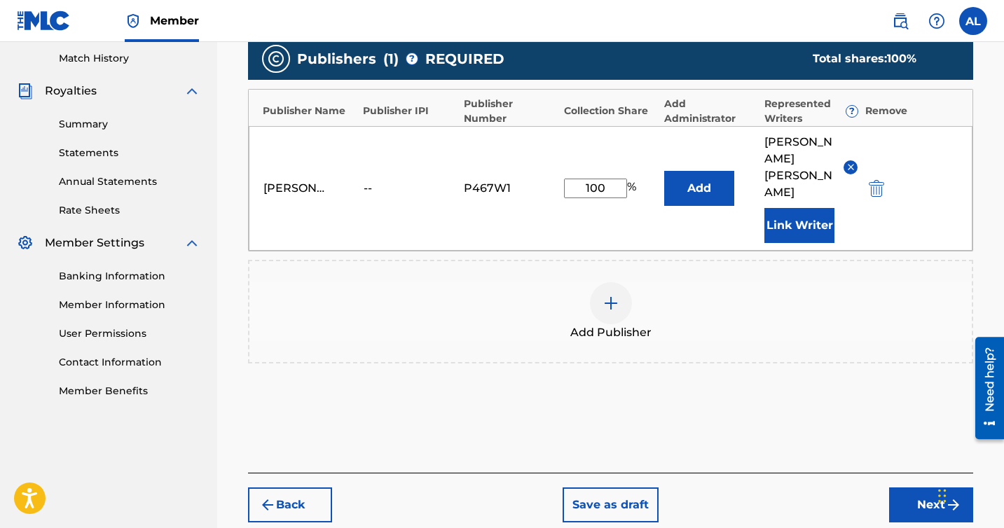
click at [933, 488] on button "Next" at bounding box center [931, 505] width 84 height 35
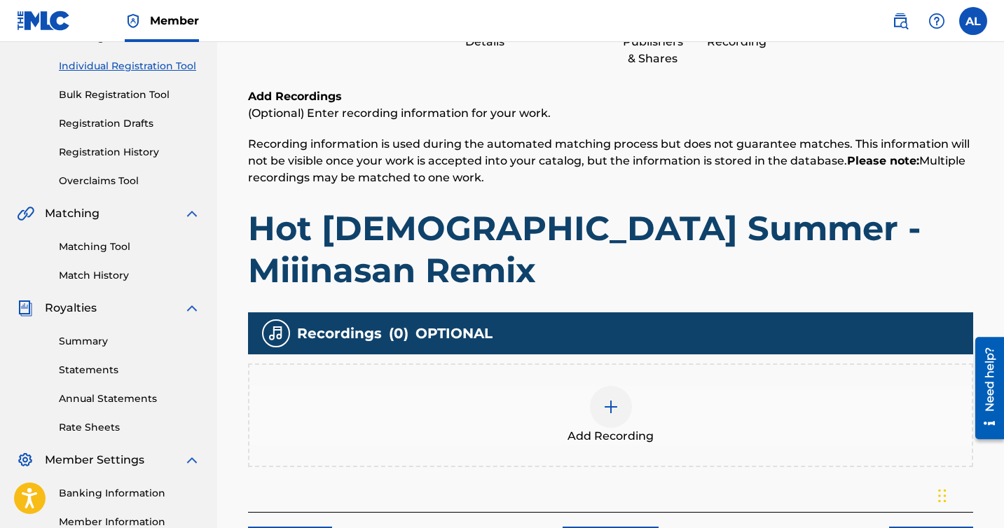
scroll to position [340, 0]
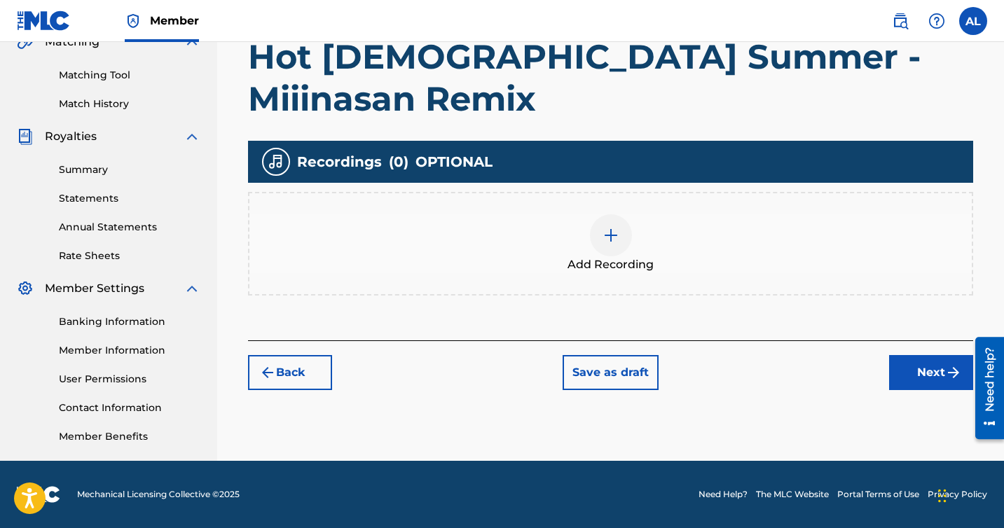
click at [638, 256] on span "Add Recording" at bounding box center [610, 264] width 86 height 17
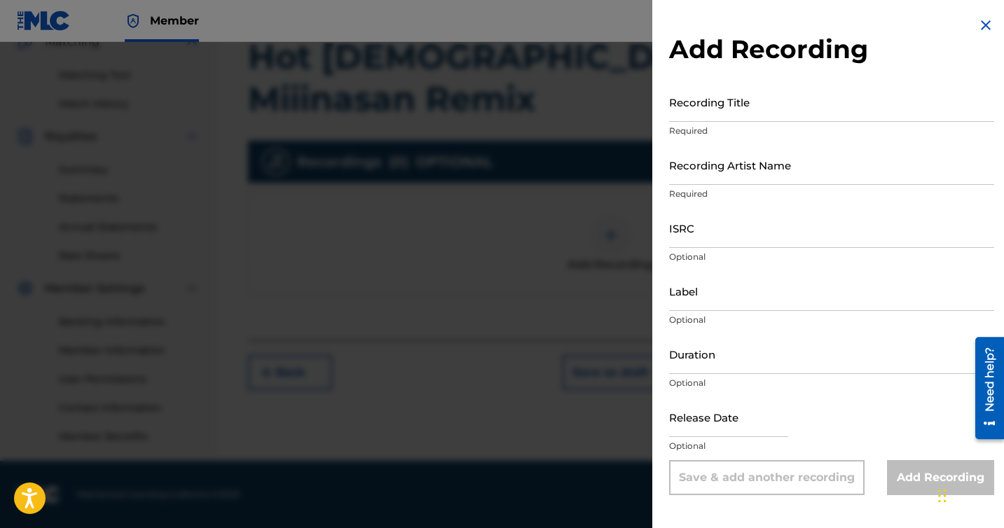
click at [700, 109] on input "Recording Title" at bounding box center [831, 102] width 325 height 40
type input "Hot [DEMOGRAPHIC_DATA] Summer - Miiinasan Remix"
click at [730, 235] on input "ISRC" at bounding box center [831, 228] width 325 height 40
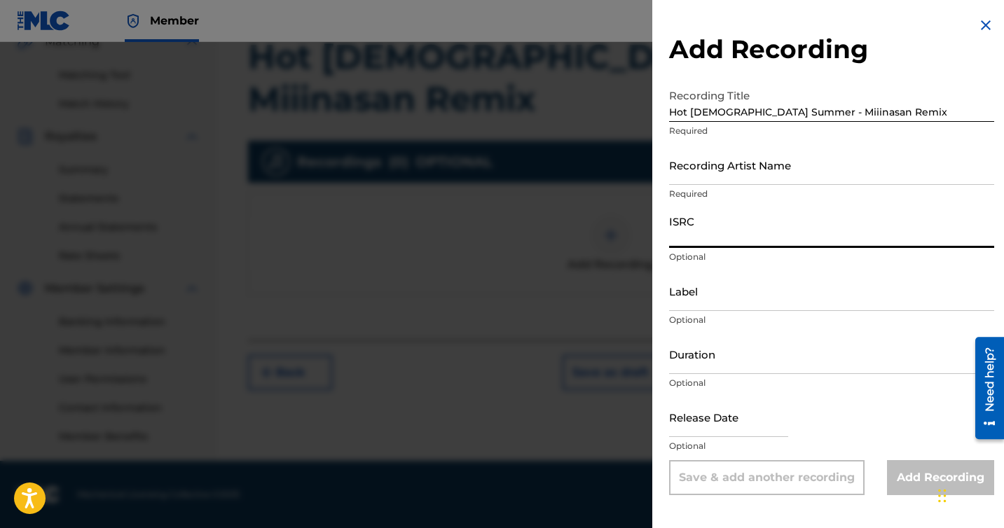
paste input "USLD91778115"
type input "USLD91778115"
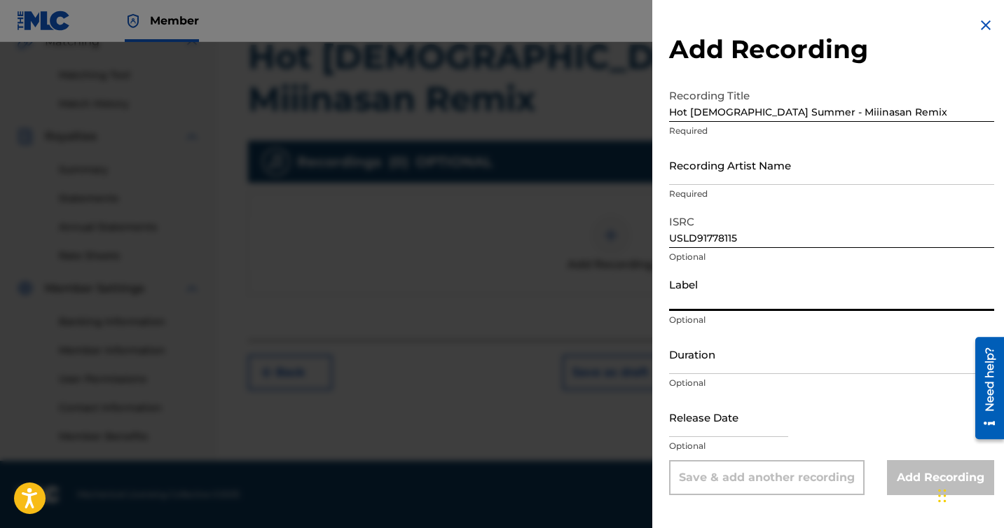
click at [811, 282] on input "Label" at bounding box center [831, 291] width 325 height 40
click at [722, 421] on input "text" at bounding box center [728, 417] width 119 height 40
select select "7"
select select "2025"
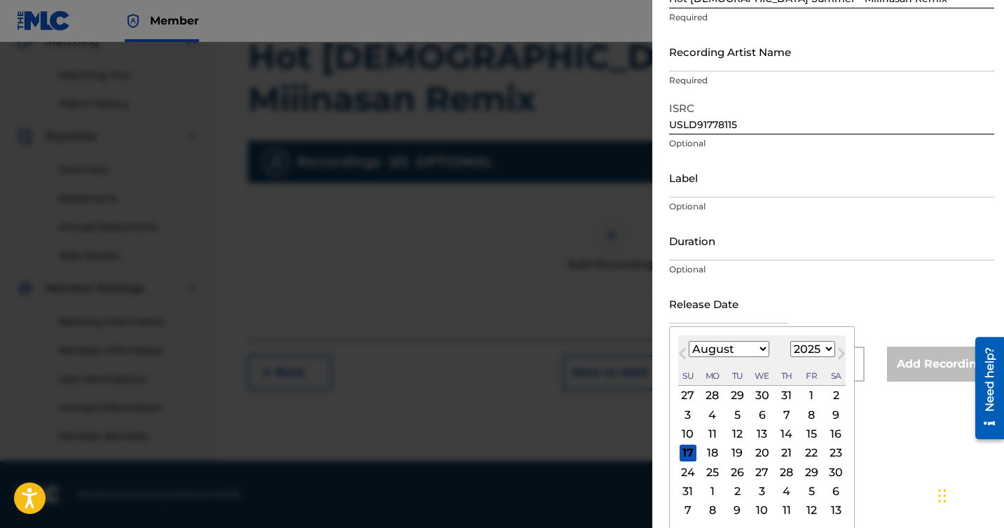
scroll to position [114, 0]
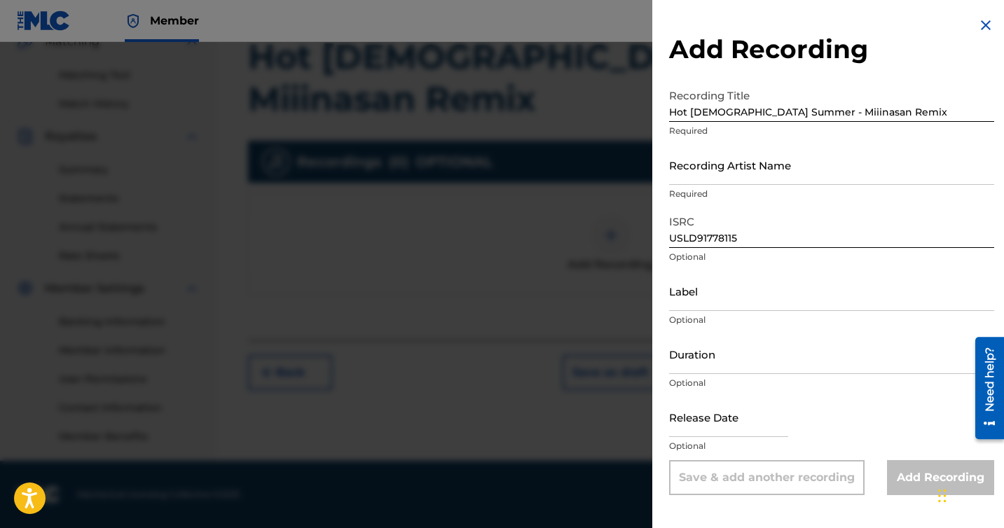
click at [790, 300] on form "Recording Title Hot [DEMOGRAPHIC_DATA] Summer - Miiinasan Remix Required Record…" at bounding box center [831, 288] width 325 height 413
click at [743, 177] on input "Recording Artist Name" at bounding box center [831, 165] width 325 height 40
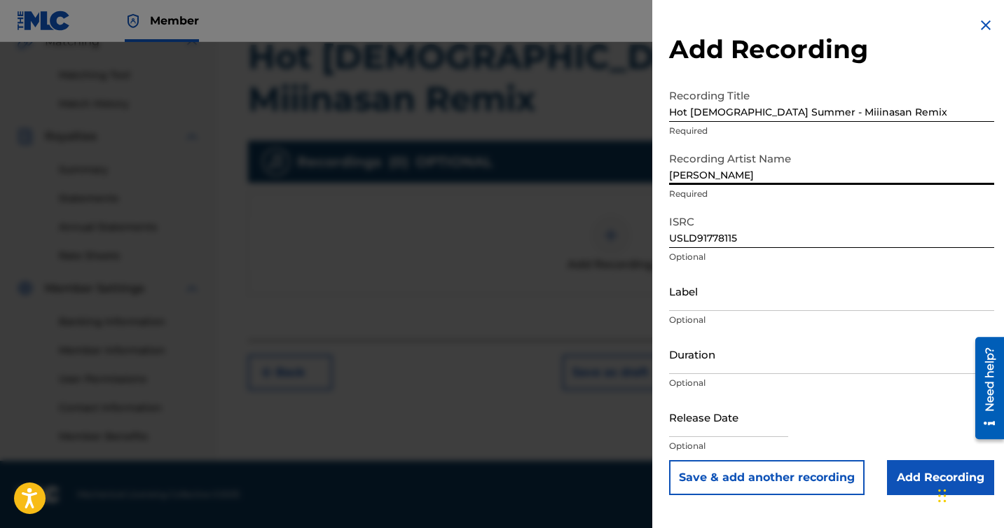
type input "[PERSON_NAME]"
click at [906, 480] on input "Add Recording" at bounding box center [940, 477] width 107 height 35
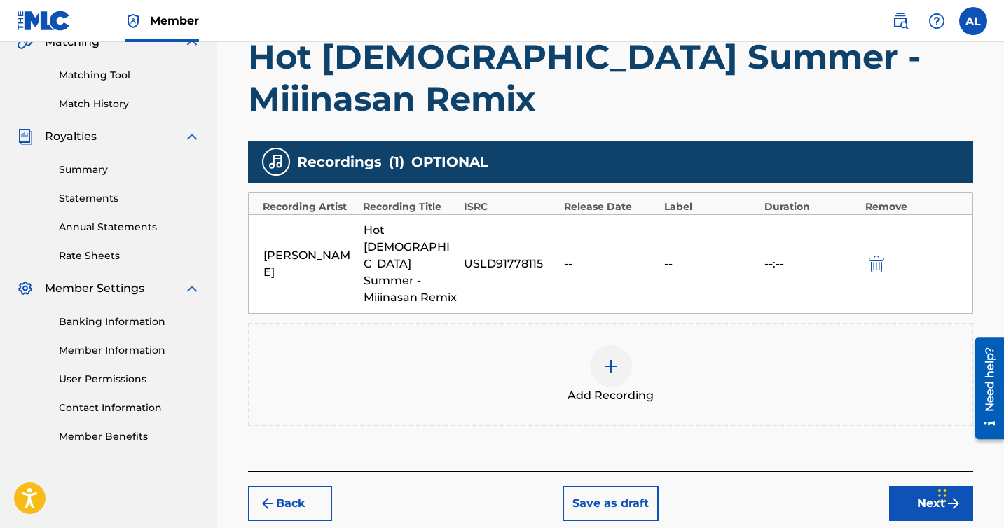
click at [682, 227] on div "[PERSON_NAME] Hot [DEMOGRAPHIC_DATA] Summer - Miiinasan Remix USLD91778115 -- -…" at bounding box center [611, 263] width 724 height 99
click at [571, 256] on div "--" at bounding box center [610, 264] width 93 height 17
click at [923, 486] on button "Next" at bounding box center [931, 503] width 84 height 35
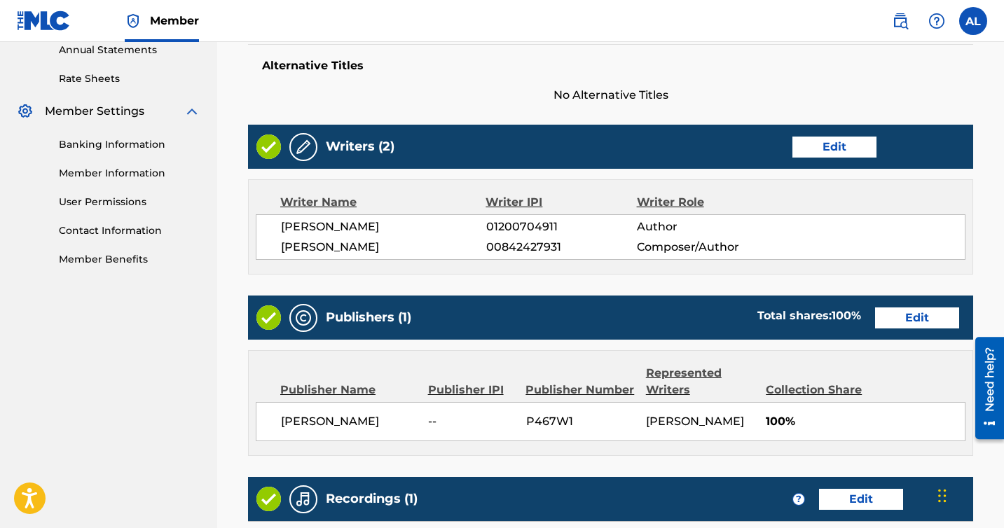
scroll to position [727, 0]
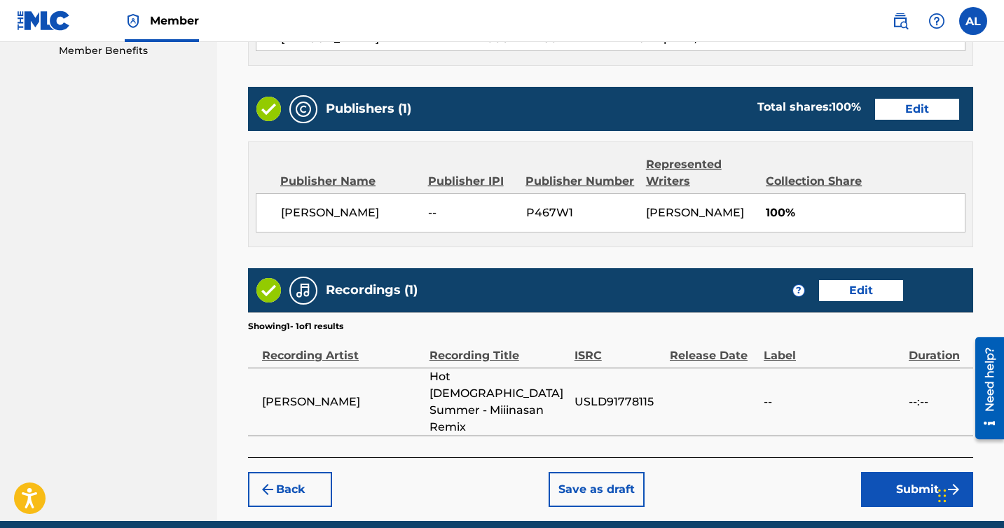
click at [902, 472] on button "Submit" at bounding box center [917, 489] width 112 height 35
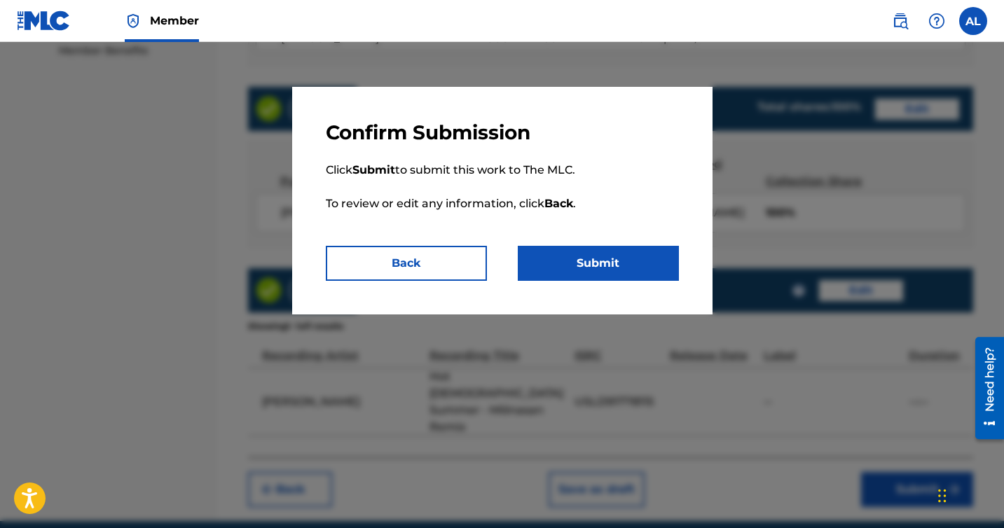
click at [627, 263] on button "Submit" at bounding box center [598, 263] width 161 height 35
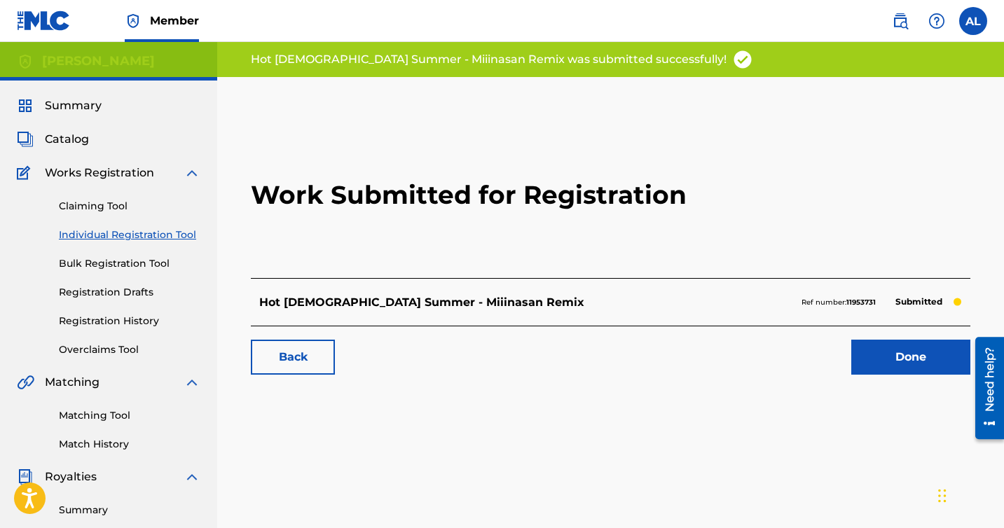
click at [893, 355] on link "Done" at bounding box center [910, 357] width 119 height 35
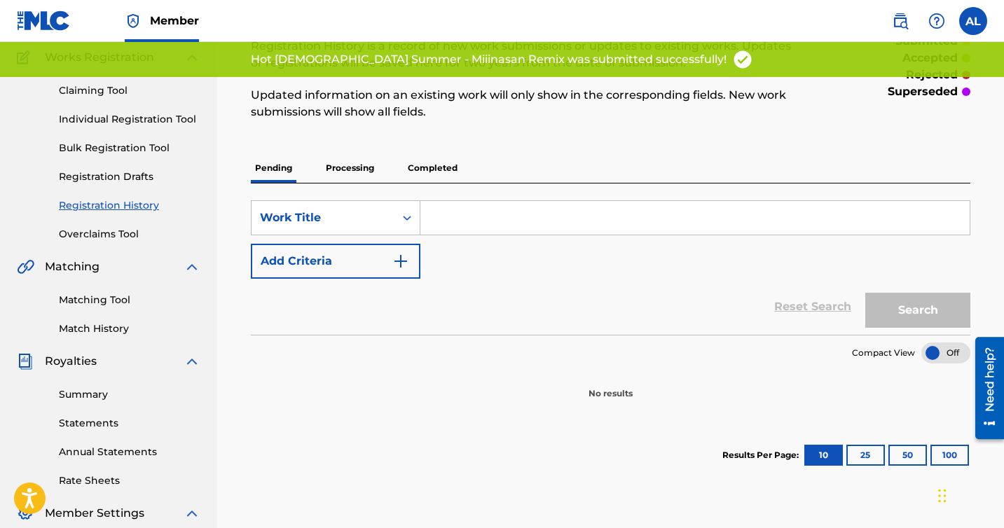
scroll to position [107, 0]
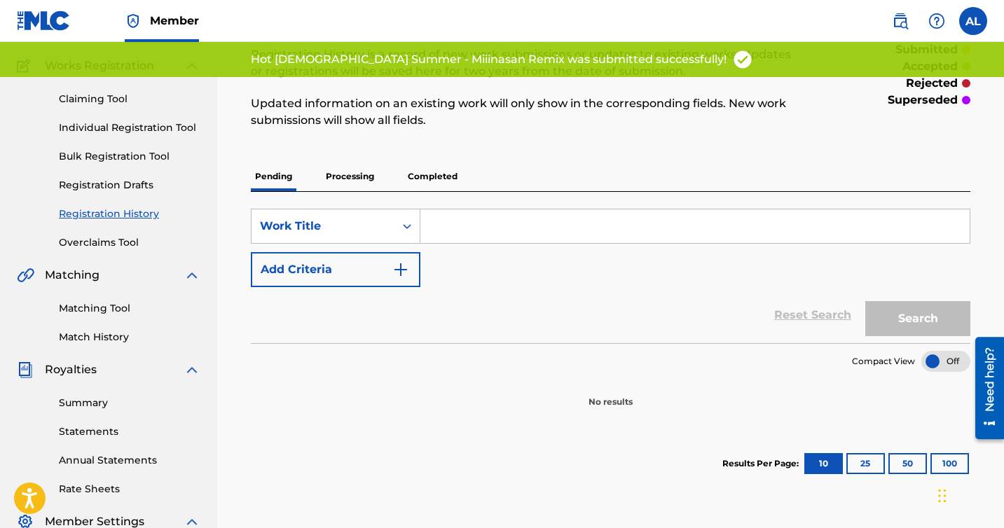
click at [338, 165] on p "Processing" at bounding box center [350, 176] width 57 height 29
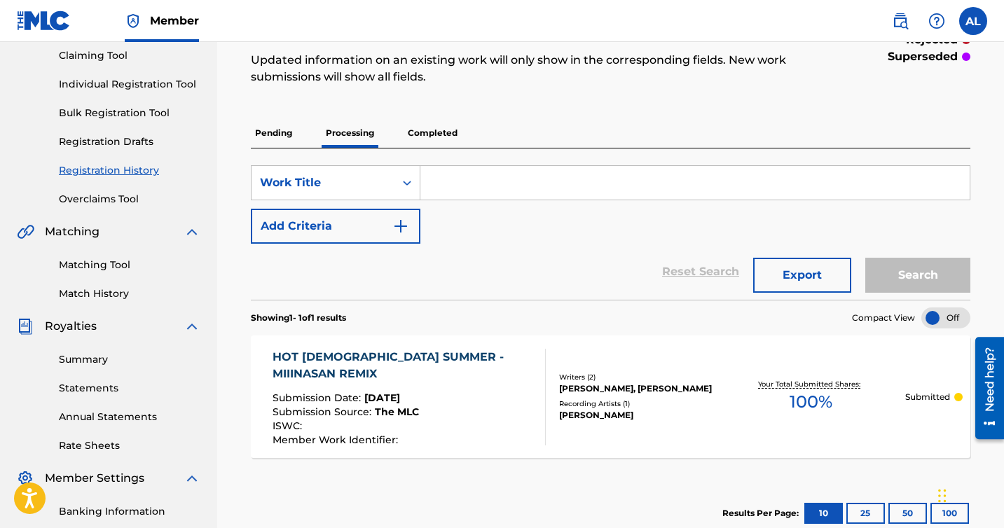
scroll to position [107, 0]
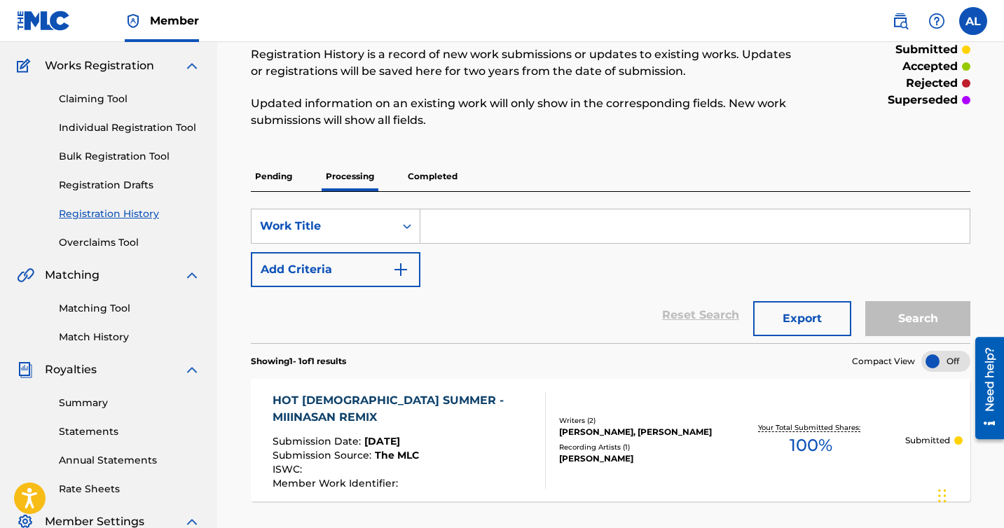
click at [421, 167] on p "Completed" at bounding box center [433, 176] width 58 height 29
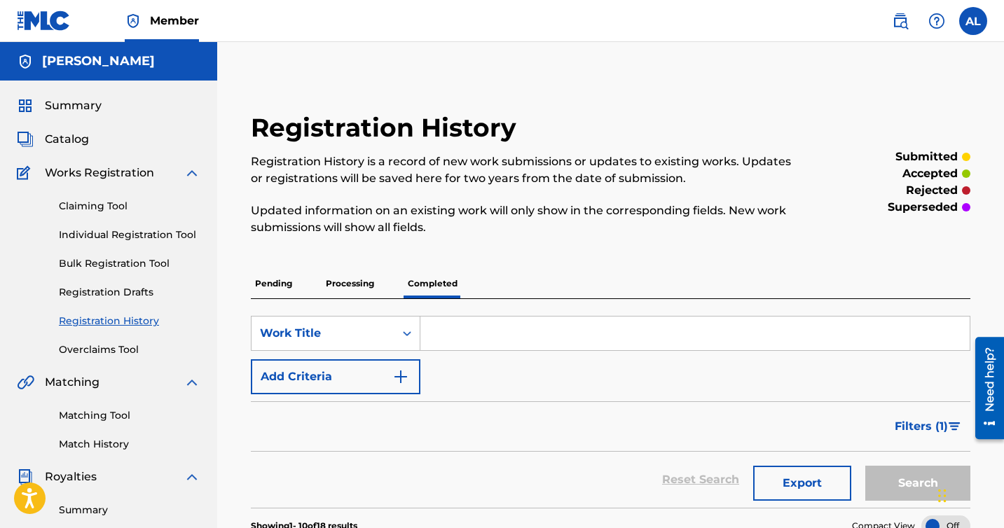
click at [275, 284] on p "Pending" at bounding box center [274, 283] width 46 height 29
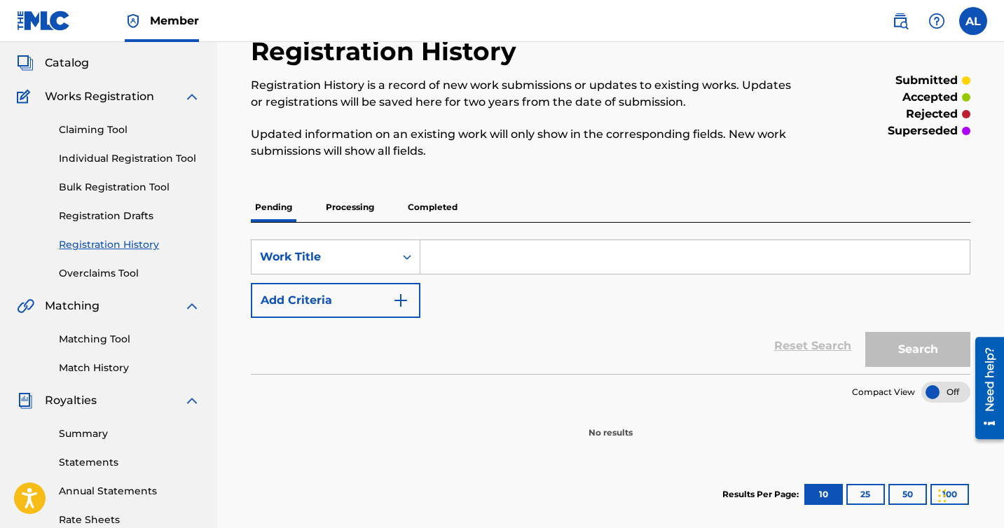
scroll to position [203, 0]
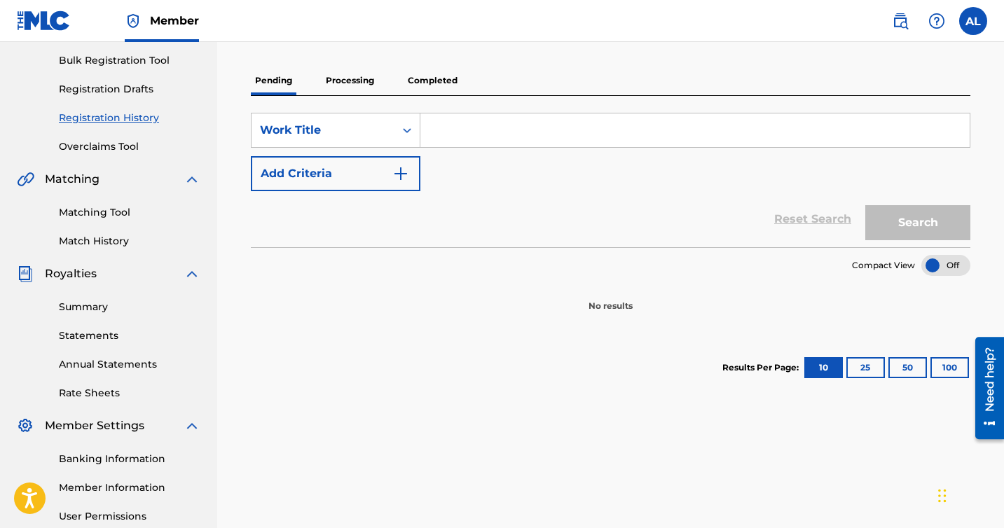
click at [354, 81] on p "Processing" at bounding box center [350, 80] width 57 height 29
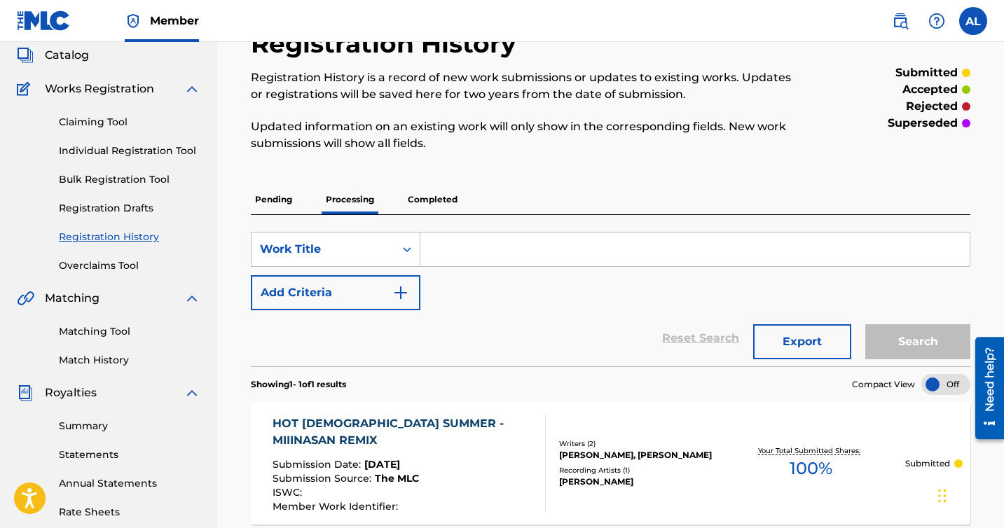
scroll to position [276, 0]
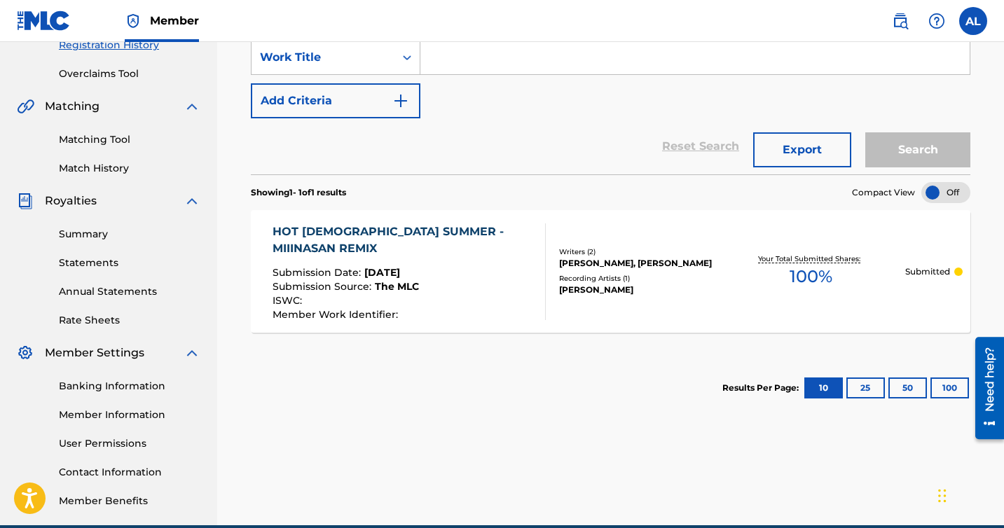
click at [465, 256] on div "HOT [DEMOGRAPHIC_DATA] SUMMER - MIIINASAN REMIX Submission Date : [DATE] Submis…" at bounding box center [403, 271] width 261 height 97
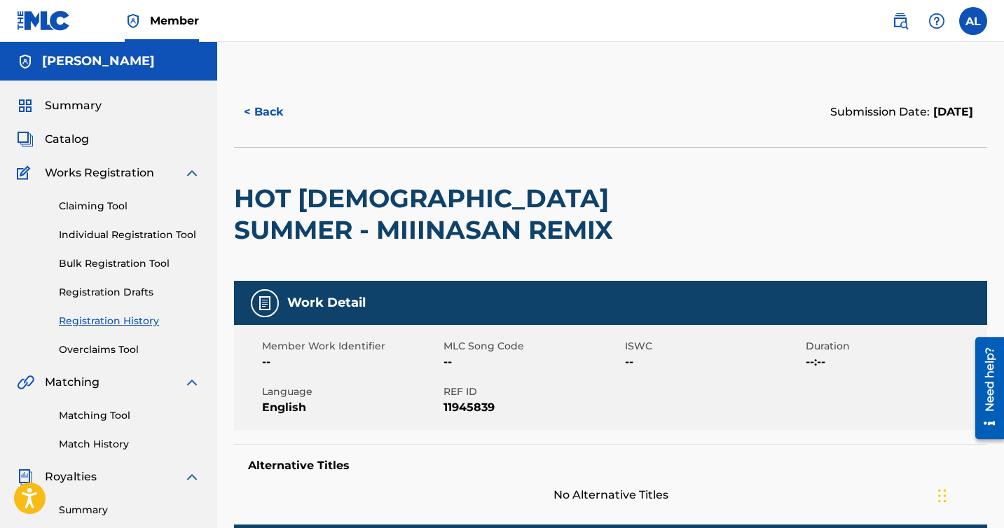
click at [272, 119] on button "< Back" at bounding box center [276, 112] width 84 height 35
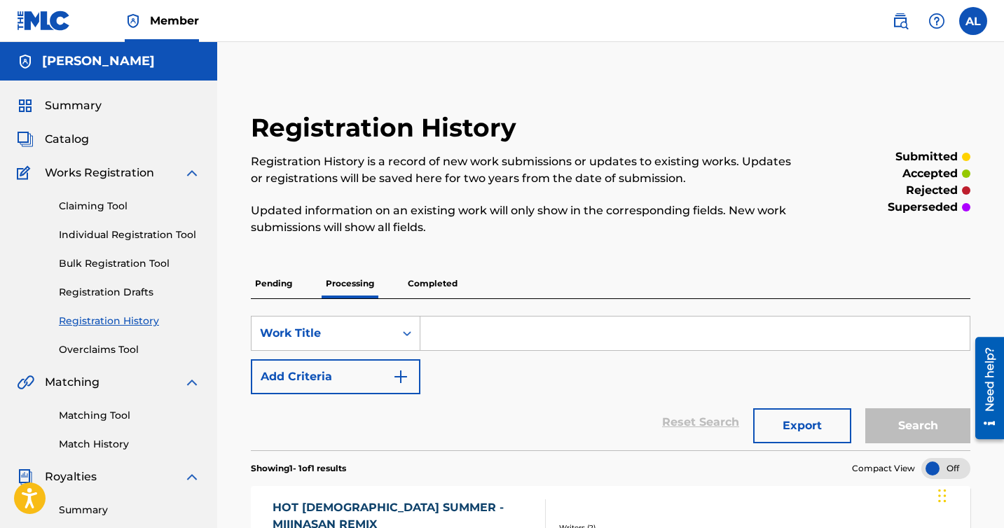
click at [441, 292] on p "Completed" at bounding box center [433, 283] width 58 height 29
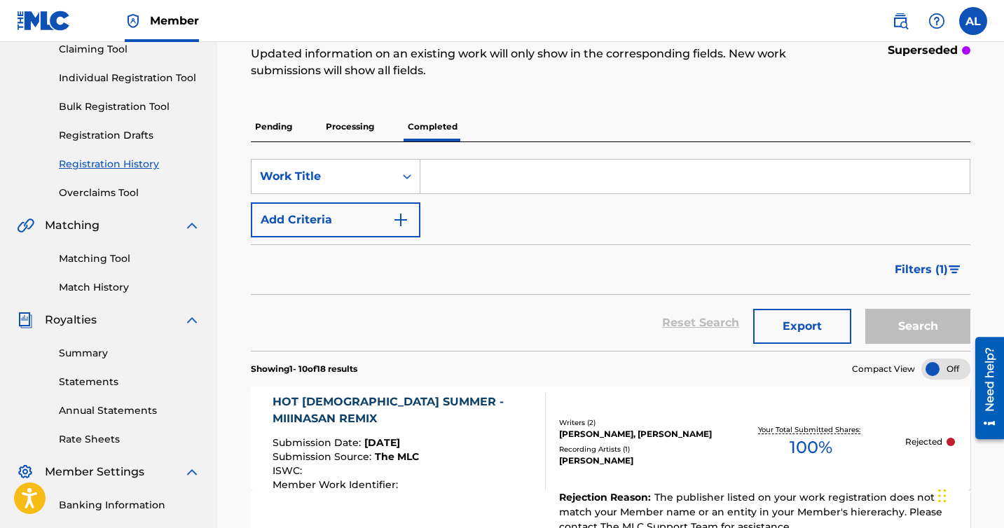
scroll to position [340, 0]
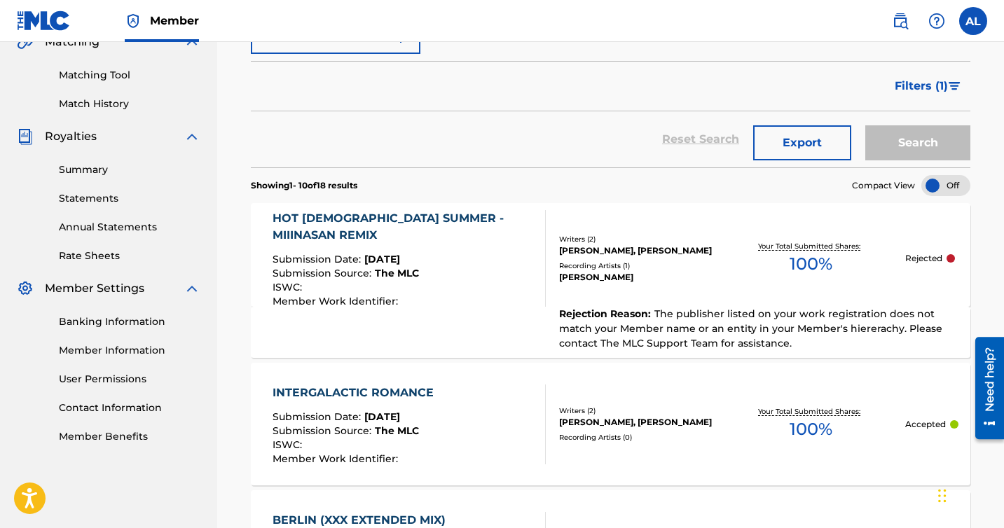
click at [431, 282] on div "ISWC :" at bounding box center [403, 289] width 261 height 14
